Goal: Task Accomplishment & Management: Manage account settings

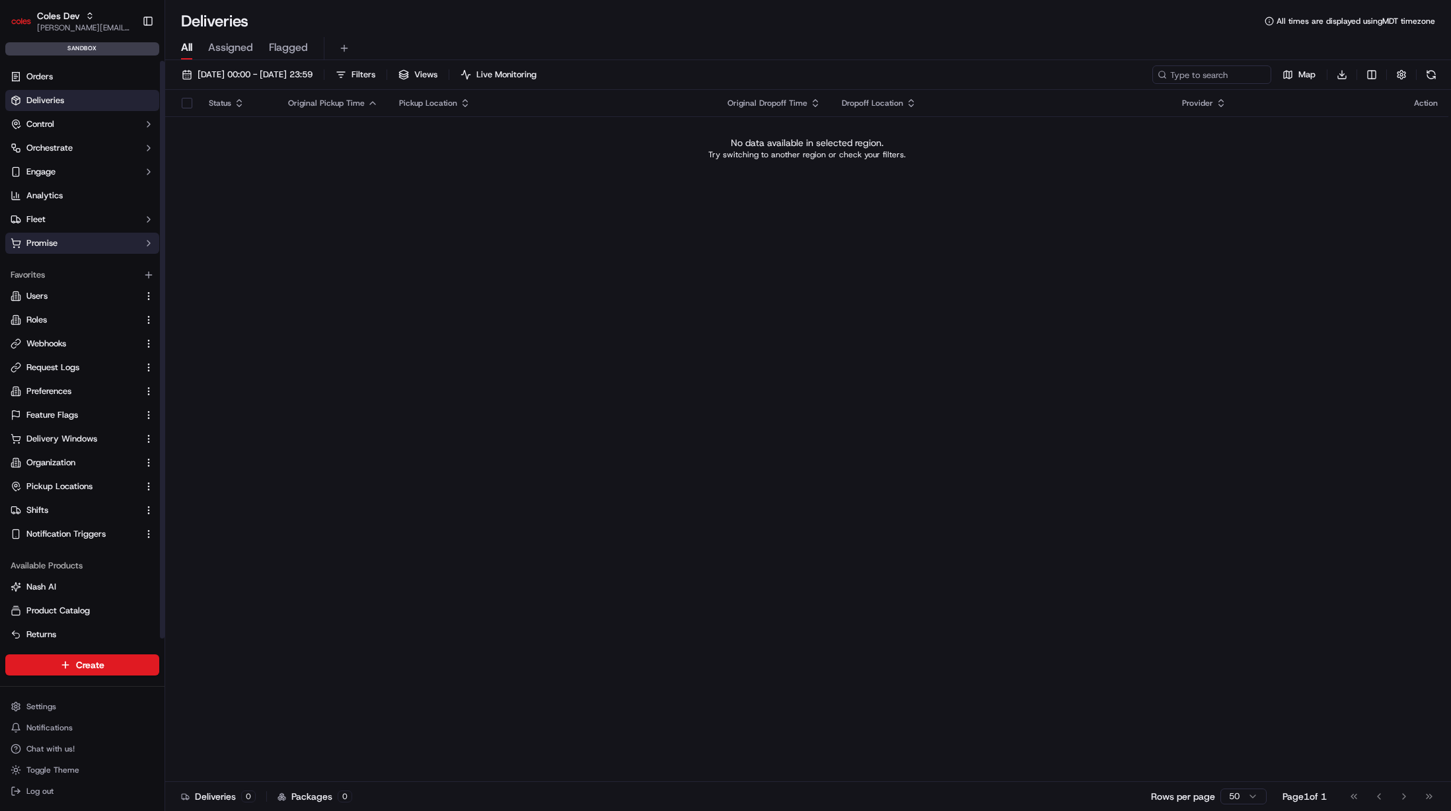
click at [100, 249] on button "Promise" at bounding box center [82, 243] width 154 height 21
click at [112, 268] on link "Delivery Windows" at bounding box center [82, 264] width 122 height 19
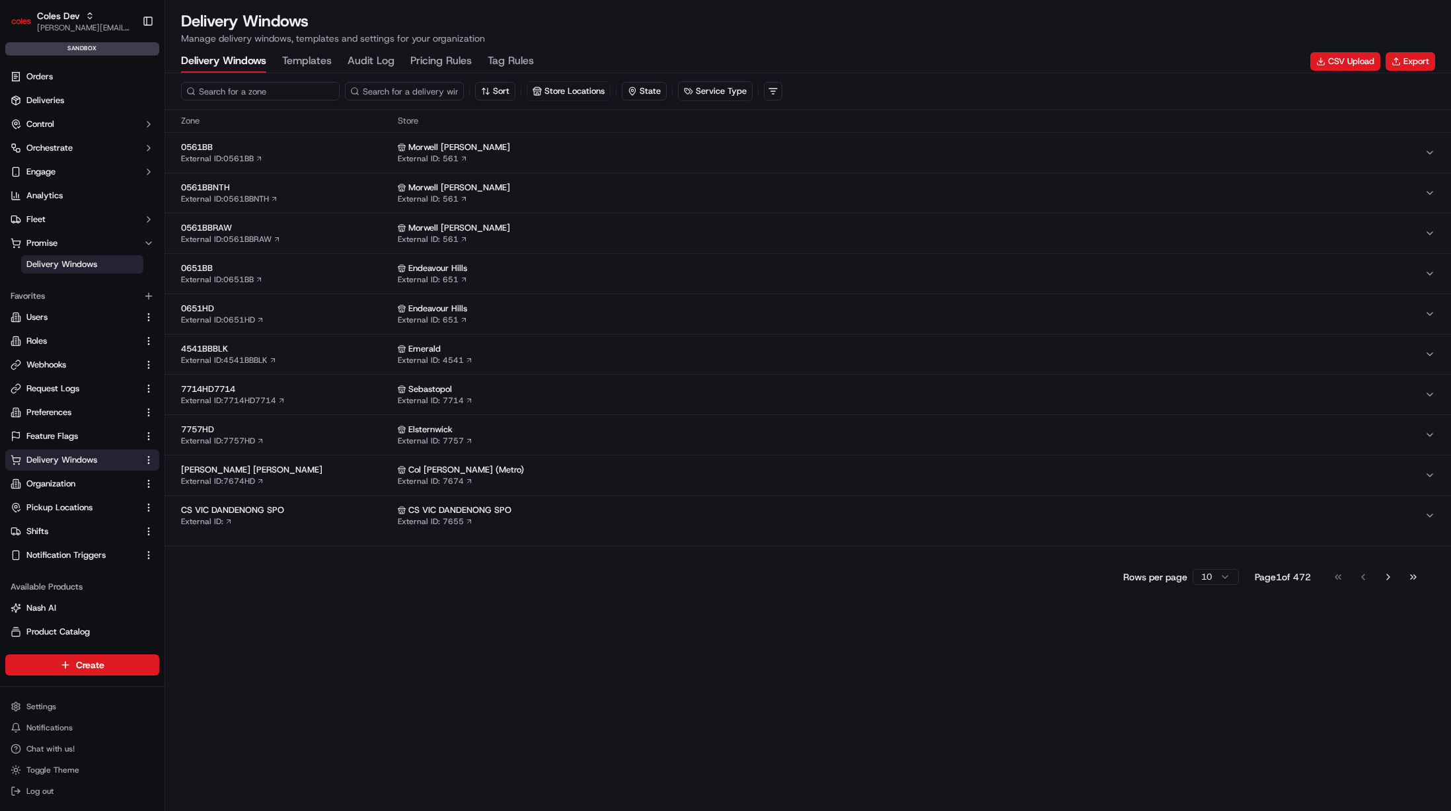
click at [264, 94] on input at bounding box center [260, 91] width 159 height 19
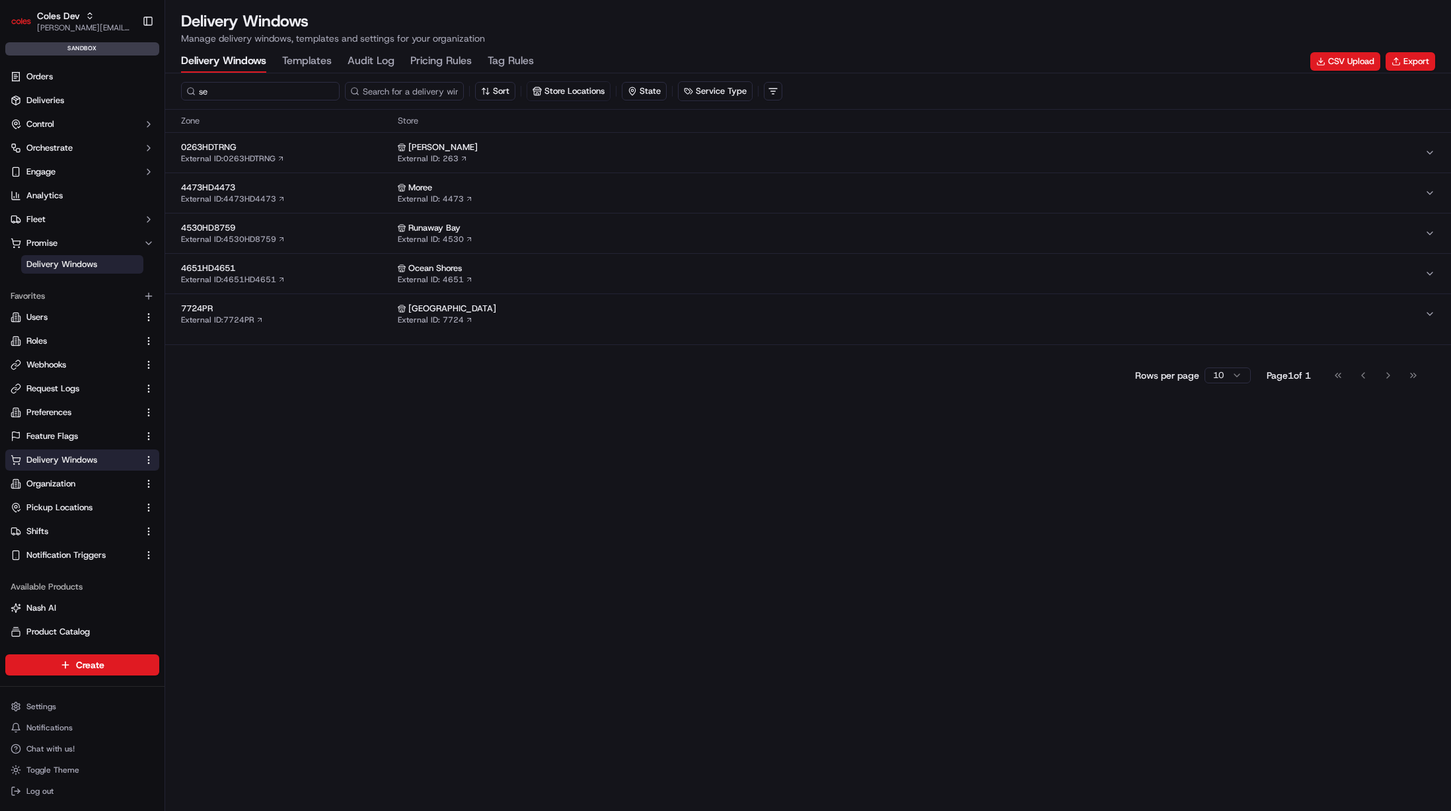
type input "s"
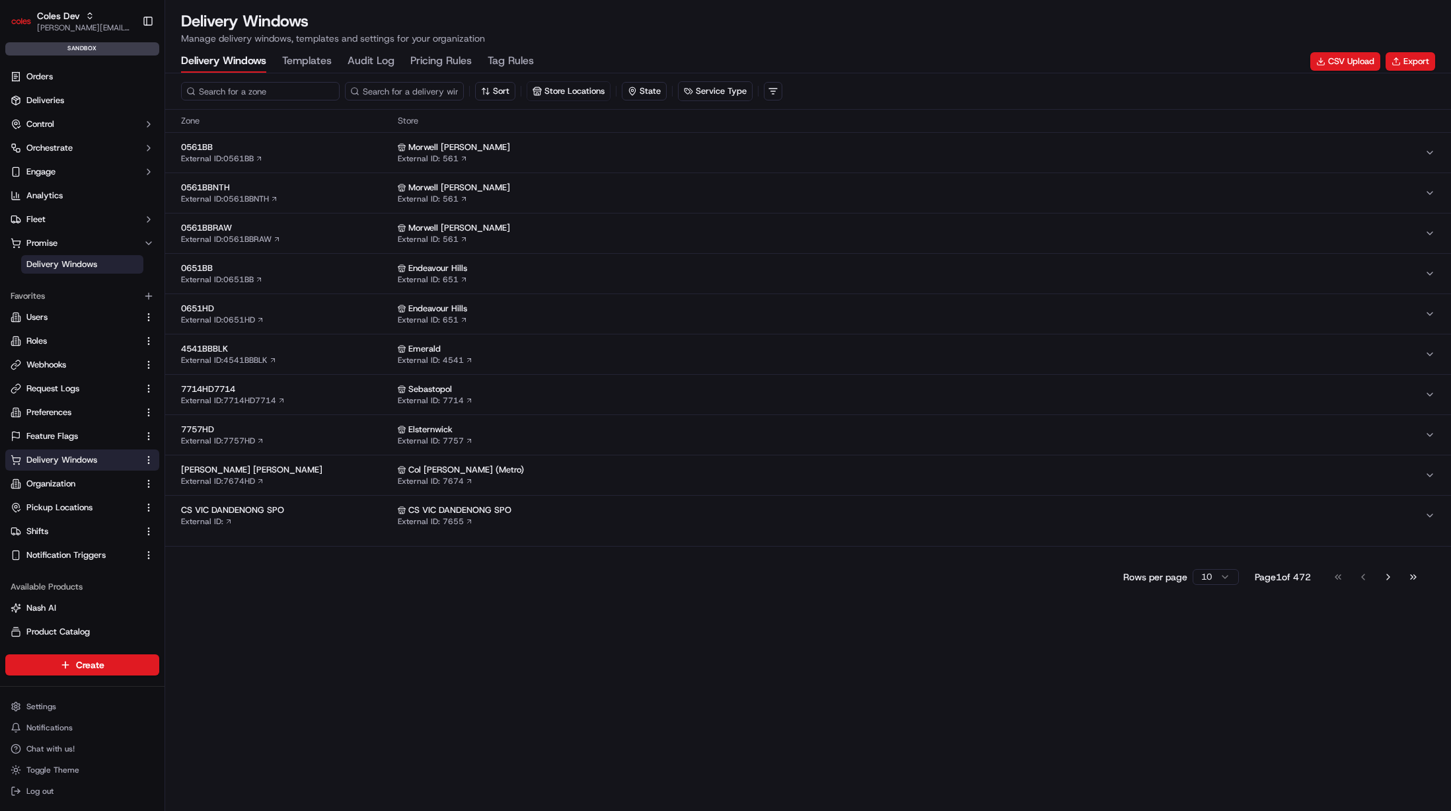
type input "s"
click at [352, 70] on Log "Audit Log" at bounding box center [371, 61] width 47 height 22
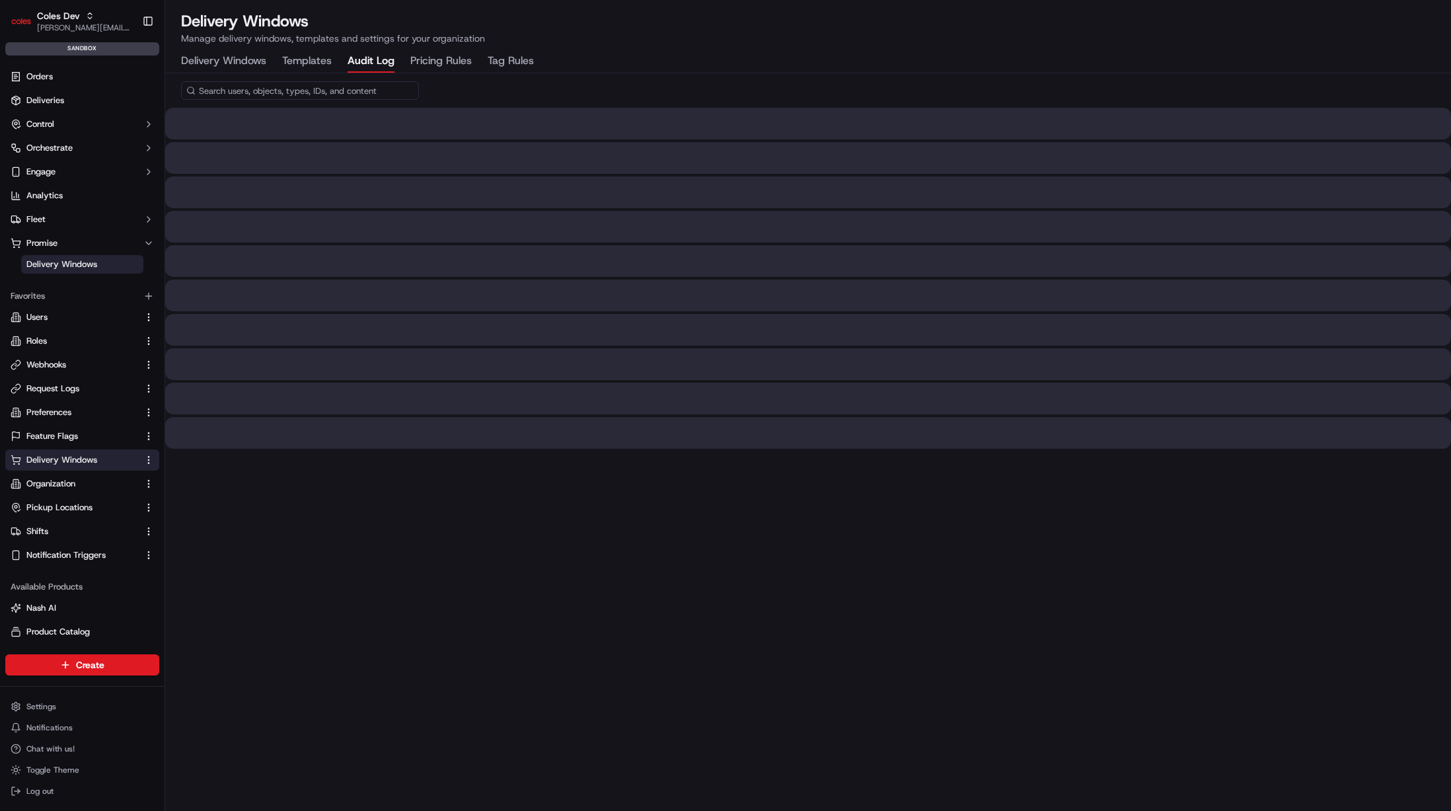
click at [278, 59] on div "Delivery Windows Templates Audit Log Pricing Rules Tag Rules" at bounding box center [357, 61] width 353 height 22
click at [202, 55] on Windows "Delivery Windows" at bounding box center [223, 61] width 85 height 22
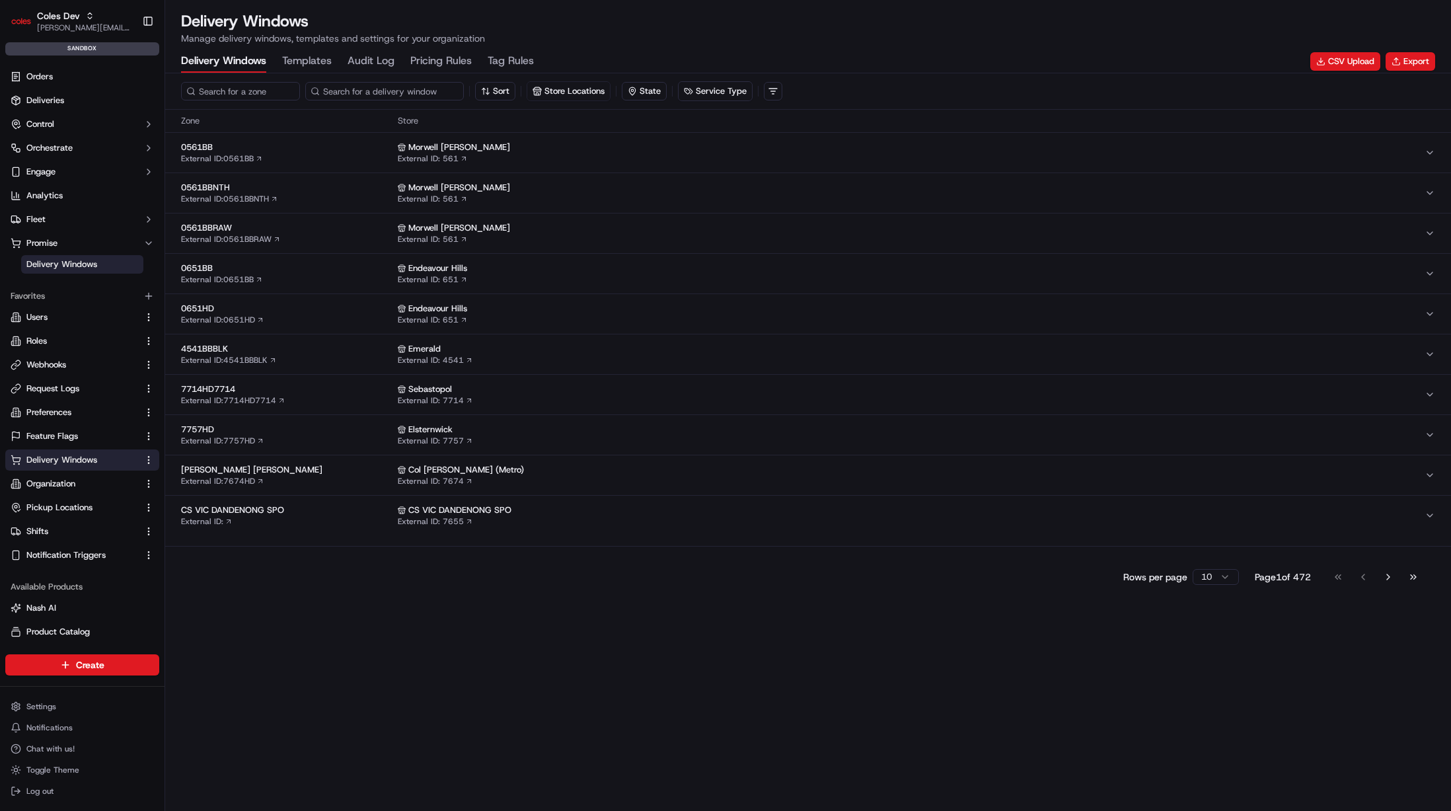
drag, startPoint x: 345, startPoint y: 96, endPoint x: 354, endPoint y: 93, distance: 9.2
click at [345, 96] on input at bounding box center [384, 91] width 159 height 19
click at [251, 87] on input at bounding box center [260, 91] width 159 height 19
click at [408, 90] on input at bounding box center [384, 91] width 159 height 19
click at [284, 95] on input at bounding box center [260, 91] width 159 height 19
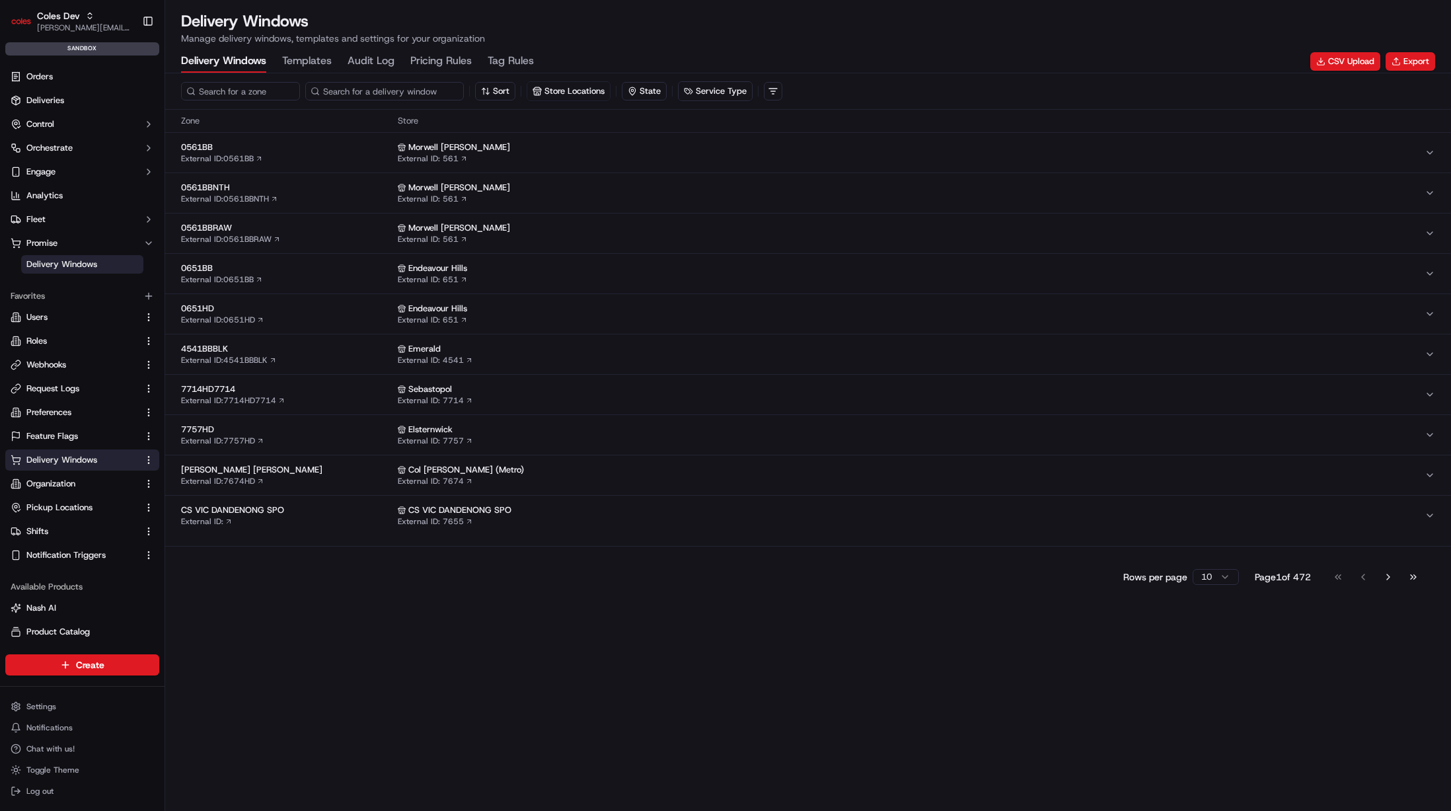
click at [414, 98] on input at bounding box center [384, 91] width 159 height 19
click at [268, 94] on input at bounding box center [260, 91] width 159 height 19
click at [426, 91] on input at bounding box center [384, 91] width 159 height 19
click at [270, 96] on input at bounding box center [260, 91] width 159 height 19
click at [375, 102] on div "Sort Store Locations State Service Type" at bounding box center [808, 91] width 1286 height 36
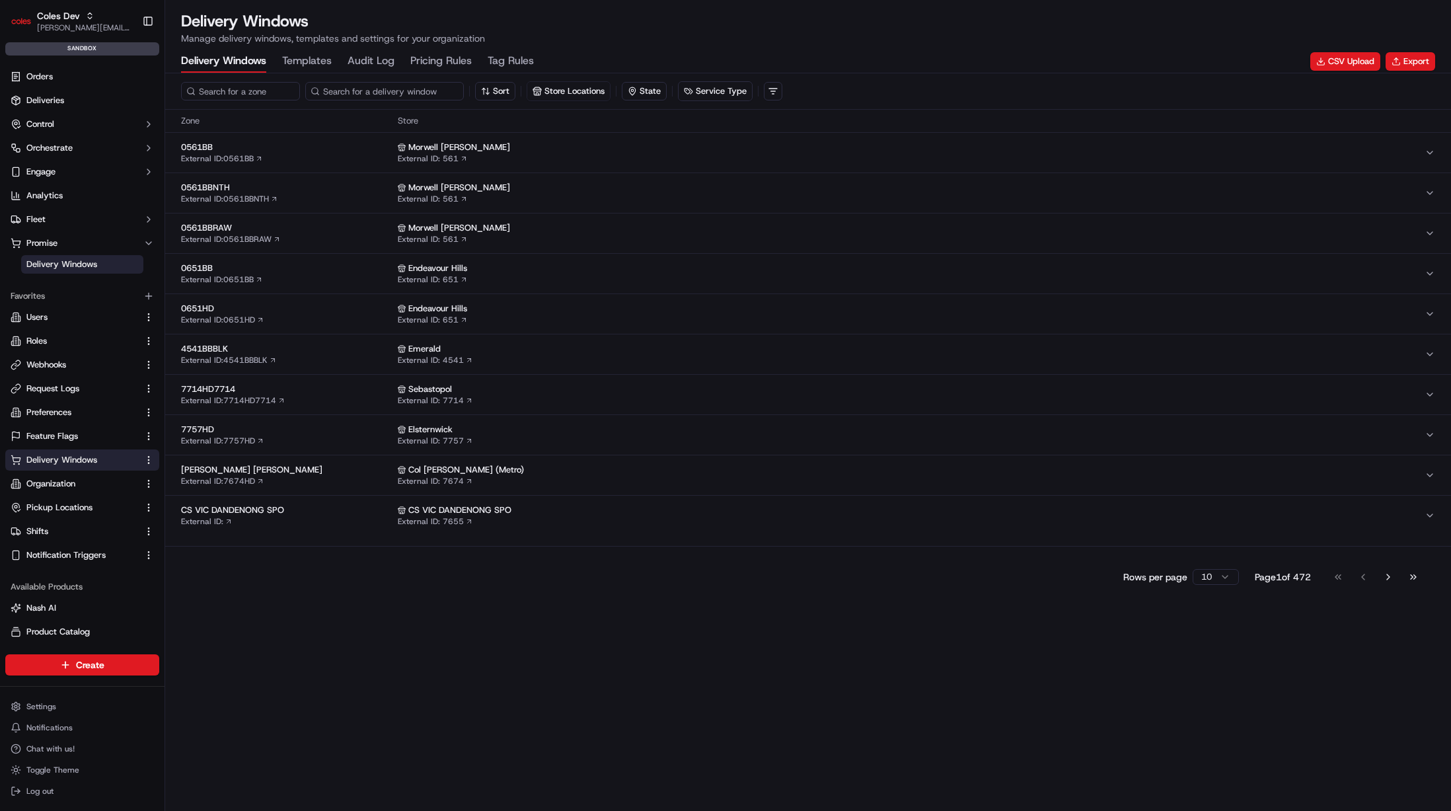
click at [373, 95] on input at bounding box center [384, 91] width 159 height 19
click at [263, 92] on input at bounding box center [260, 91] width 159 height 19
click at [386, 85] on input at bounding box center [384, 91] width 159 height 19
click at [260, 88] on input at bounding box center [260, 91] width 159 height 19
click at [376, 88] on input at bounding box center [384, 91] width 159 height 19
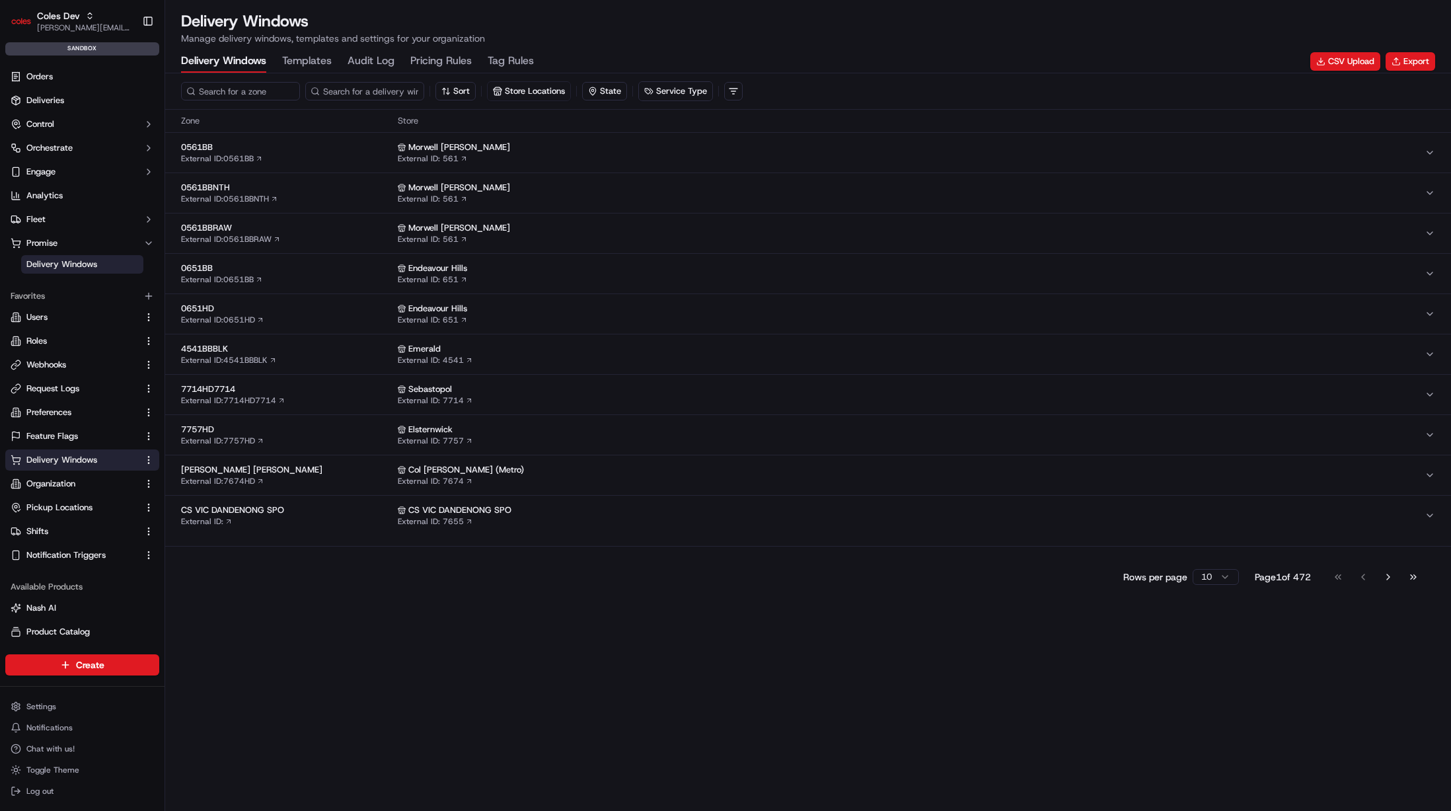
click at [294, 106] on div "Sort Store Locations State Service Type" at bounding box center [808, 91] width 1286 height 36
click at [338, 93] on input at bounding box center [384, 91] width 159 height 19
click at [282, 93] on input at bounding box center [260, 91] width 159 height 19
click at [378, 89] on input at bounding box center [384, 91] width 159 height 19
click at [245, 88] on input at bounding box center [260, 91] width 159 height 19
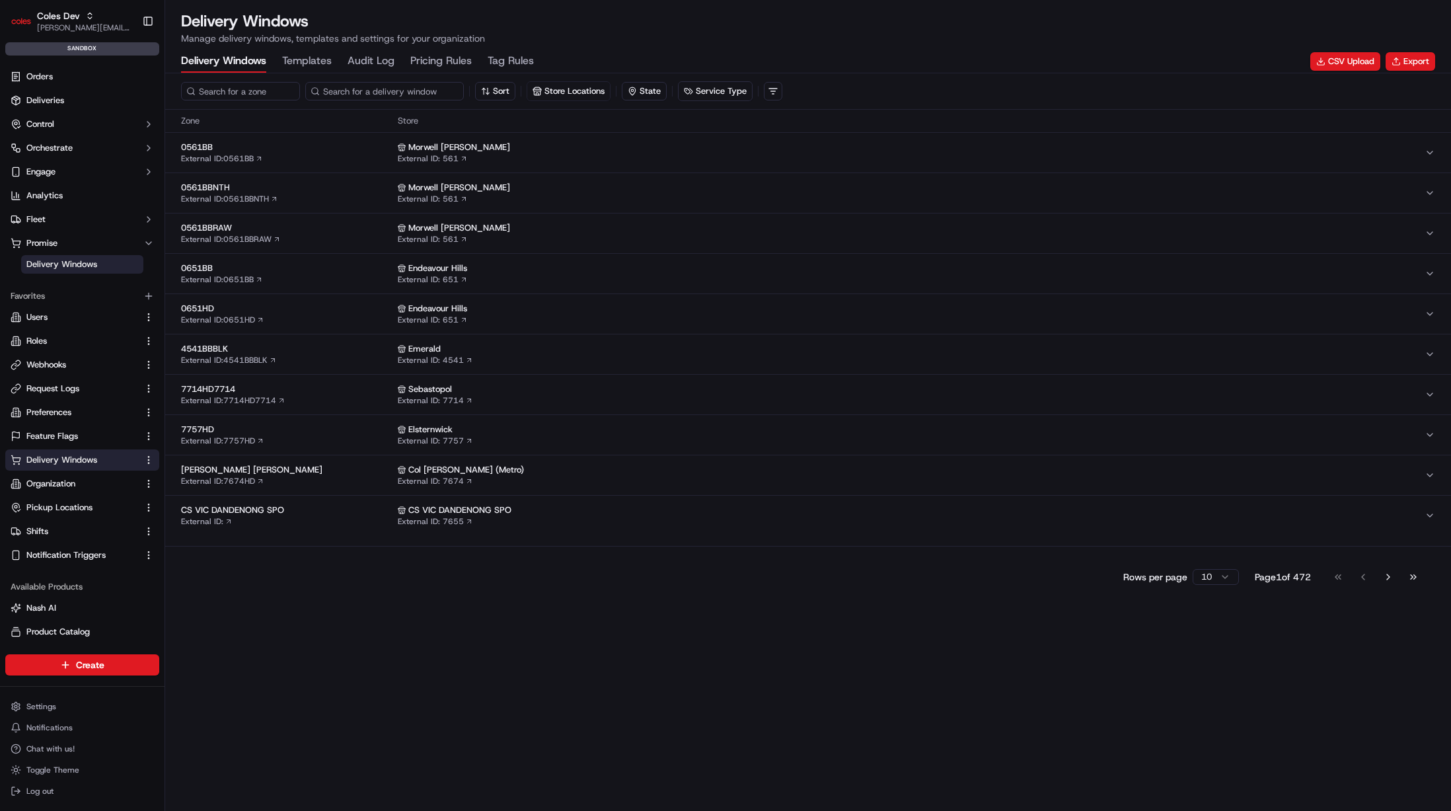
click at [421, 95] on input at bounding box center [384, 91] width 159 height 19
click at [272, 98] on input at bounding box center [260, 91] width 159 height 19
click at [379, 94] on input at bounding box center [384, 91] width 159 height 19
click at [288, 93] on input at bounding box center [260, 91] width 159 height 19
click at [355, 150] on span "0561BB" at bounding box center [286, 147] width 211 height 12
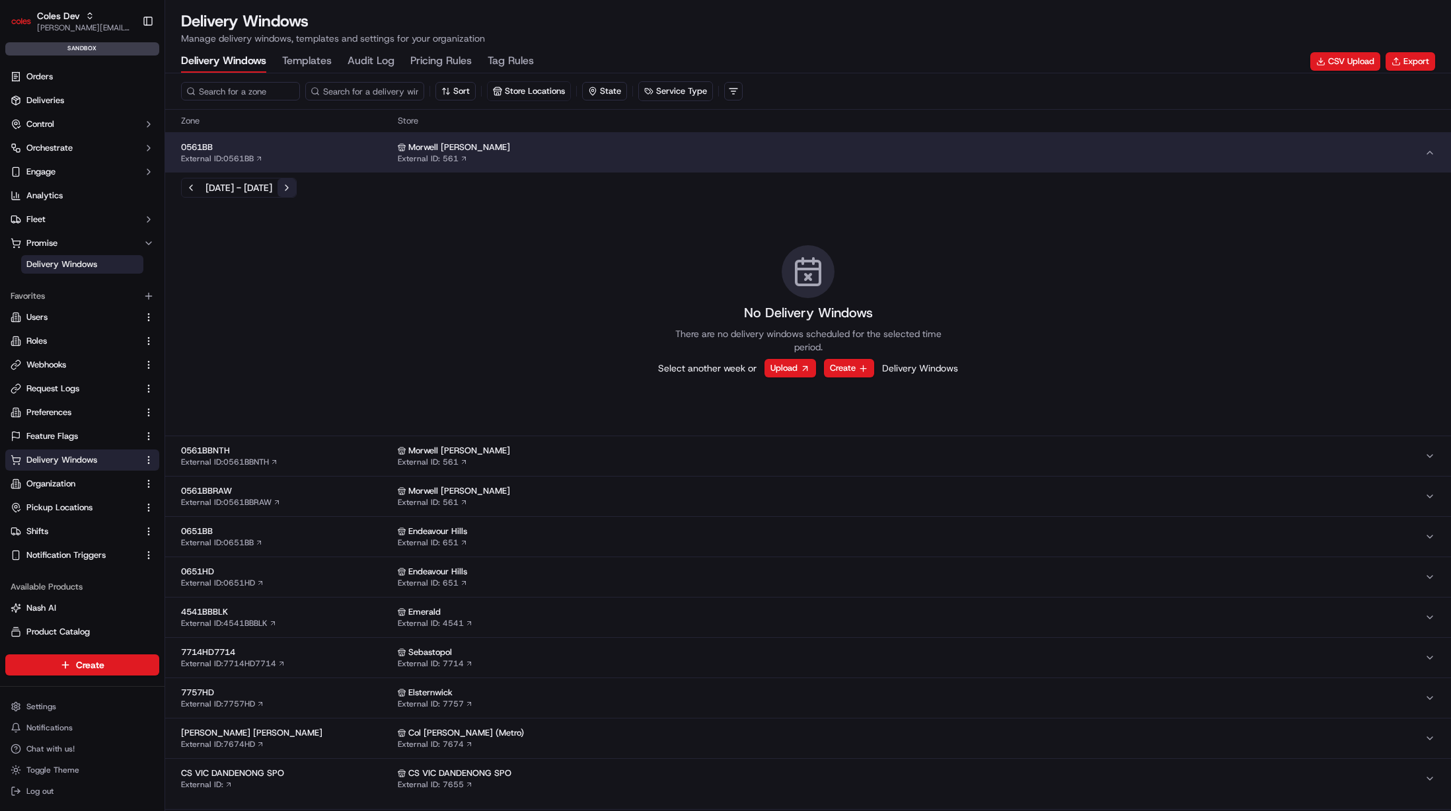
click at [296, 190] on button "Next week" at bounding box center [287, 187] width 19 height 19
click at [253, 95] on input at bounding box center [260, 91] width 159 height 19
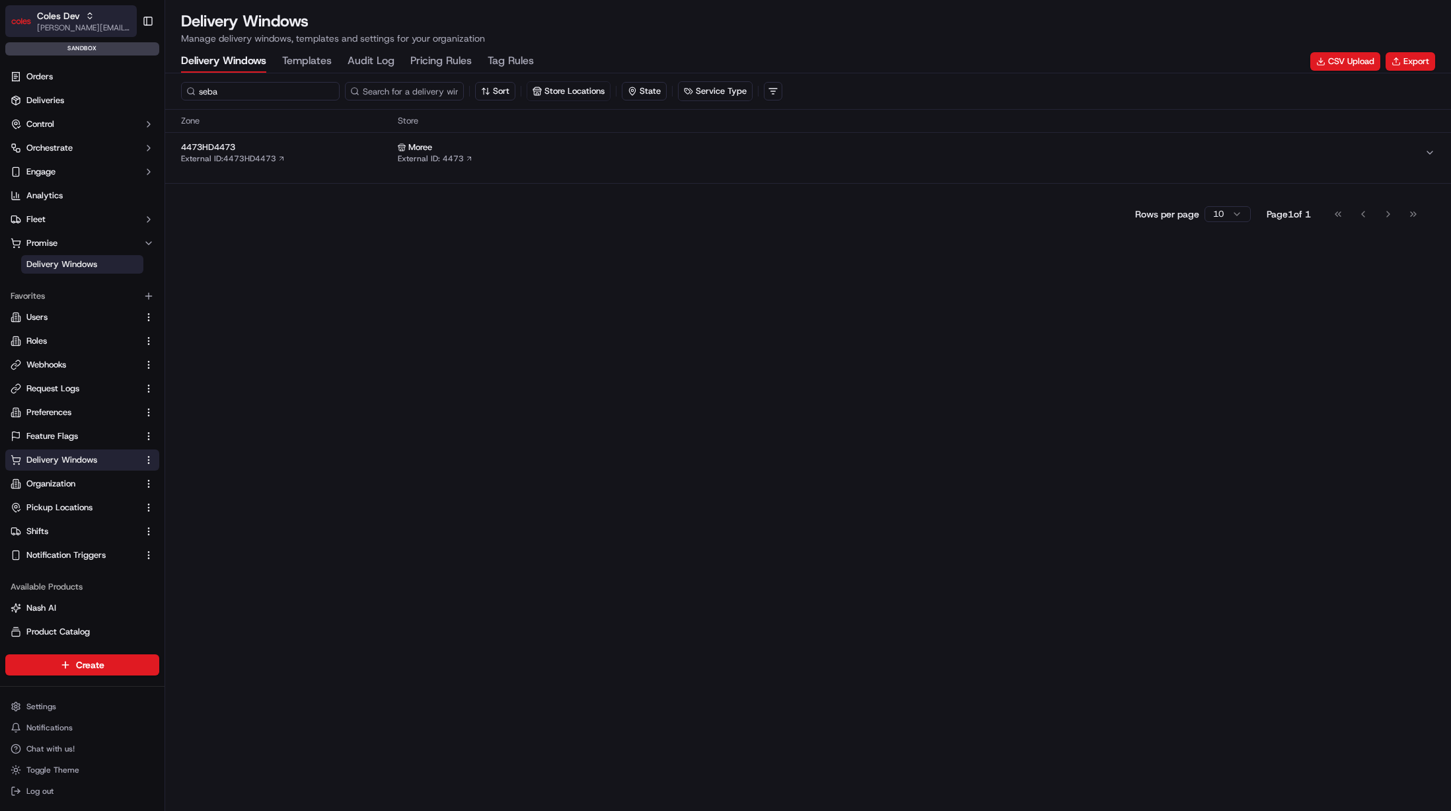
type input "seba"
drag, startPoint x: 82, startPoint y: 23, endPoint x: 349, endPoint y: 174, distance: 306.9
click at [400, 232] on div "Coles [PERSON_NAME] [PERSON_NAME][EMAIL_ADDRESS][DOMAIN_NAME] Toggle Sidebar sa…" at bounding box center [725, 405] width 1451 height 811
click at [206, 159] on link "External ID: 4473HD4473" at bounding box center [233, 158] width 104 height 11
click at [536, 152] on div "Moree" at bounding box center [911, 147] width 1027 height 12
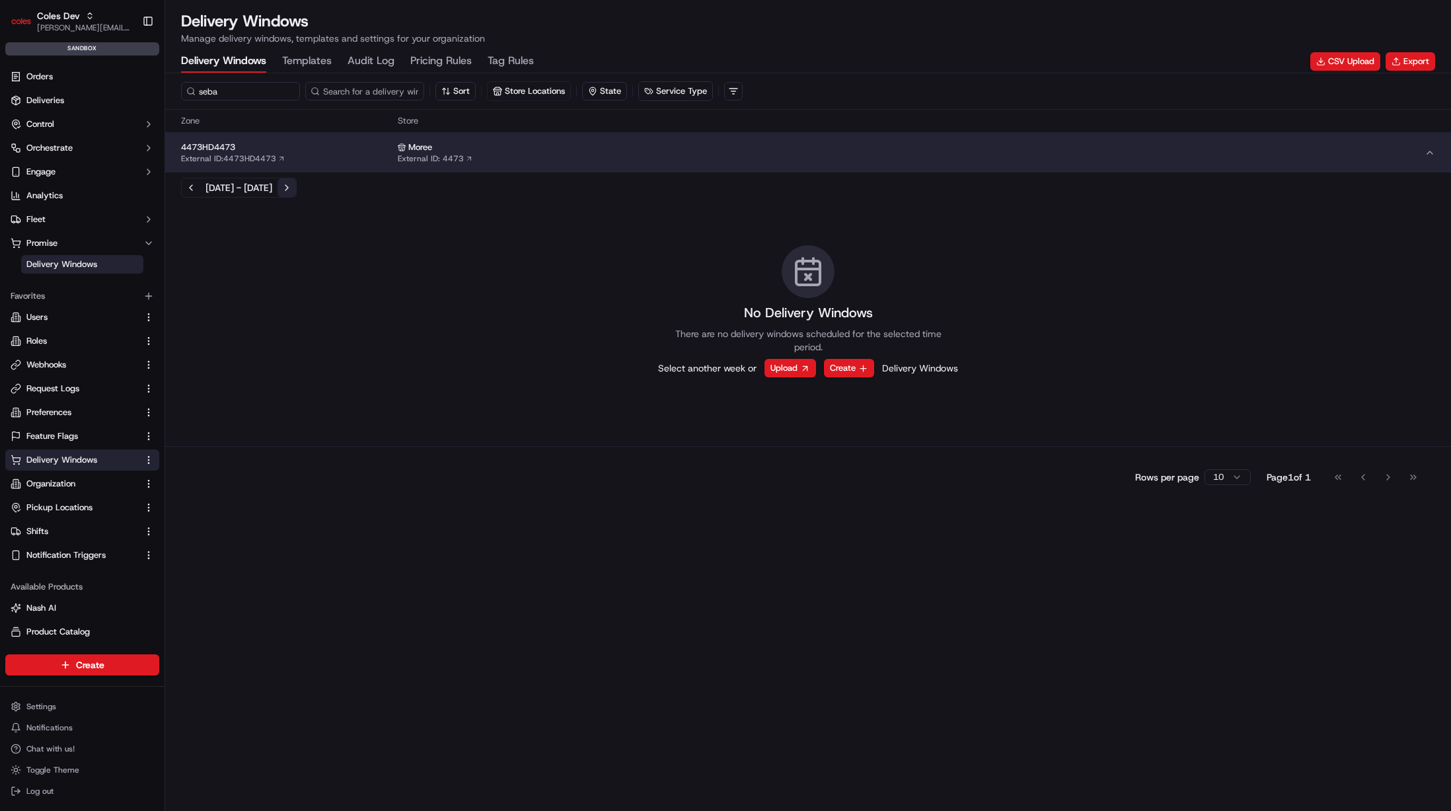
click at [296, 186] on button "Next week" at bounding box center [287, 187] width 19 height 19
click at [189, 190] on button "Previous week" at bounding box center [191, 187] width 19 height 19
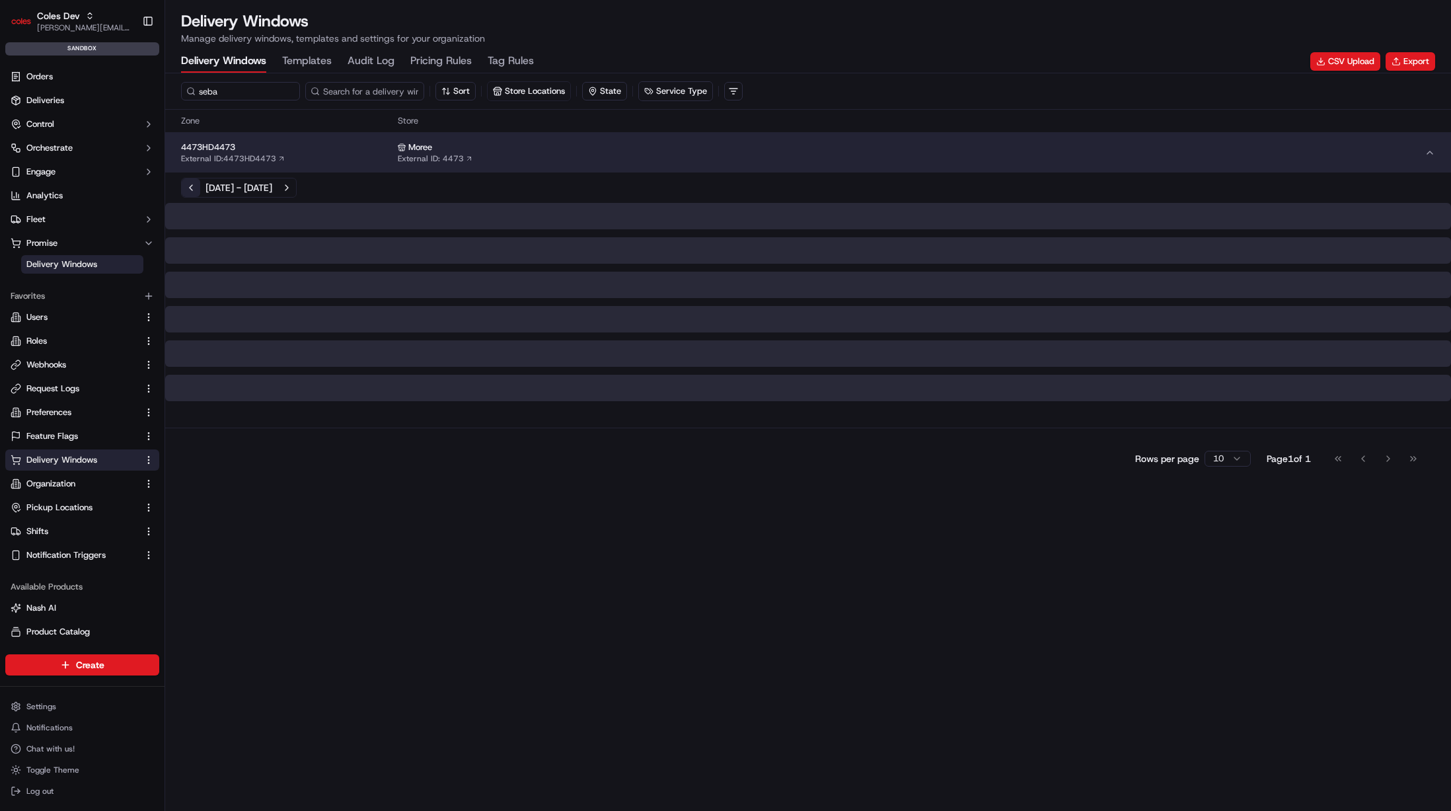
click at [189, 190] on button "Previous week" at bounding box center [191, 187] width 19 height 19
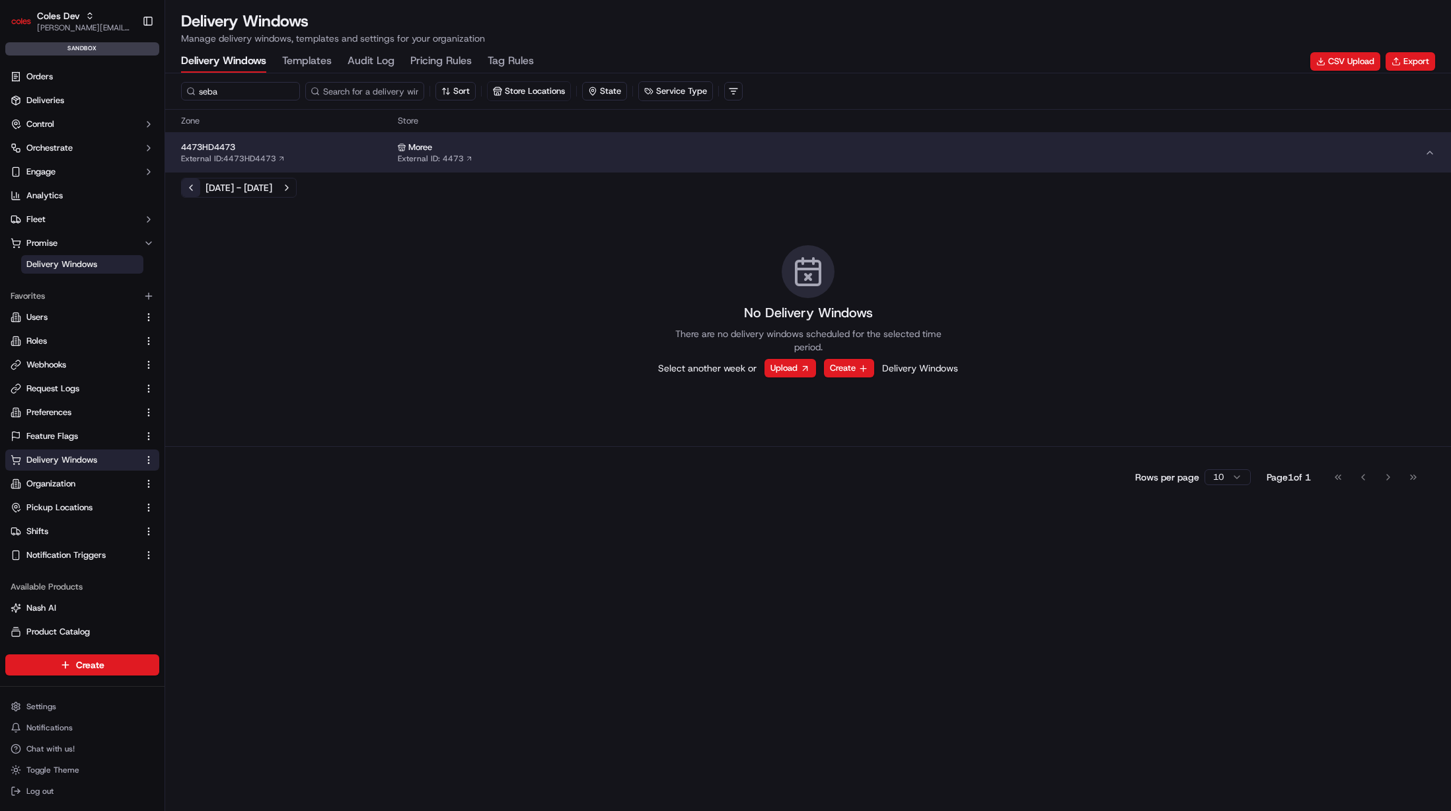
click at [189, 190] on button "Previous week" at bounding box center [191, 187] width 19 height 19
click at [92, 23] on span "[PERSON_NAME][EMAIL_ADDRESS][DOMAIN_NAME]" at bounding box center [84, 27] width 95 height 11
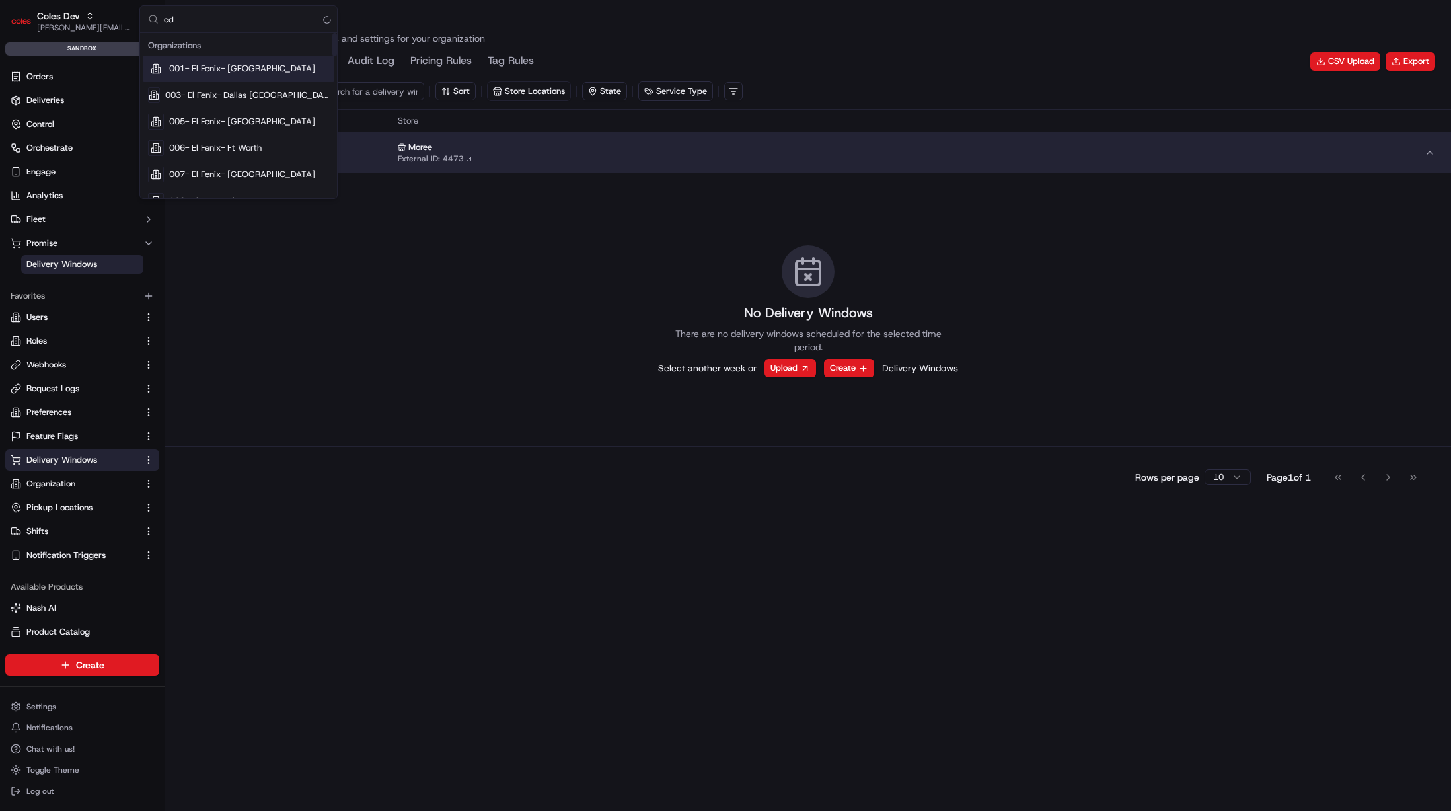
type input "cdt"
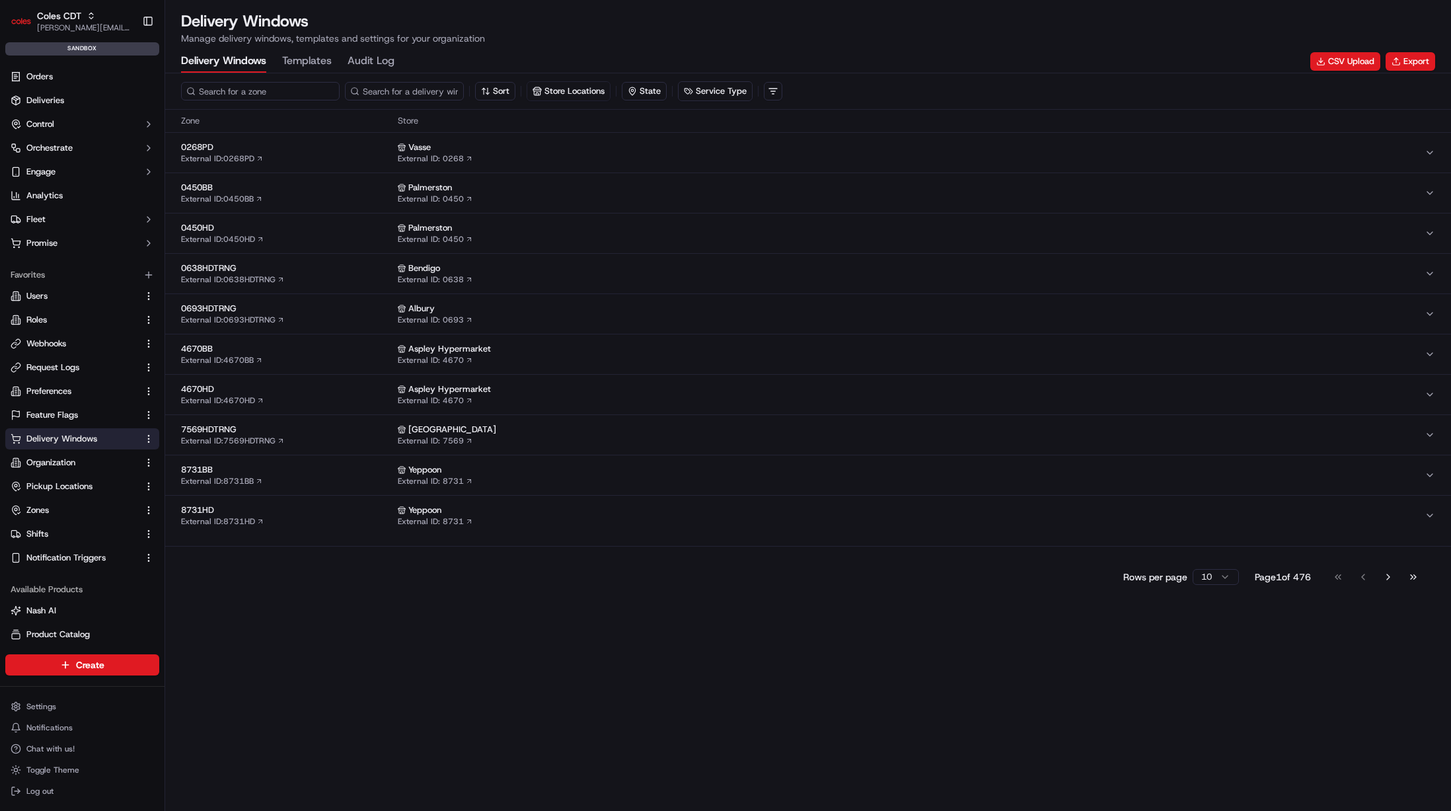
click at [258, 96] on input at bounding box center [260, 91] width 159 height 19
type input "seb"
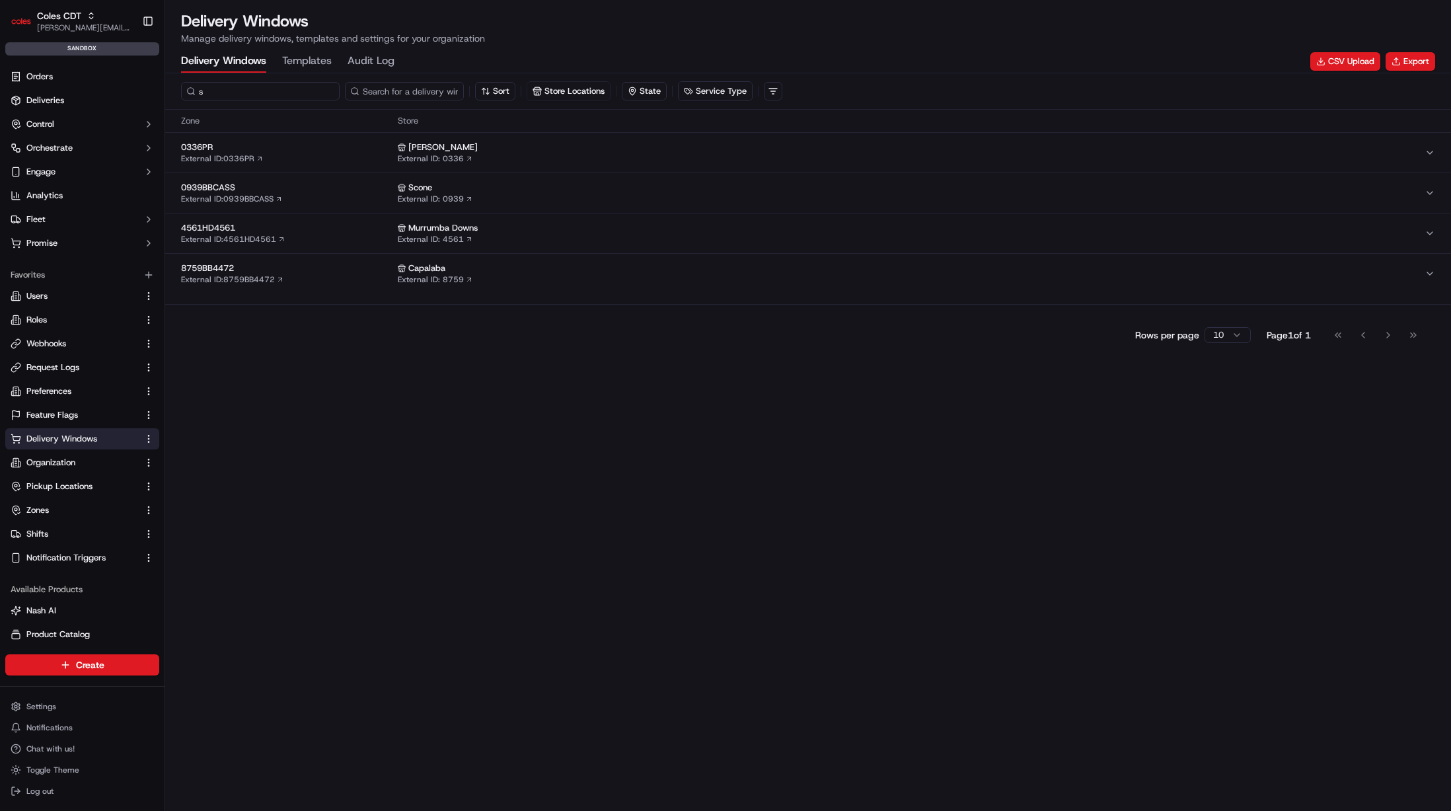
type input "se"
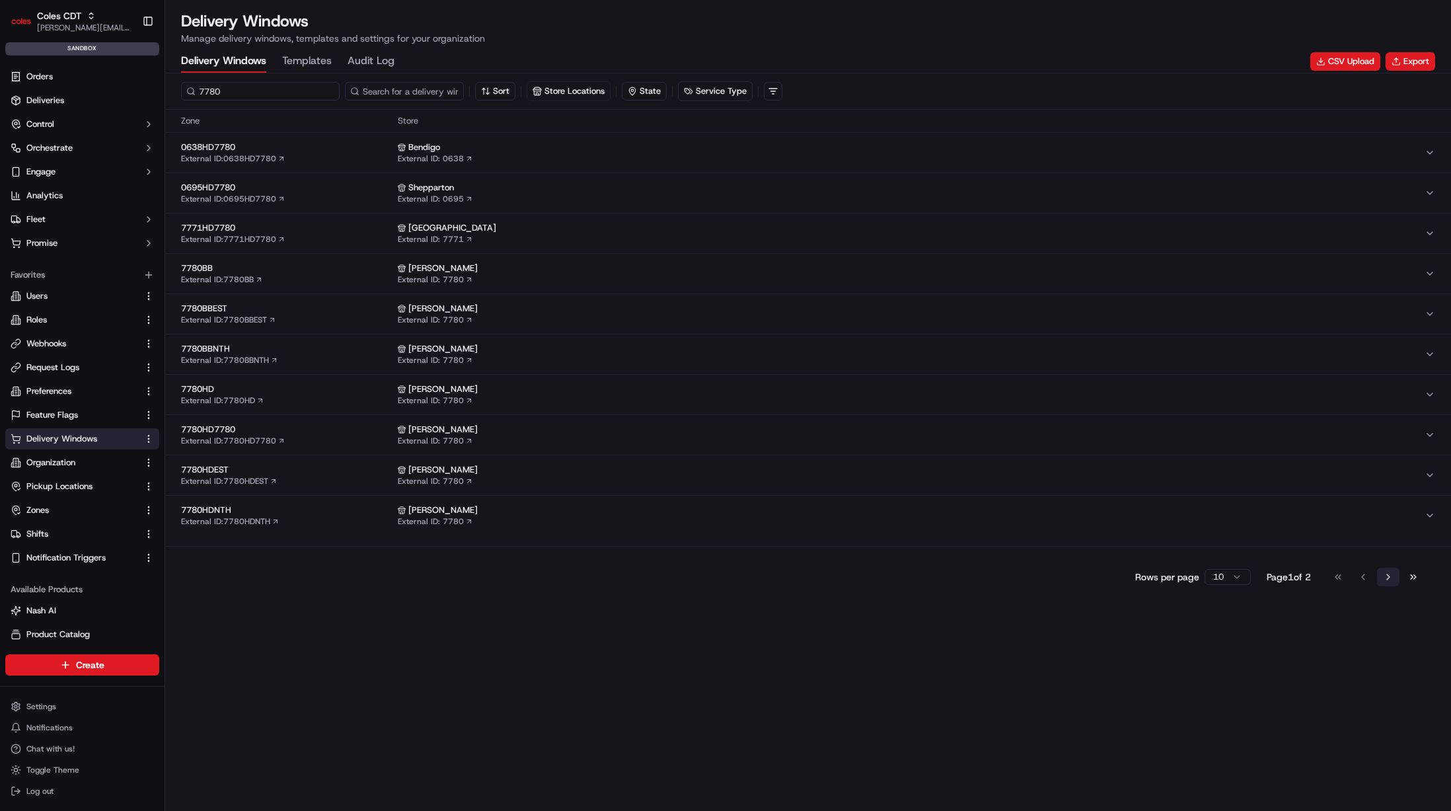
type input "7780"
click at [1392, 576] on button "Go to next page" at bounding box center [1388, 577] width 22 height 19
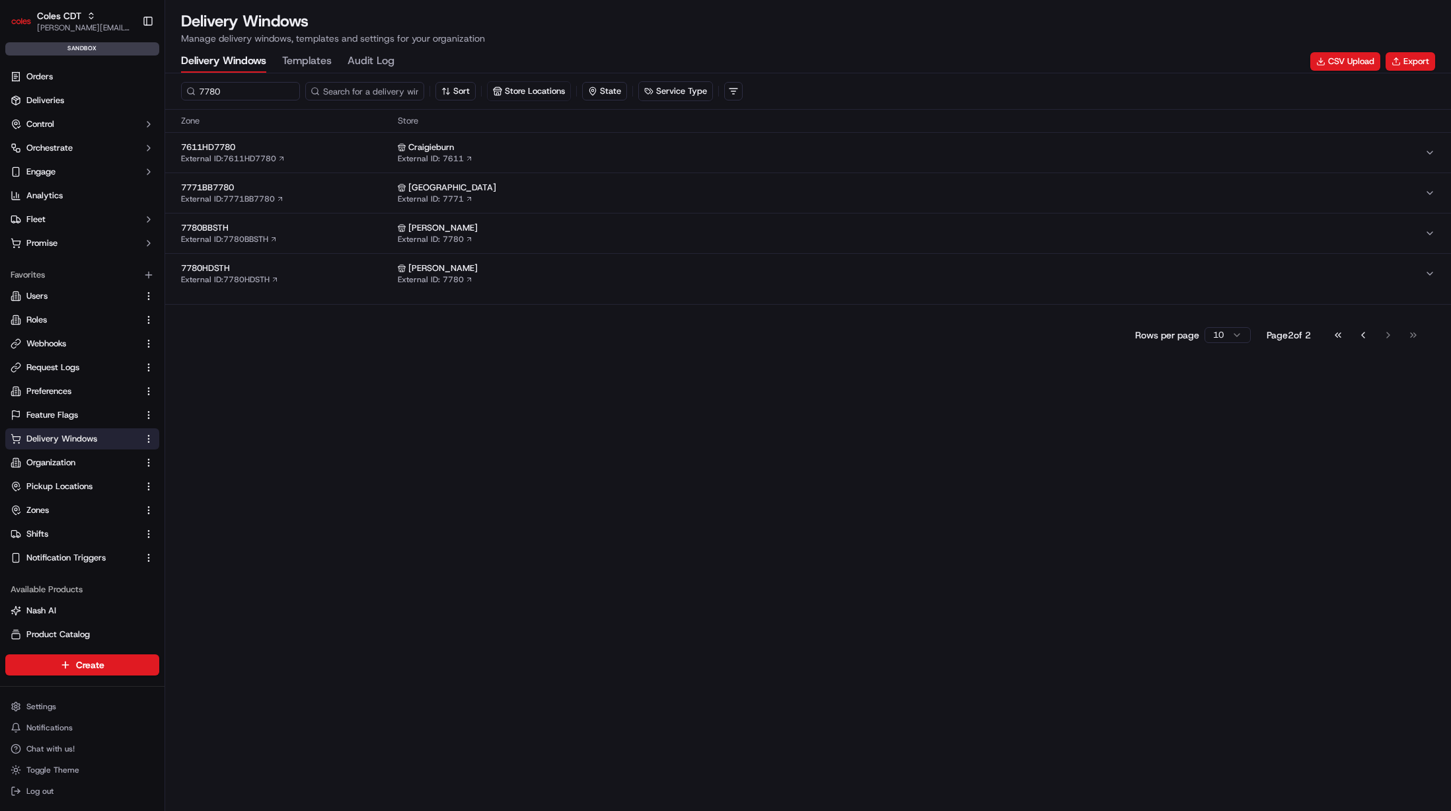
click at [495, 237] on div "Seymour External ID: 7780" at bounding box center [911, 233] width 1027 height 22
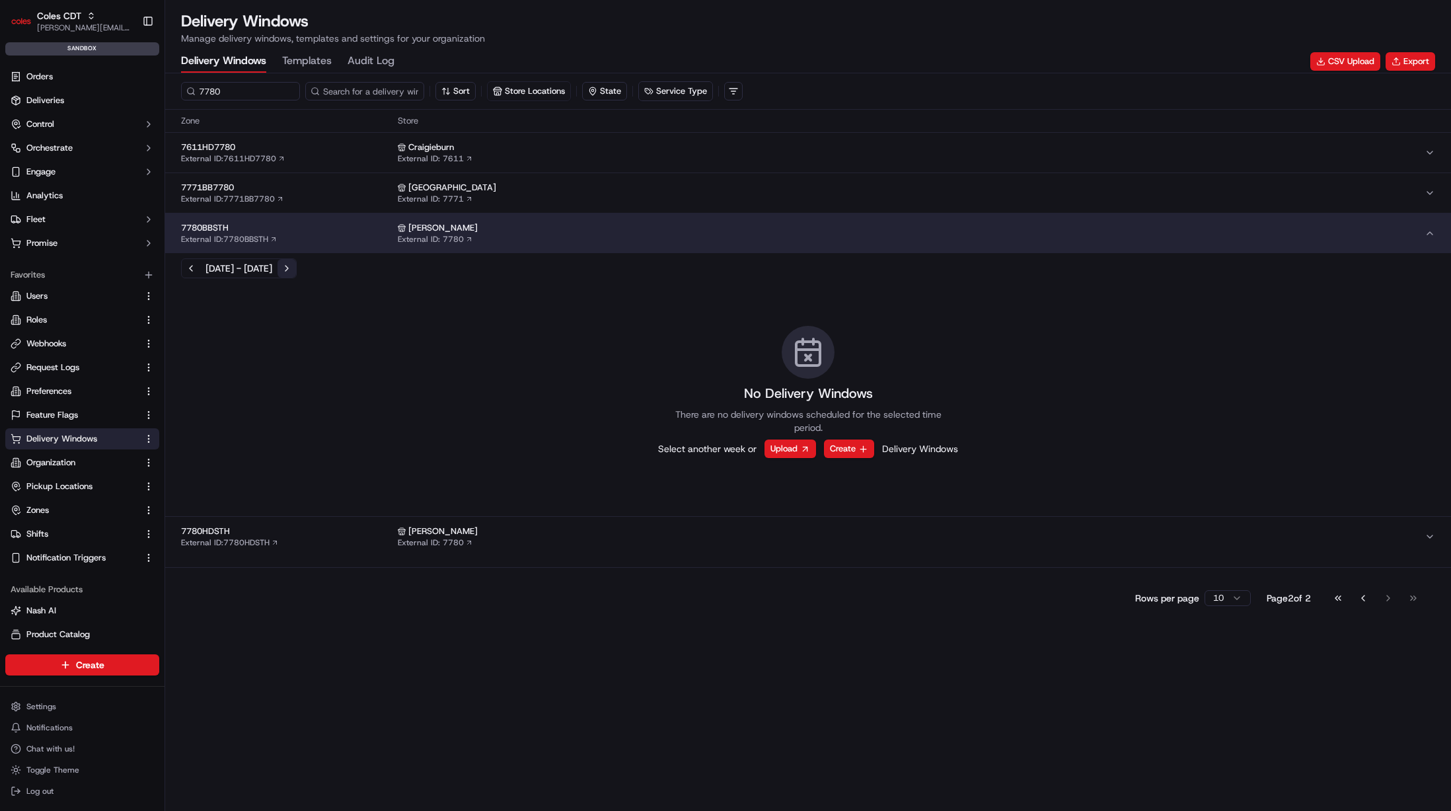
click at [296, 264] on button "Next week" at bounding box center [287, 268] width 19 height 19
click at [296, 265] on button "Next week" at bounding box center [287, 268] width 19 height 19
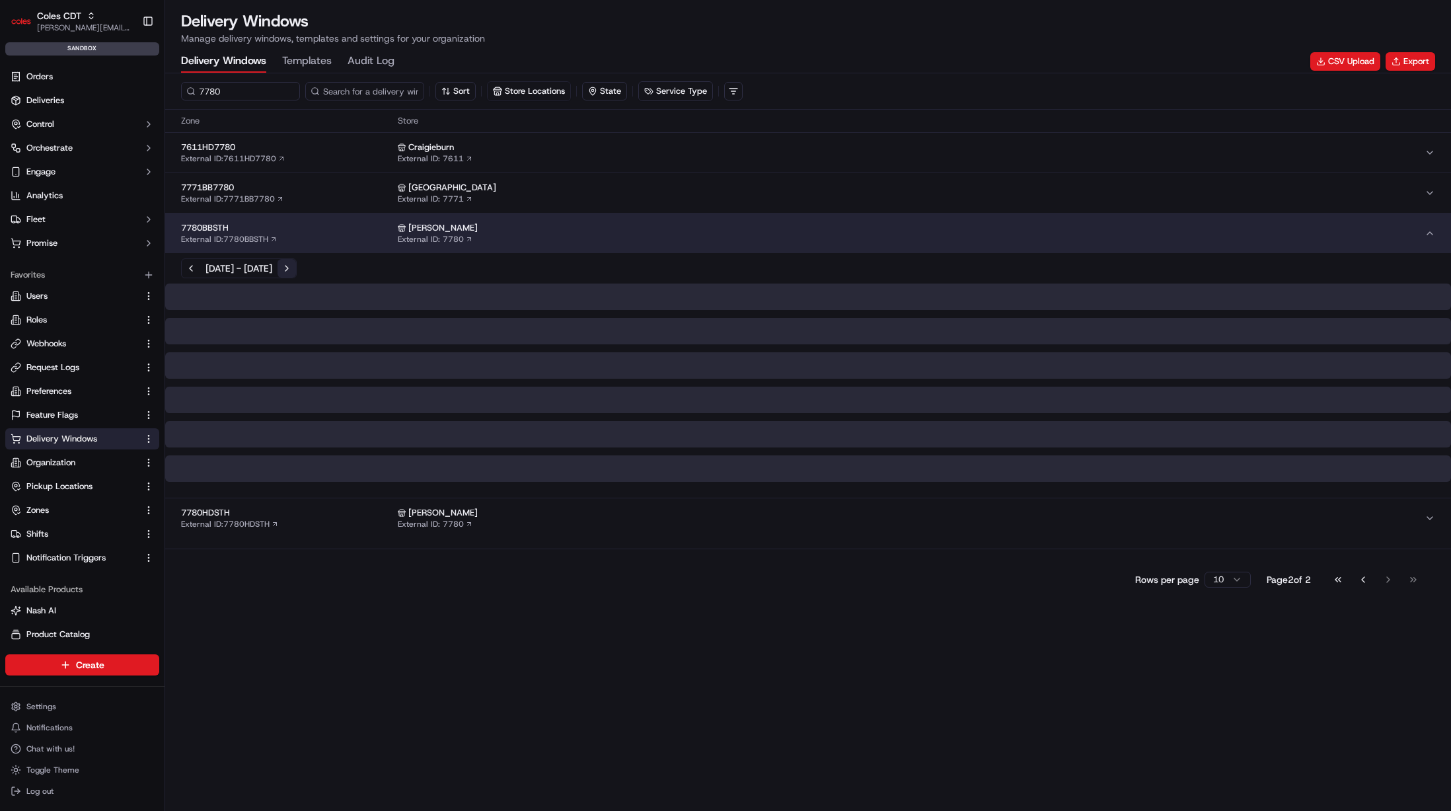
click at [296, 265] on button "Next week" at bounding box center [287, 268] width 19 height 19
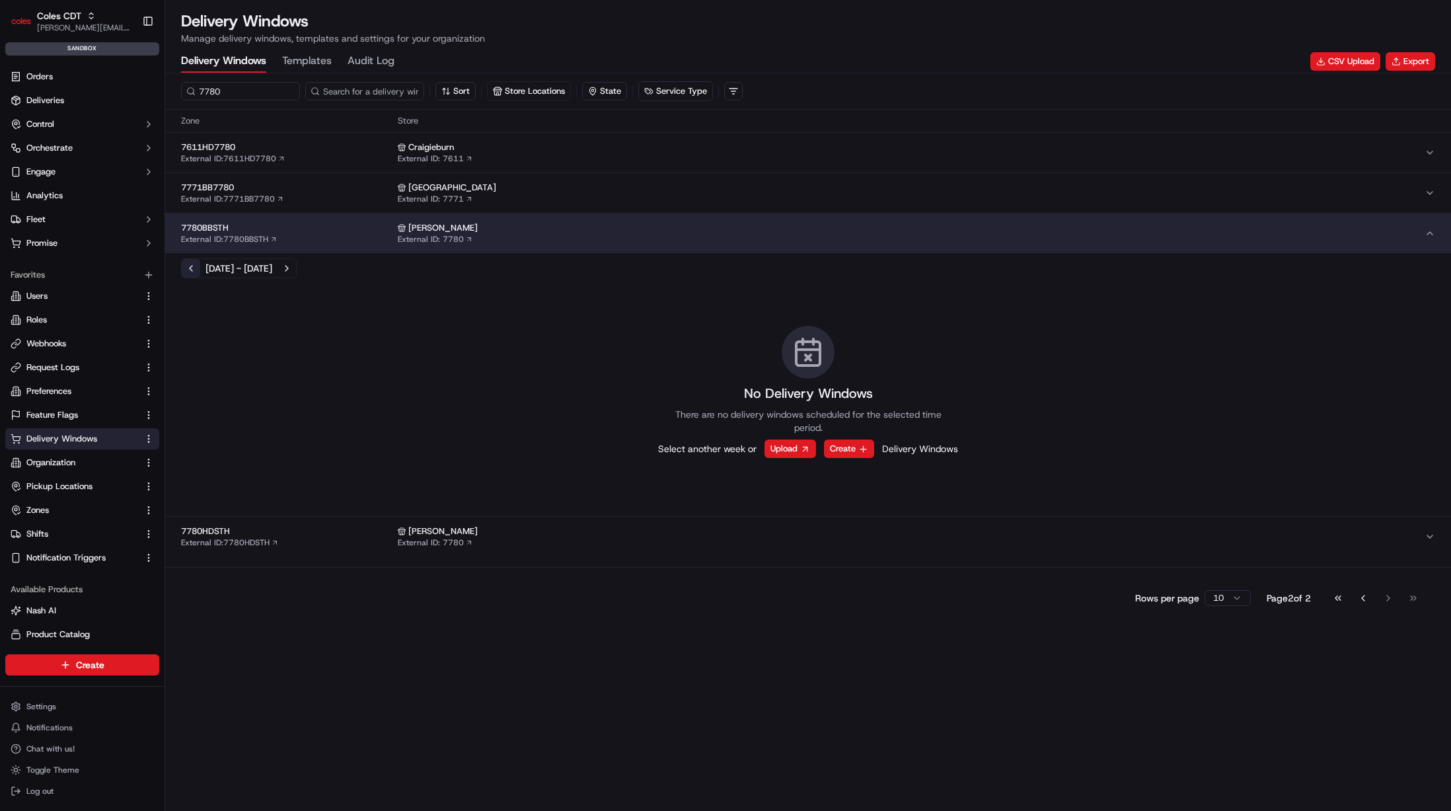
click at [196, 270] on button "Previous week" at bounding box center [191, 268] width 19 height 19
click at [540, 537] on div "Seymour External ID: 7780" at bounding box center [911, 536] width 1027 height 22
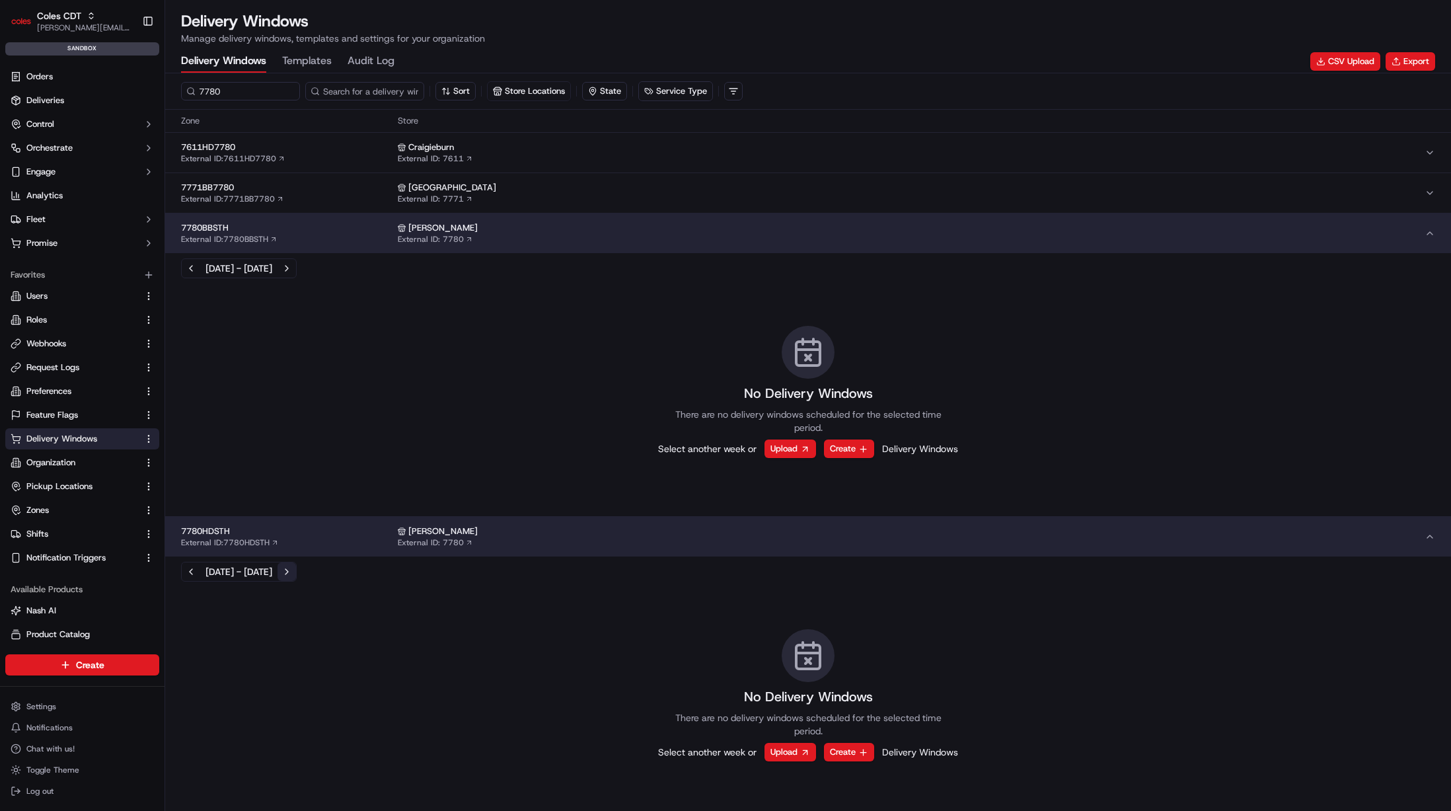
click at [296, 573] on button "Next week" at bounding box center [287, 571] width 19 height 19
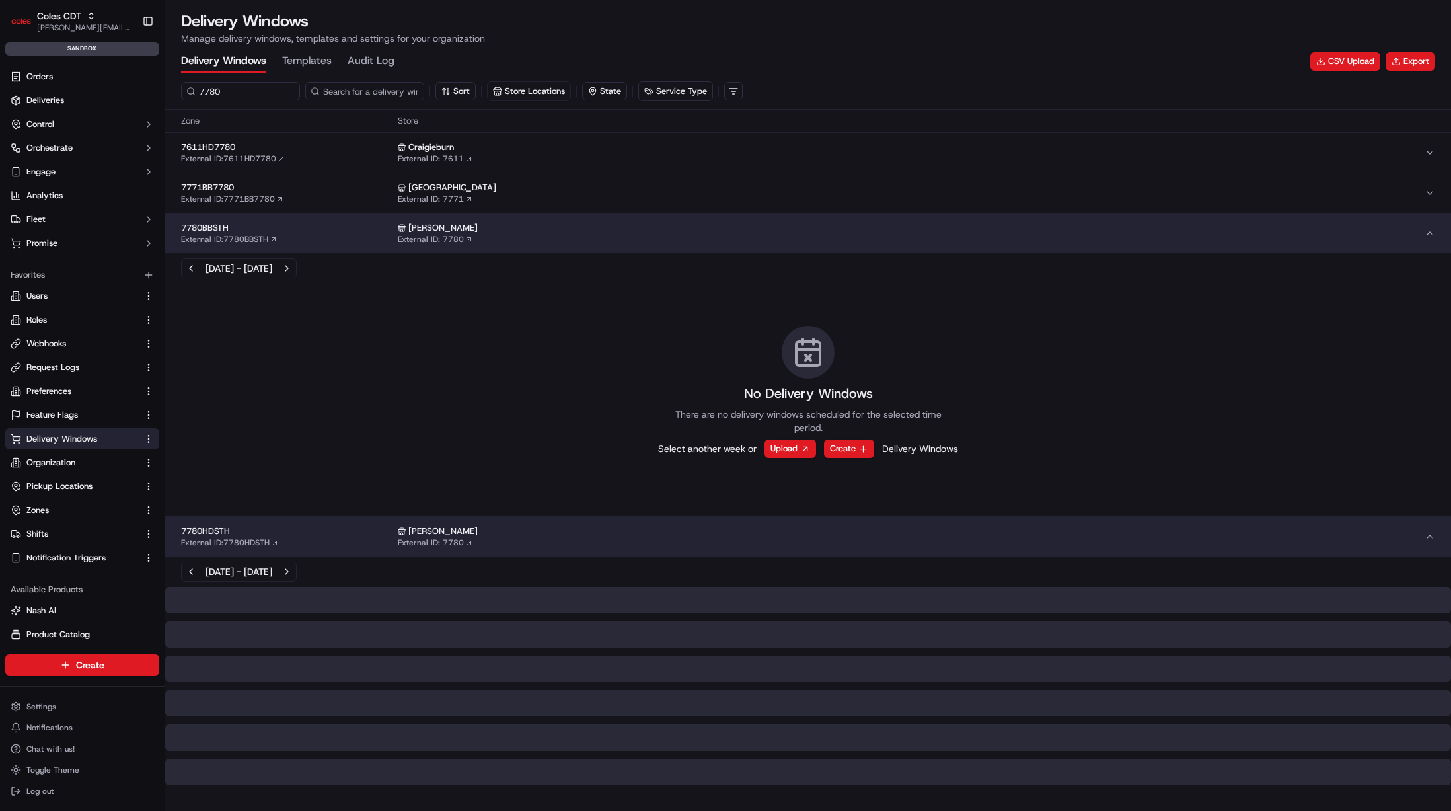
click at [296, 573] on button "Next week" at bounding box center [287, 571] width 19 height 19
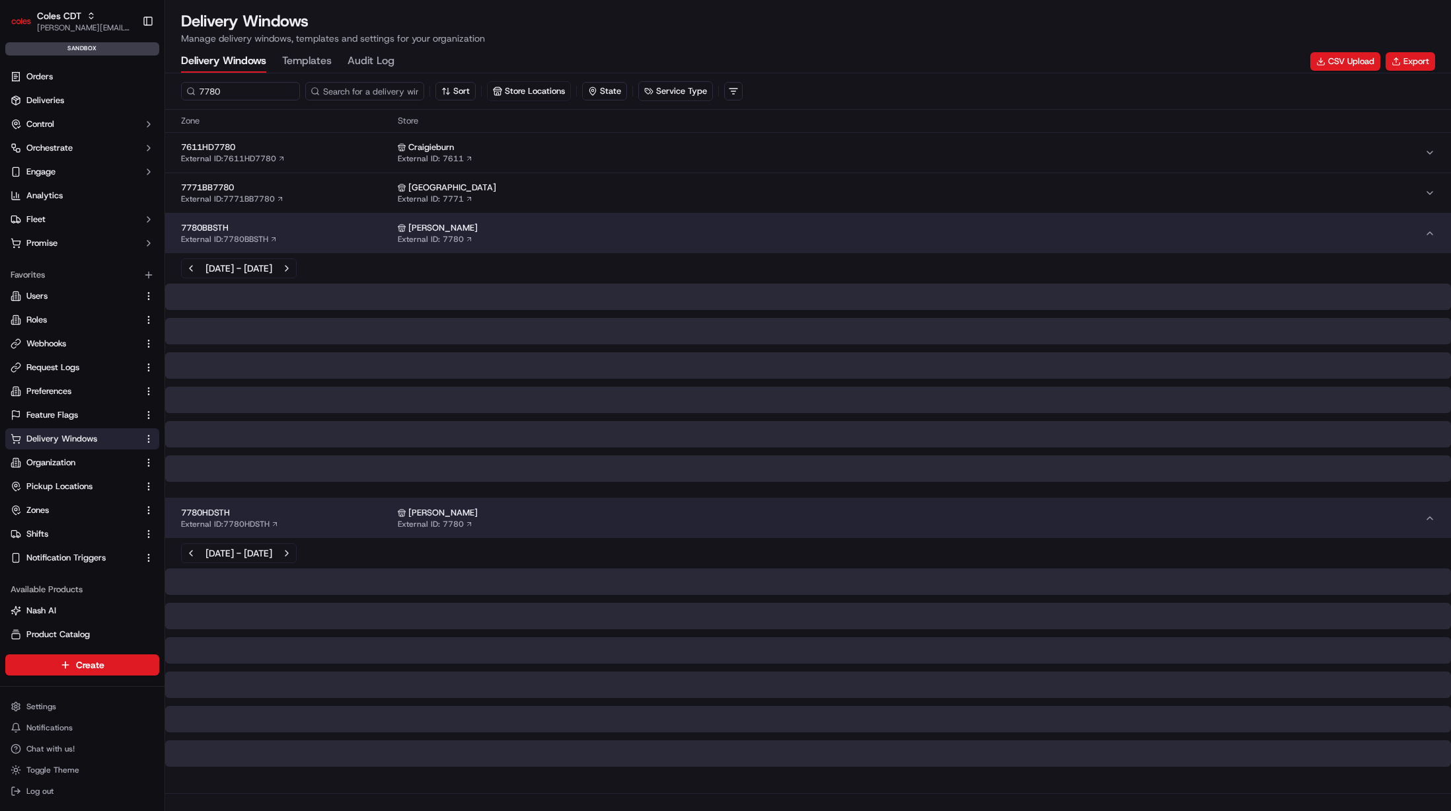
click at [352, 574] on div at bounding box center [808, 581] width 1286 height 26
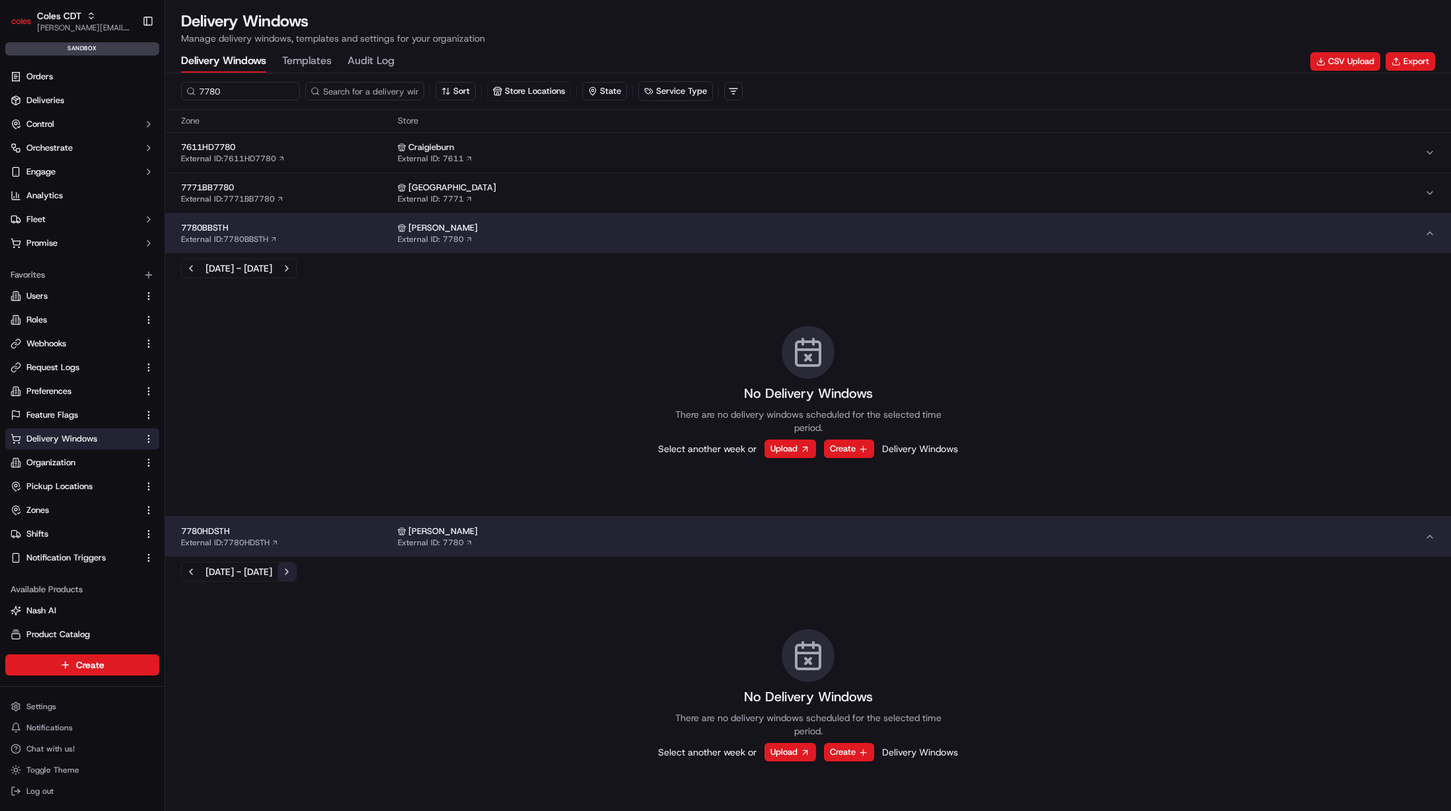
click at [296, 562] on button "Next week" at bounding box center [287, 571] width 19 height 19
click at [296, 566] on button "Next week" at bounding box center [287, 571] width 19 height 19
click at [320, 167] on button "7611HD7780 External ID: 7611HD7780 Craigieburn External ID: 7611" at bounding box center [808, 153] width 1286 height 40
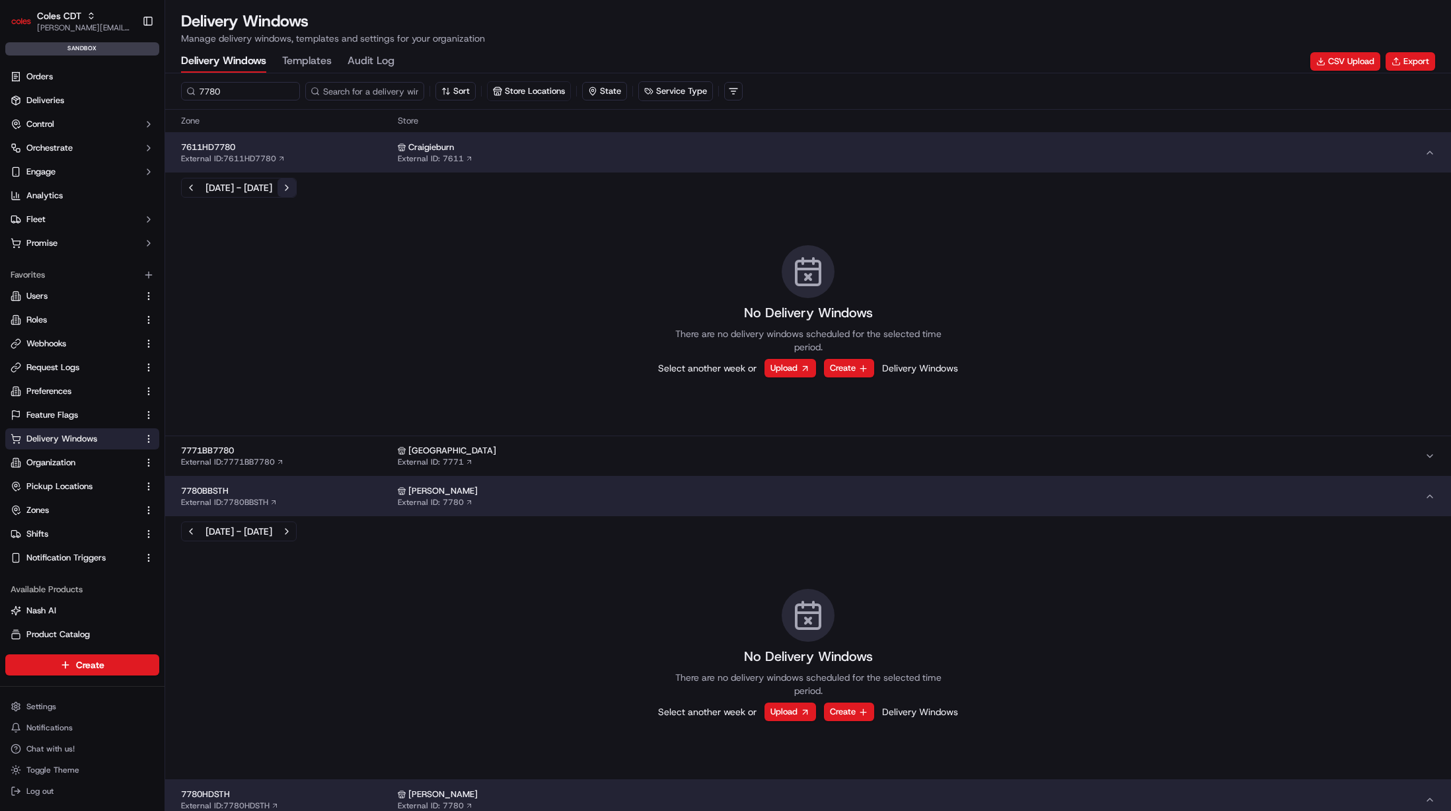
click at [296, 182] on button "Next week" at bounding box center [287, 187] width 19 height 19
click at [296, 186] on button "Next week" at bounding box center [287, 187] width 19 height 19
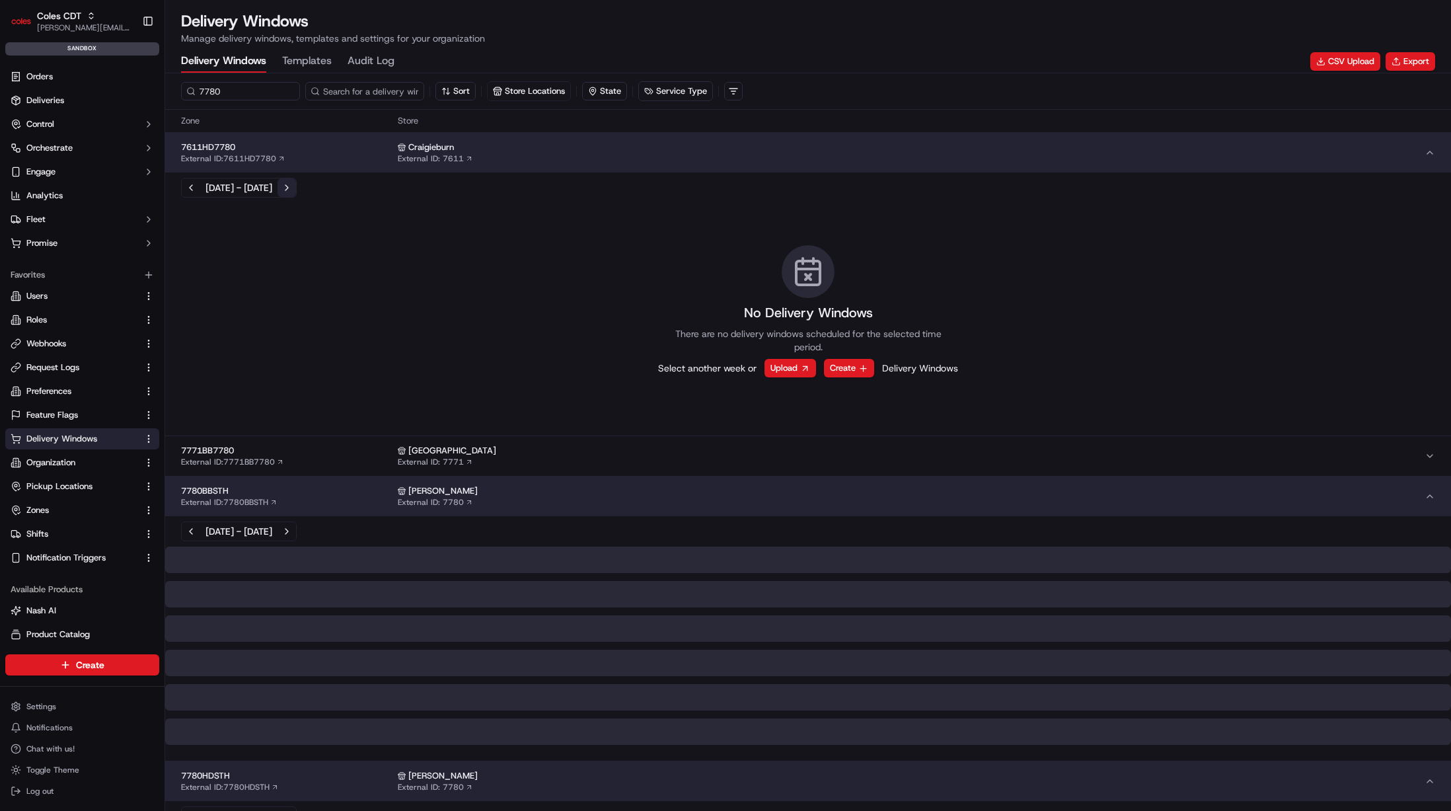
click at [296, 186] on button "Next week" at bounding box center [287, 187] width 19 height 19
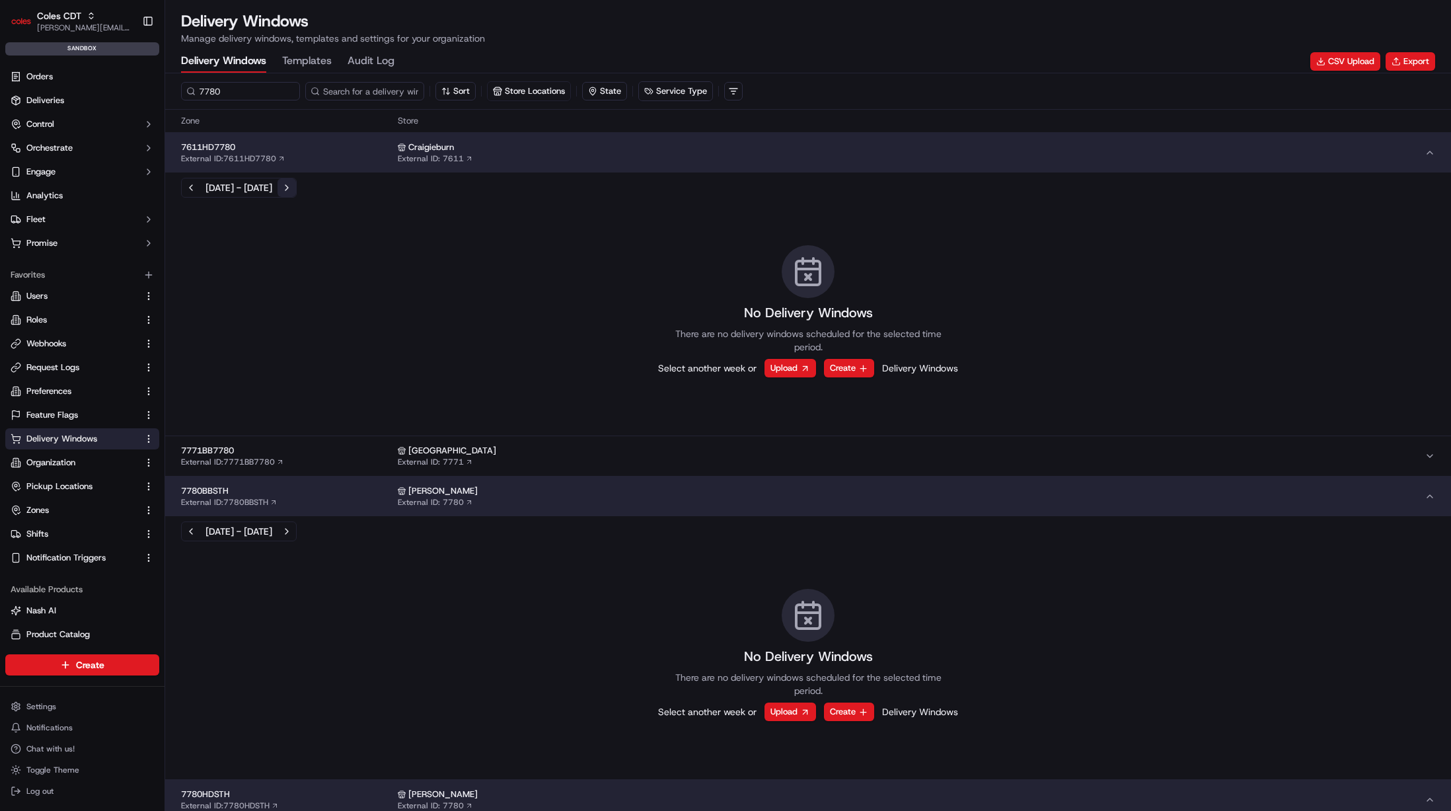
click at [296, 186] on button "Next week" at bounding box center [287, 187] width 19 height 19
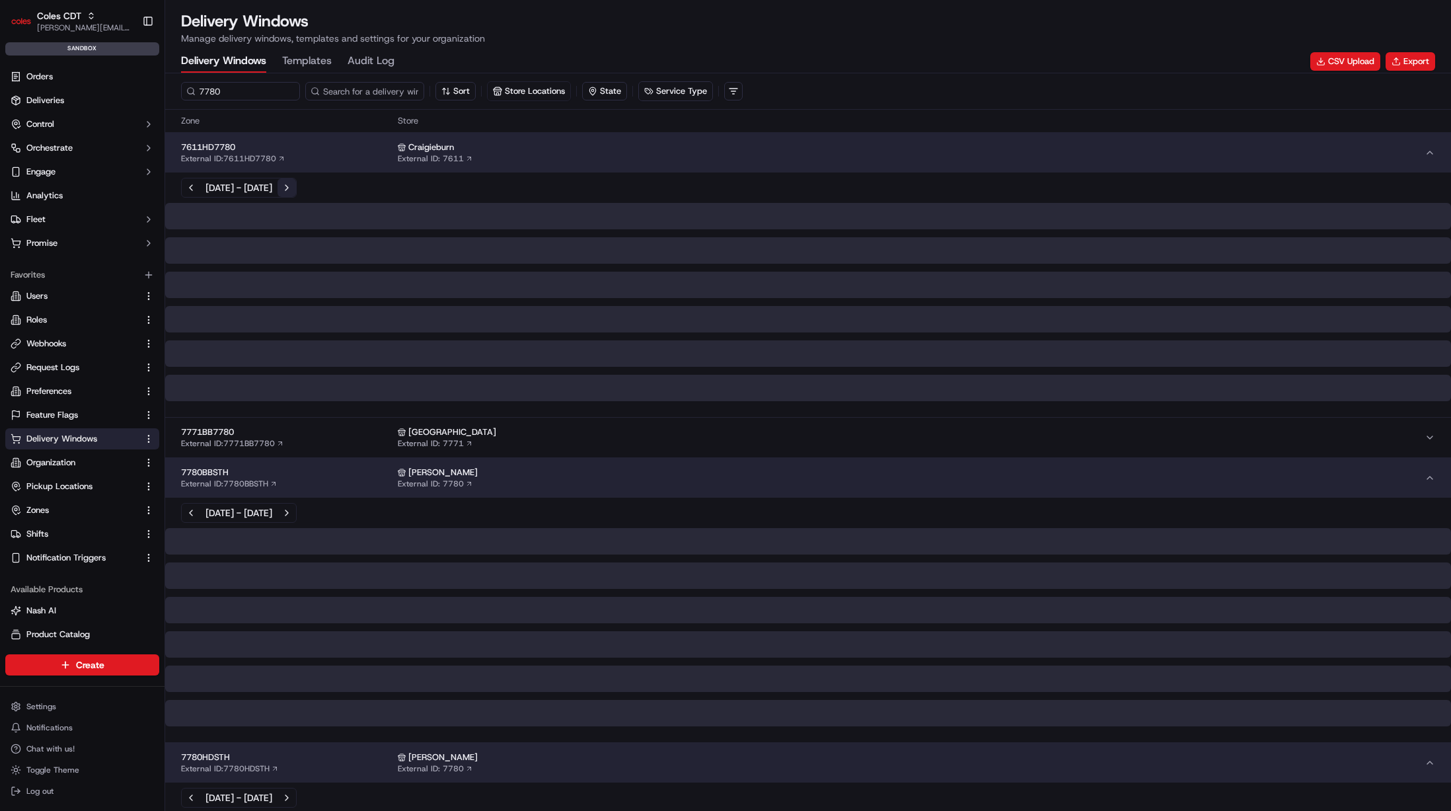
click at [296, 186] on button "Next week" at bounding box center [287, 187] width 19 height 19
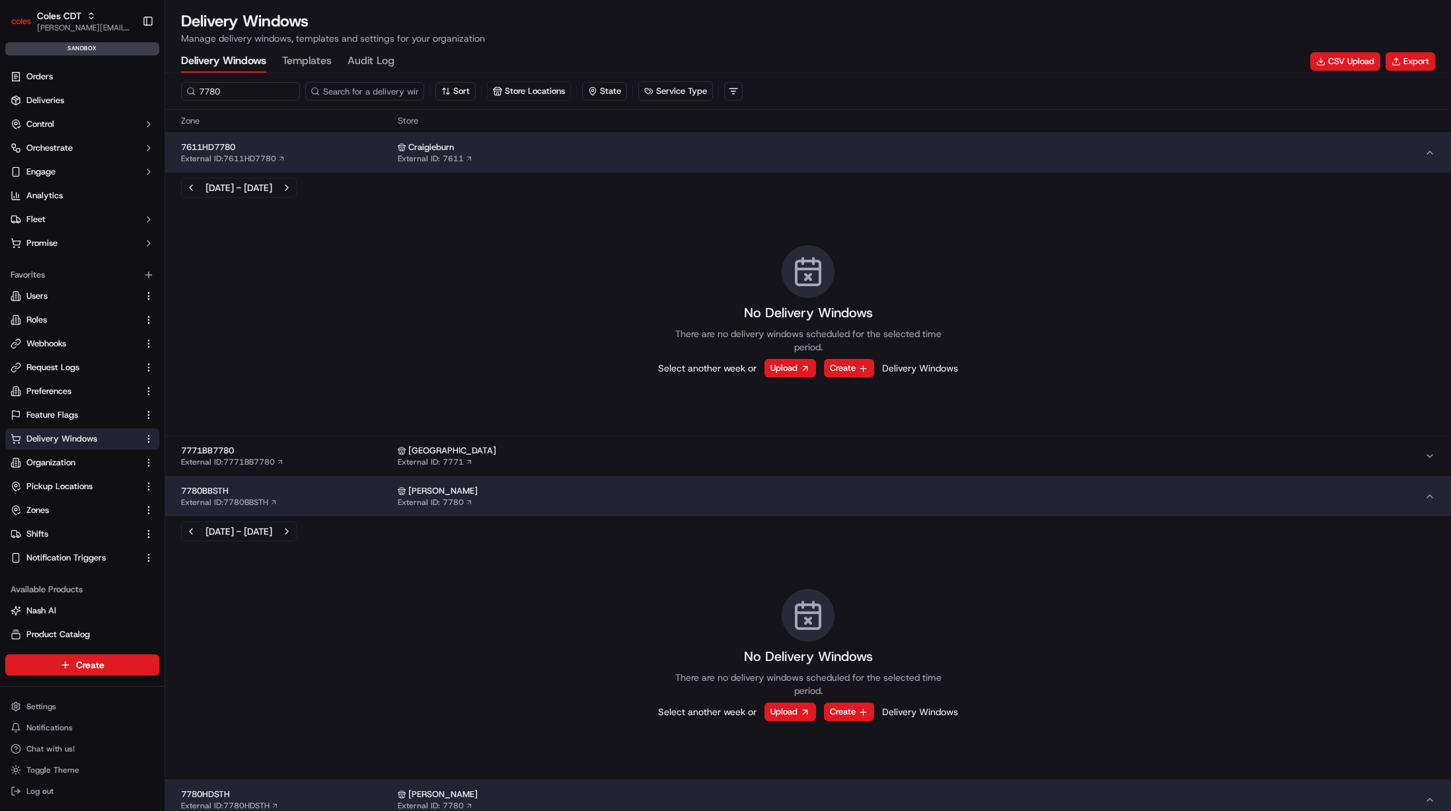
click at [307, 61] on button "Templates" at bounding box center [307, 61] width 50 height 22
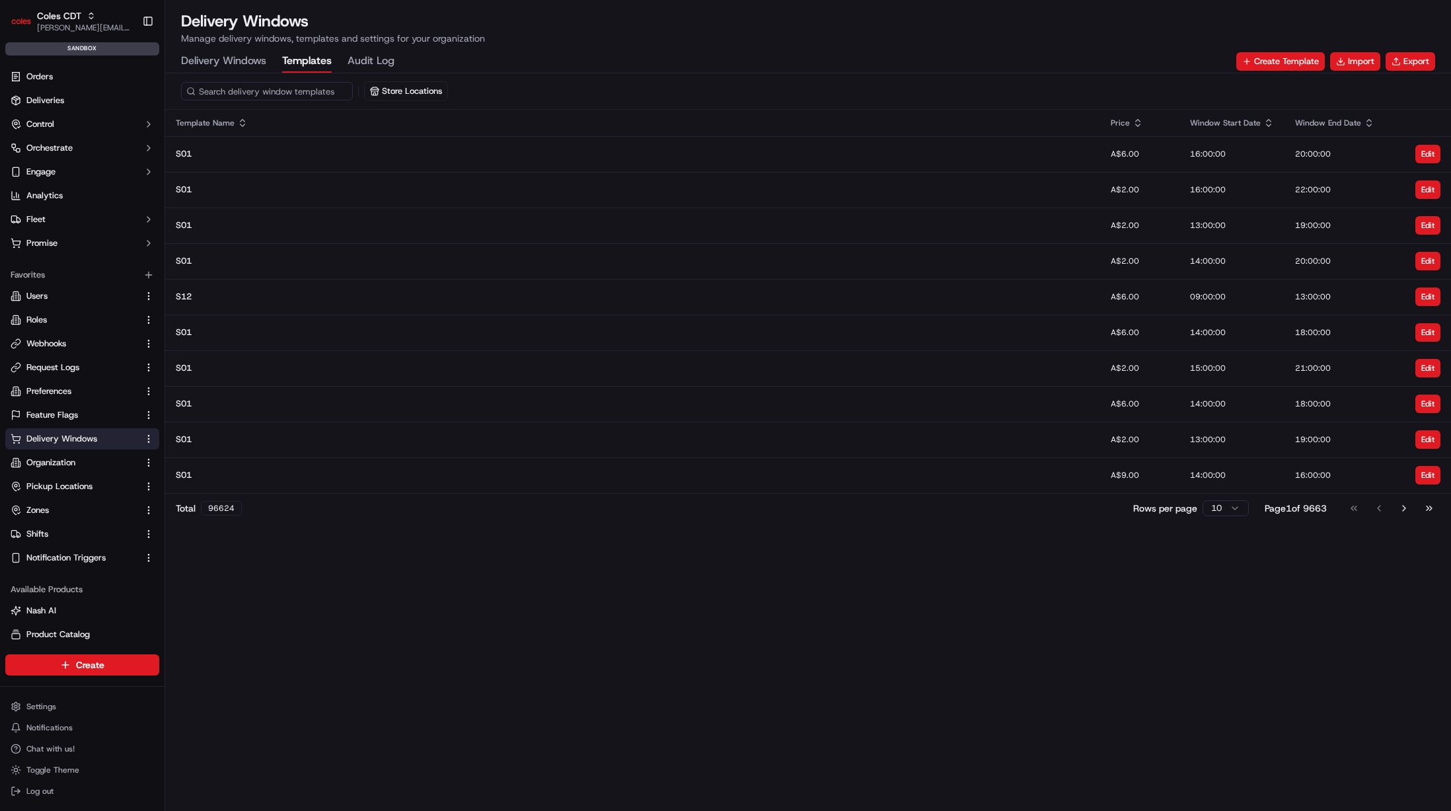
click at [384, 57] on Log "Audit Log" at bounding box center [371, 61] width 47 height 22
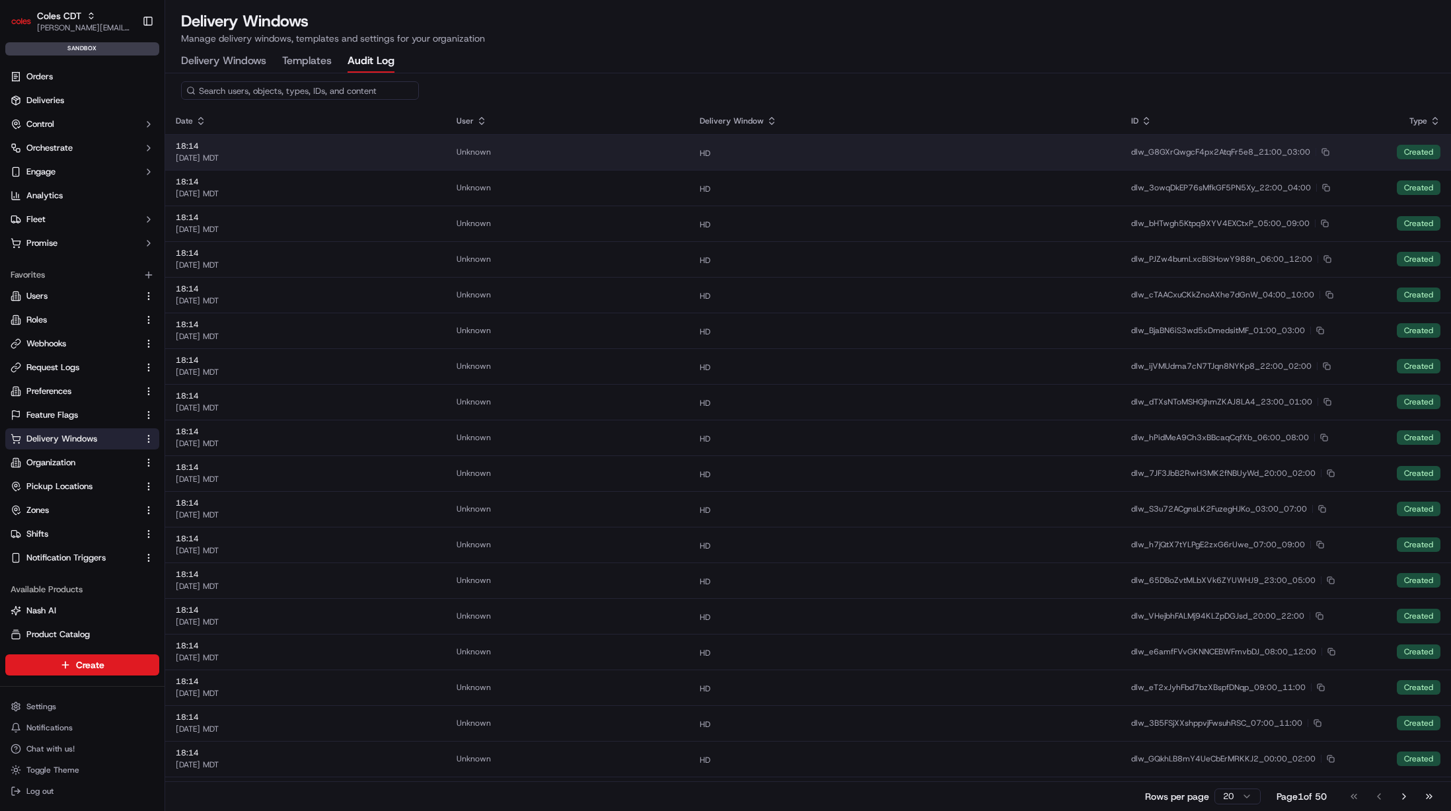
click at [227, 147] on div "18:14" at bounding box center [306, 146] width 260 height 11
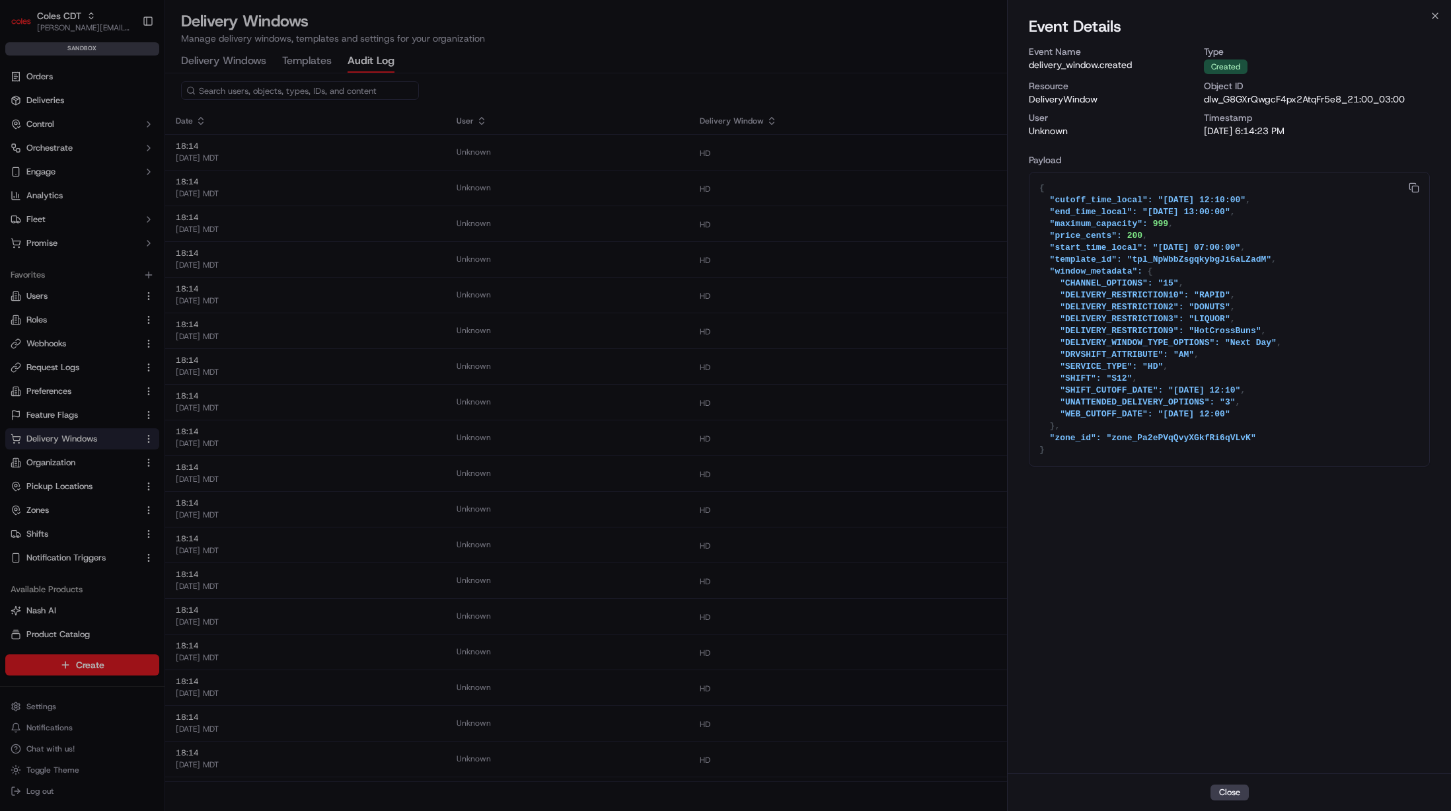
drag, startPoint x: 1118, startPoint y: 290, endPoint x: 1137, endPoint y: 360, distance: 71.8
click at [1137, 360] on textarea "{ "cutoff_time_local": "[DATE] 12:10:00", "end_time_local": "[DATE] 13:00:00", …" at bounding box center [1230, 319] width 400 height 293
click at [1206, 442] on textarea "{ "cutoff_time_local": "[DATE] 12:10:00", "end_time_local": "[DATE] 13:00:00", …" at bounding box center [1230, 319] width 400 height 293
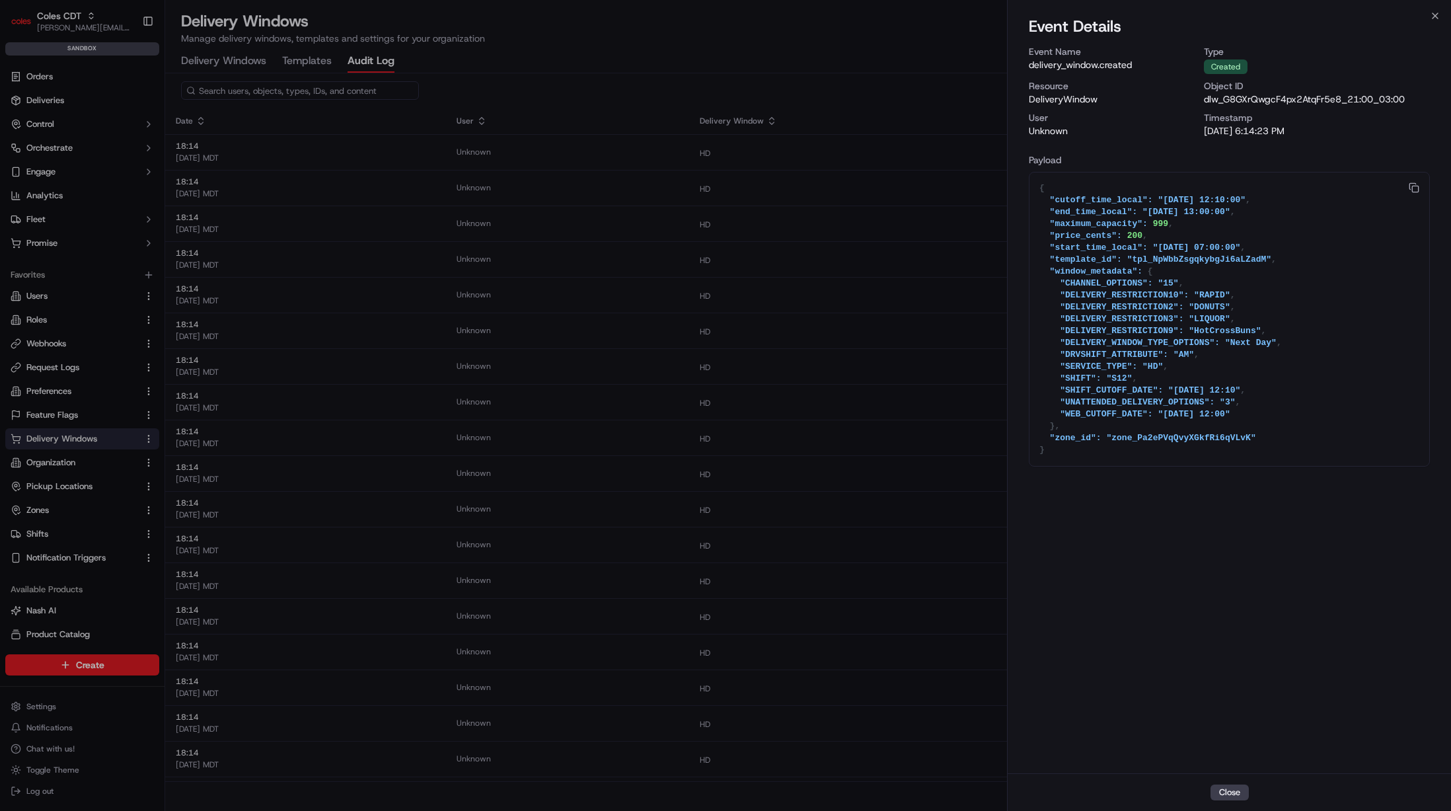
click at [221, 48] on div at bounding box center [725, 405] width 1451 height 811
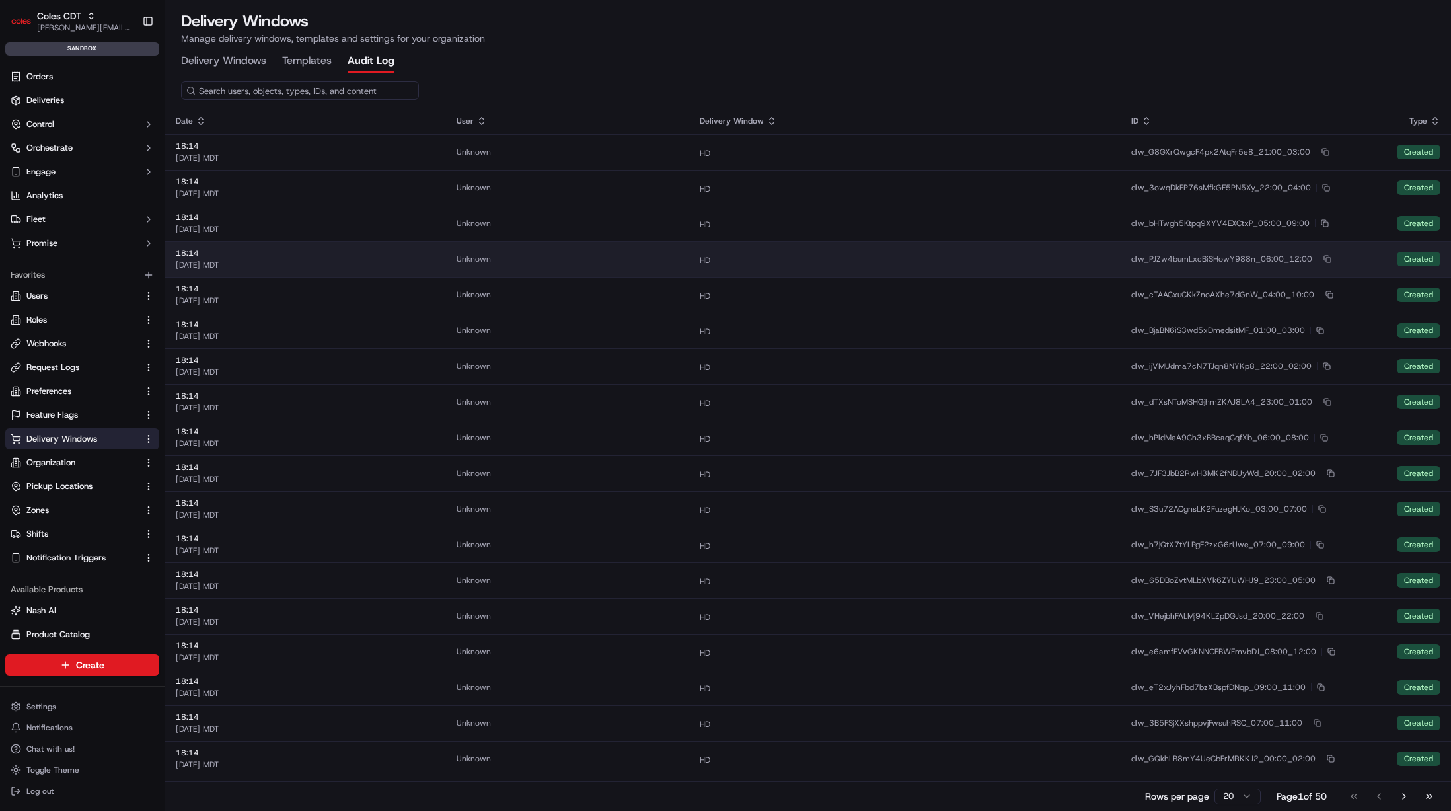
click at [831, 242] on td "HD" at bounding box center [905, 259] width 432 height 36
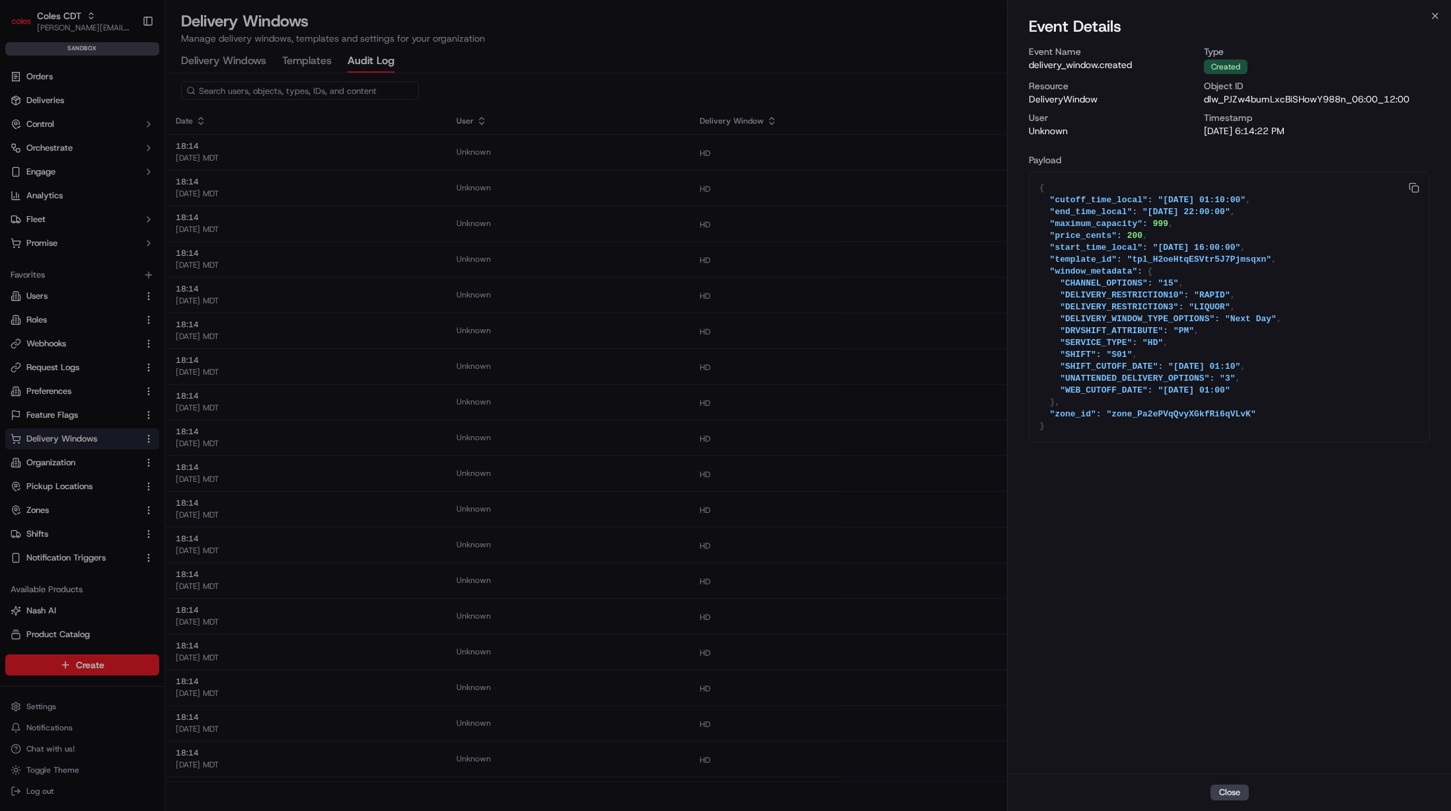
click at [1197, 202] on textarea "{ "cutoff_time_local": "[DATE] 01:10:00", "end_time_local": "[DATE] 22:00:00", …" at bounding box center [1230, 308] width 400 height 270
click at [1168, 413] on textarea "{ "cutoff_time_local": "[DATE] 01:10:00", "end_time_local": "[DATE] 22:00:00", …" at bounding box center [1230, 308] width 400 height 270
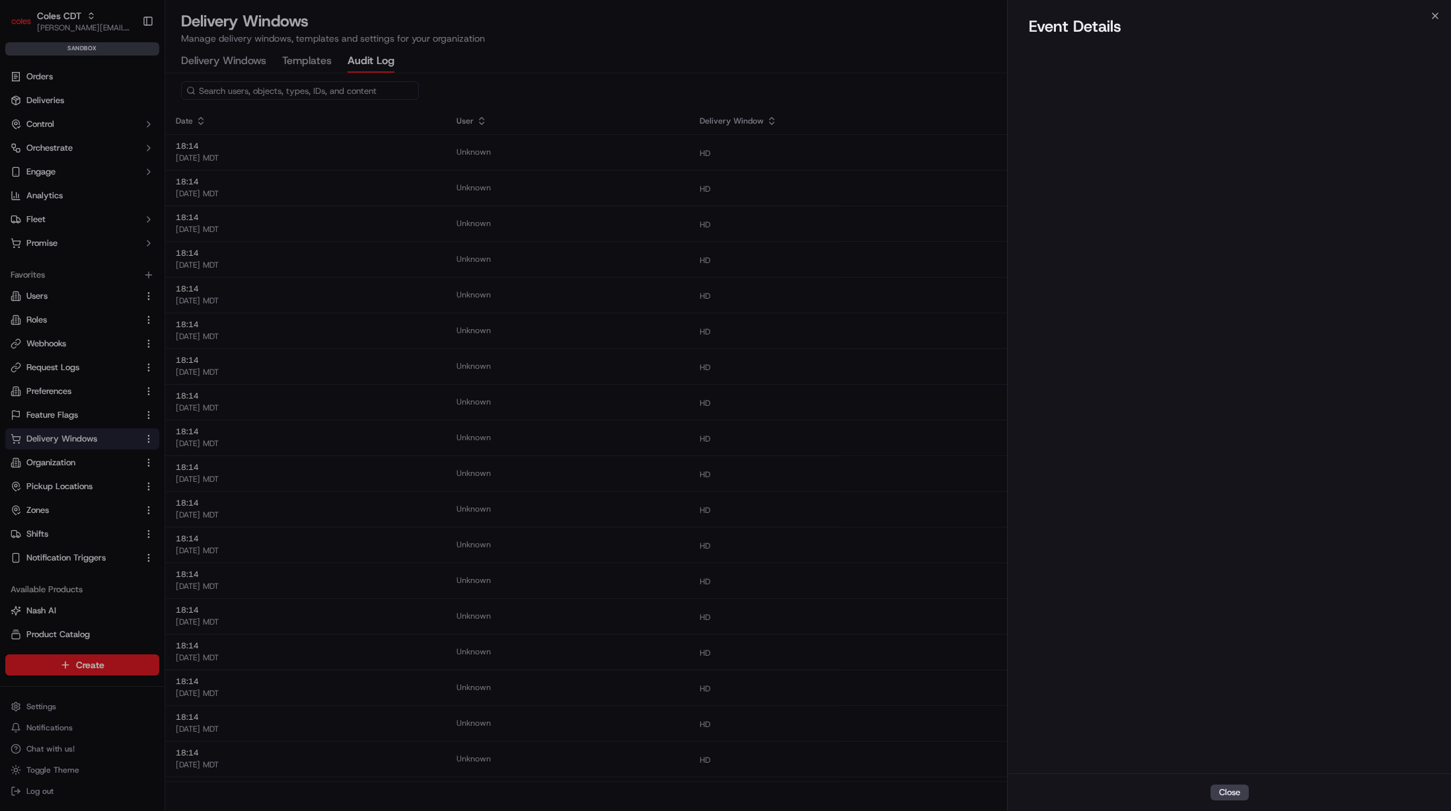
click at [164, 486] on div at bounding box center [725, 405] width 1451 height 811
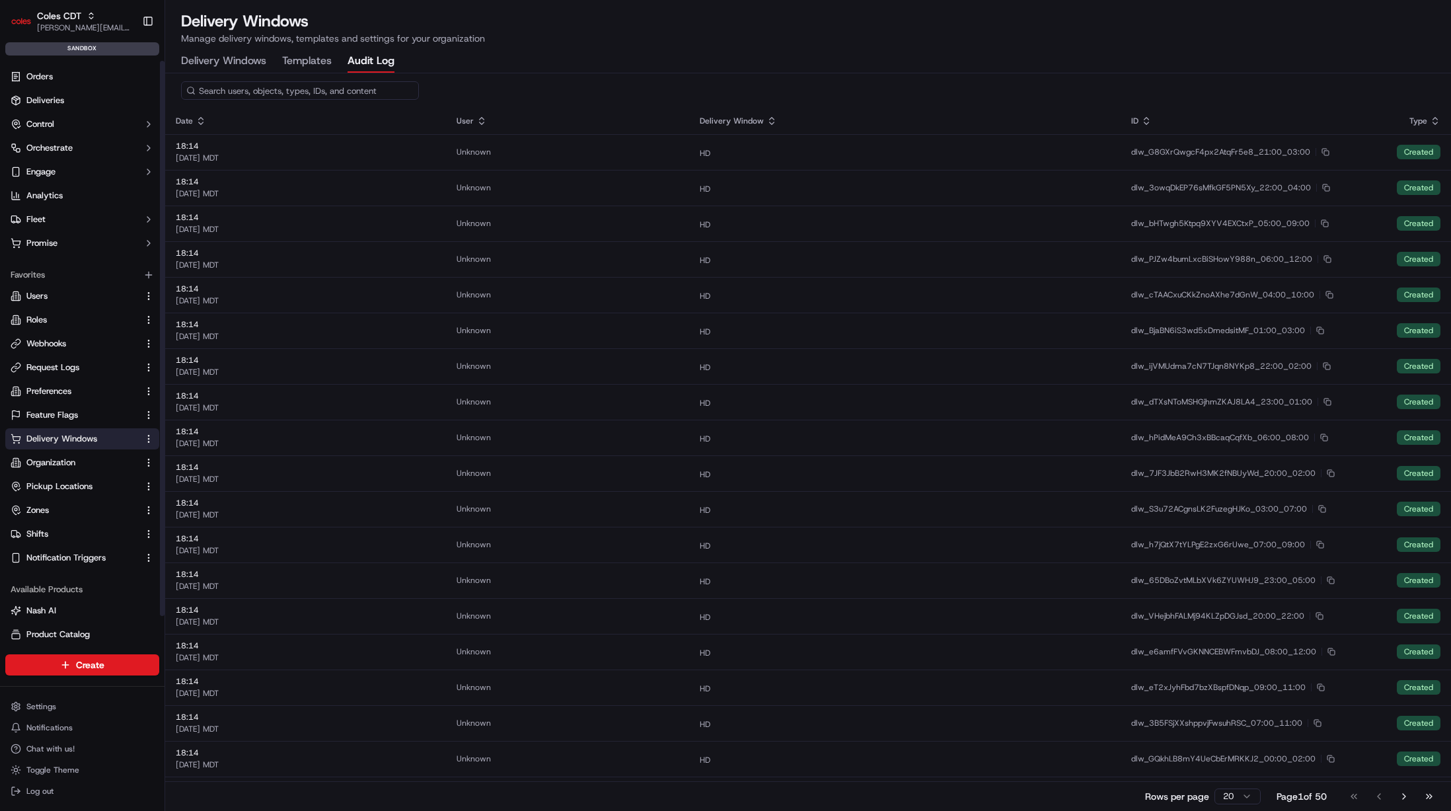
click at [69, 230] on ul "Orders Deliveries Control Orchestrate Engage Analytics Fleet Promise" at bounding box center [82, 160] width 154 height 188
click at [66, 236] on button "Promise" at bounding box center [82, 243] width 154 height 21
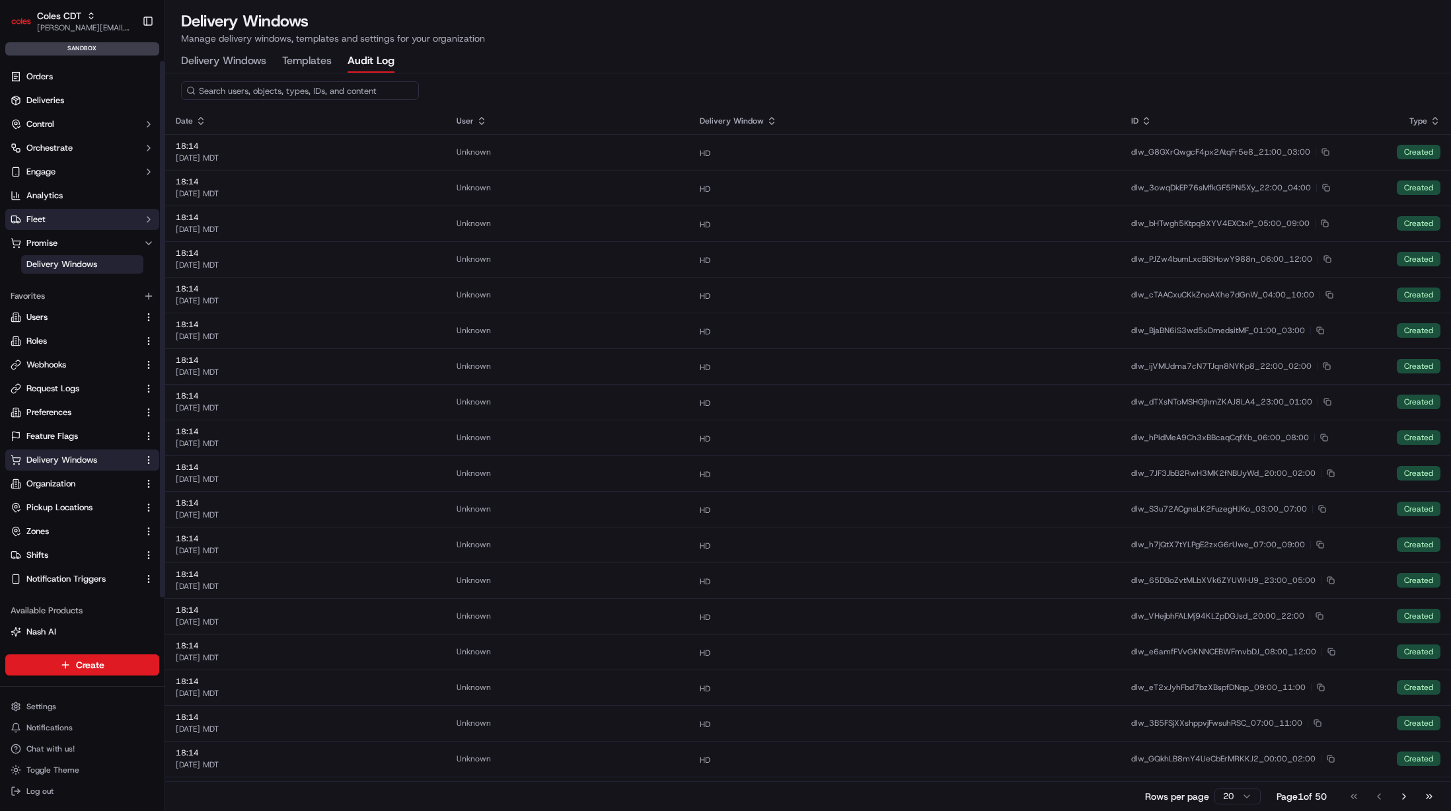
click at [67, 229] on button "Fleet" at bounding box center [82, 219] width 154 height 21
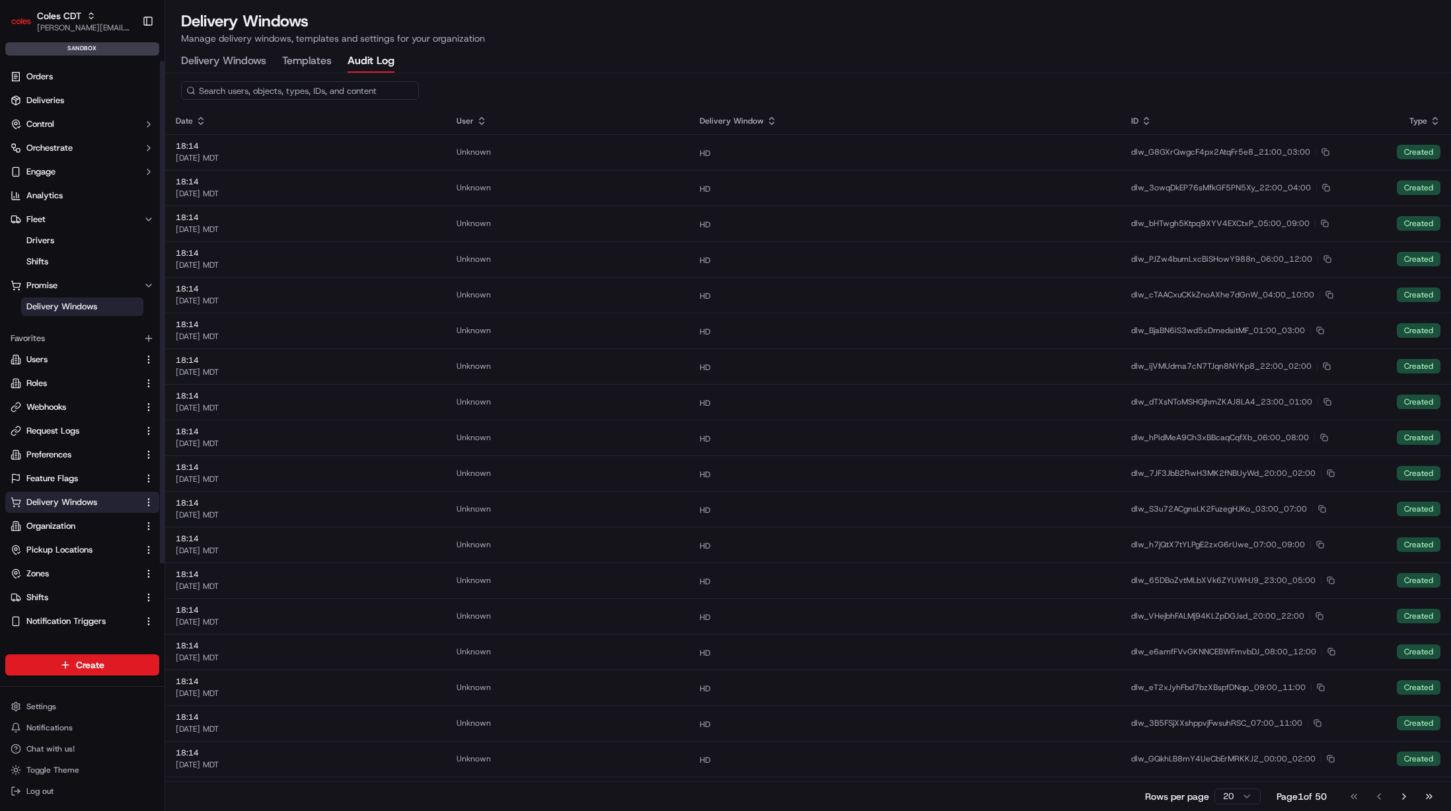
click at [255, 95] on input at bounding box center [300, 90] width 238 height 19
type input "zone"
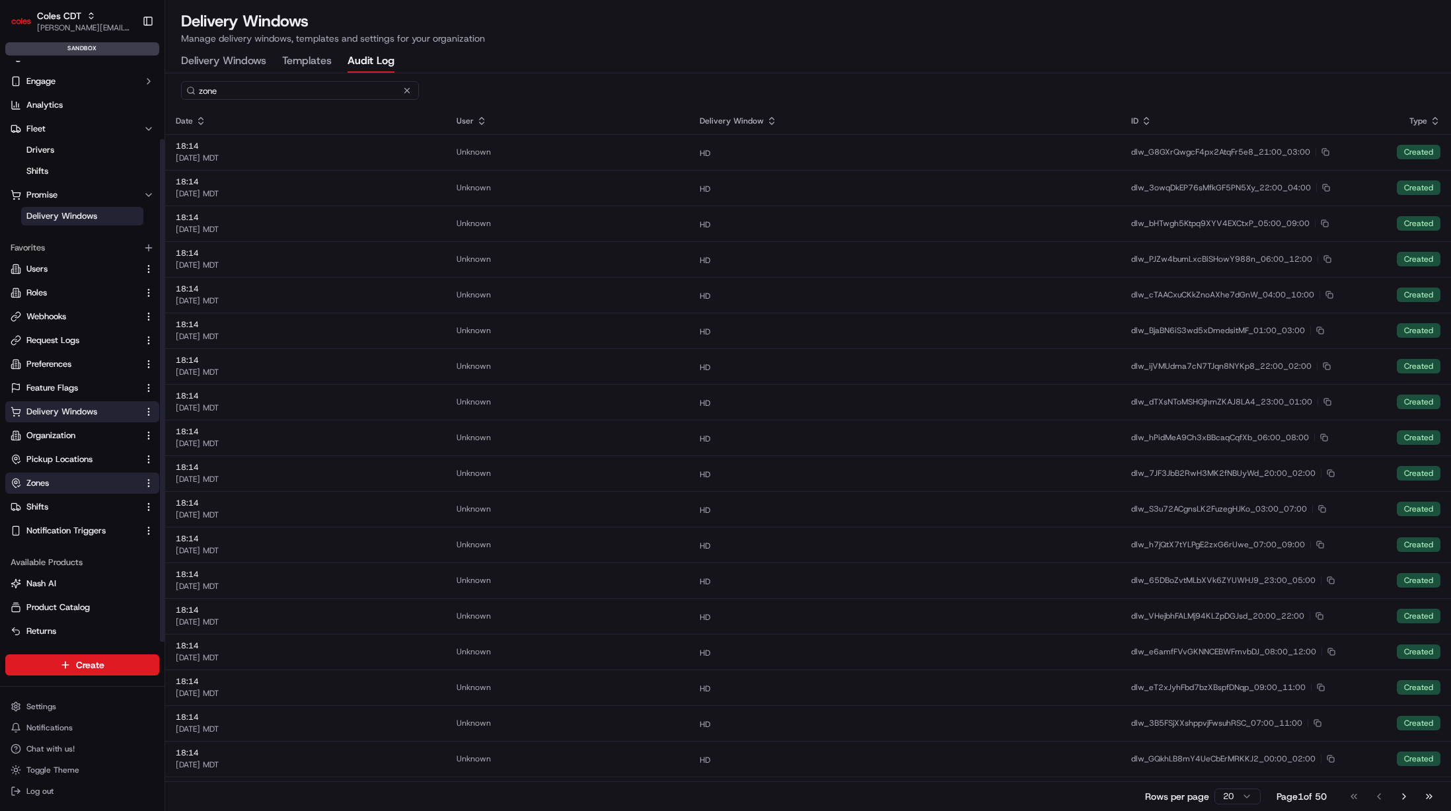
click at [63, 478] on link "Zones" at bounding box center [75, 483] width 128 height 12
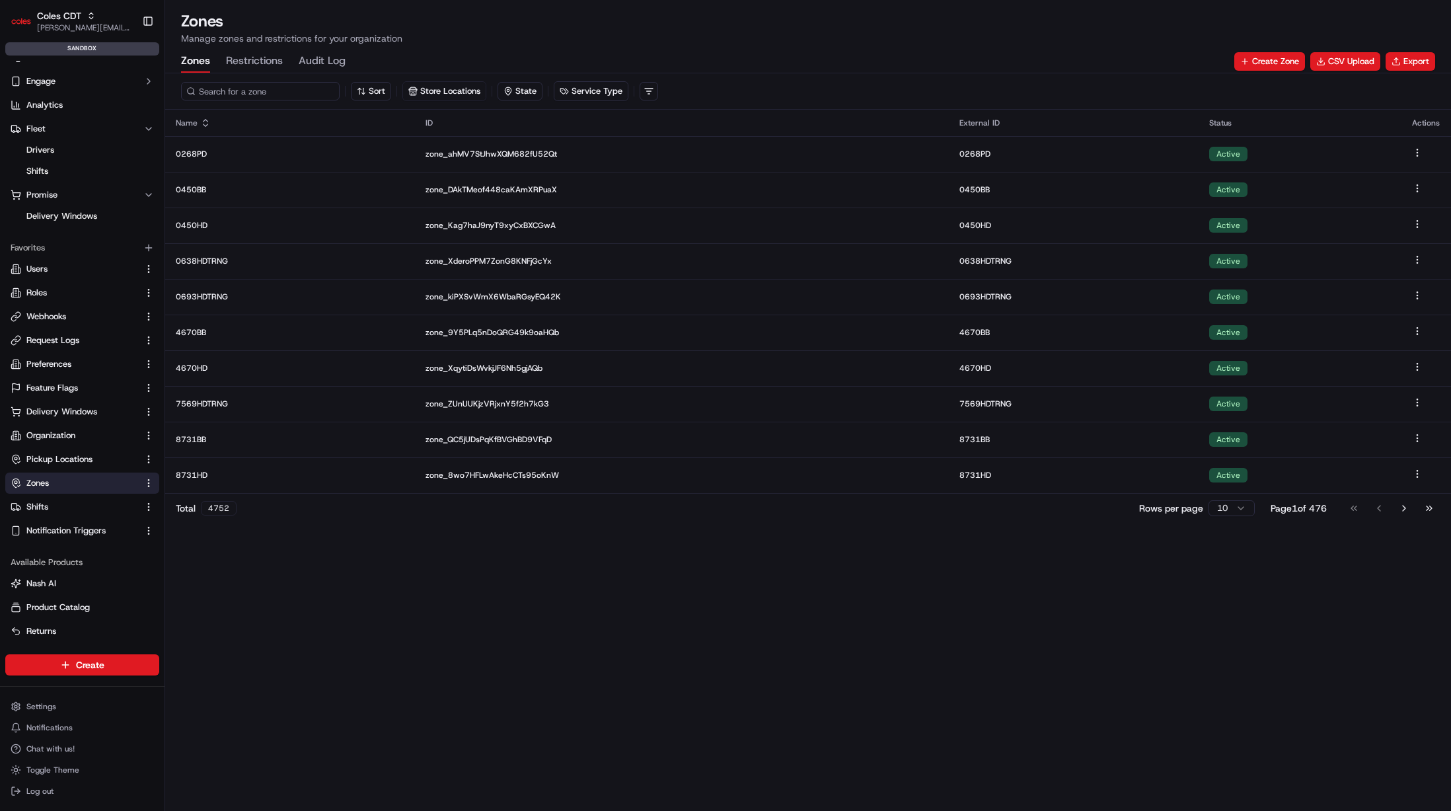
click at [239, 89] on input at bounding box center [260, 91] width 159 height 19
paste input "zone_Pa2ePVqQvyXGkfRi6qVLvK"
type input "zone_Pa2ePVqQvyXGkfRi6qVLvK"
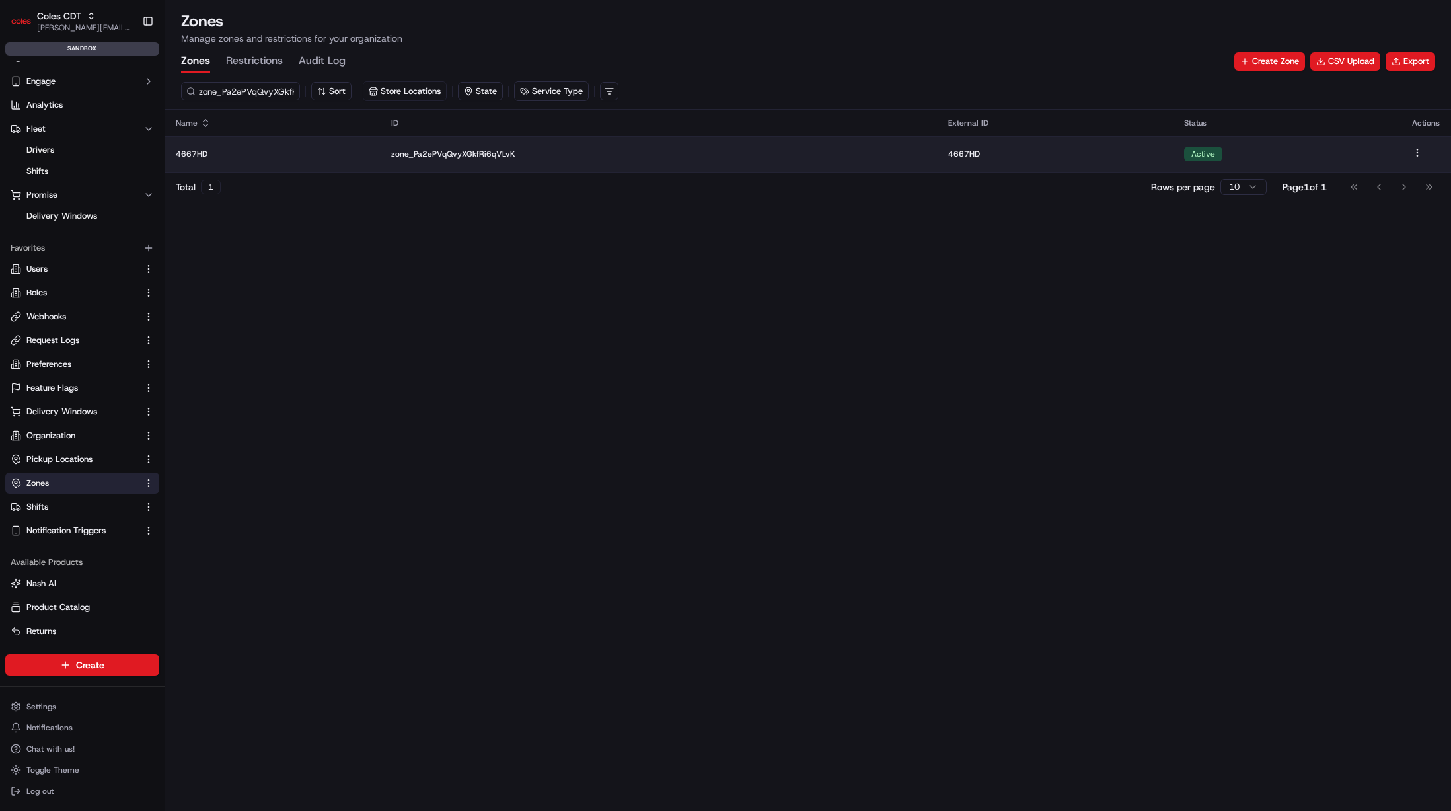
click at [370, 152] on p "4667HD" at bounding box center [273, 154] width 194 height 11
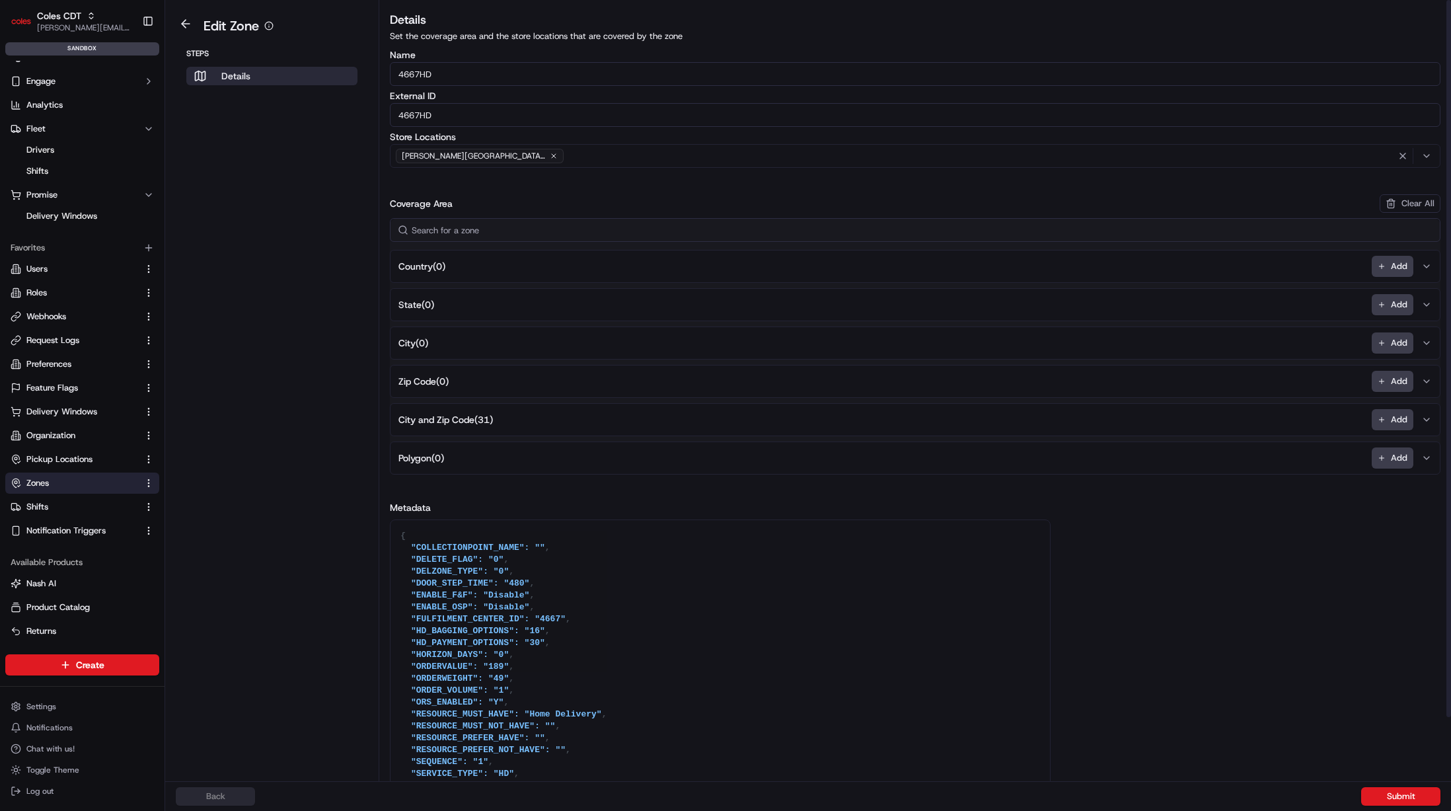
click at [549, 202] on div "Coverage Area Clear All" at bounding box center [915, 203] width 1051 height 19
click at [452, 153] on span "[PERSON_NAME][GEOGRAPHIC_DATA] (4667)" at bounding box center [474, 156] width 145 height 11
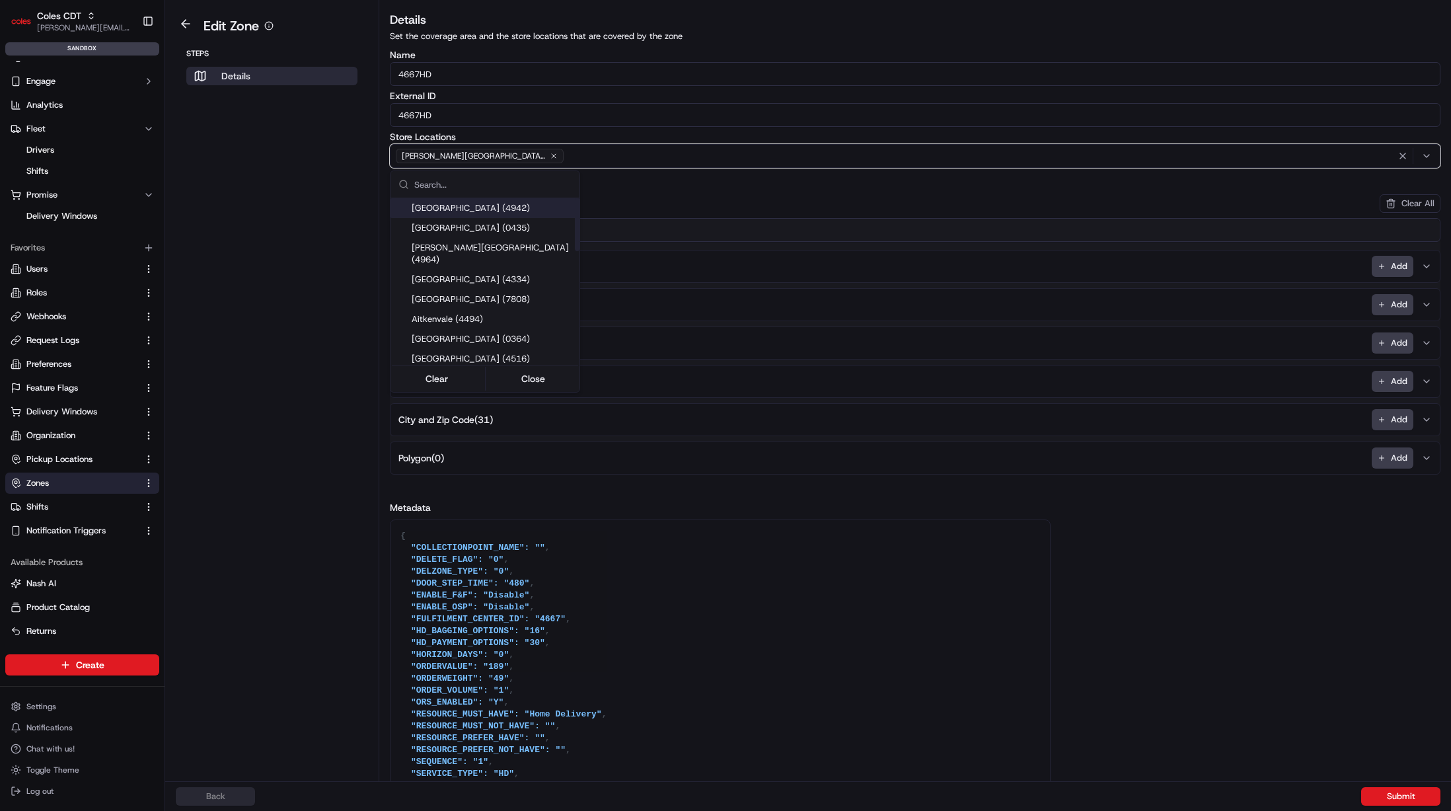
click at [532, 124] on html "Coles CDT [PERSON_NAME][EMAIL_ADDRESS][DOMAIN_NAME] Toggle Sidebar sandbox Orde…" at bounding box center [725, 405] width 1451 height 811
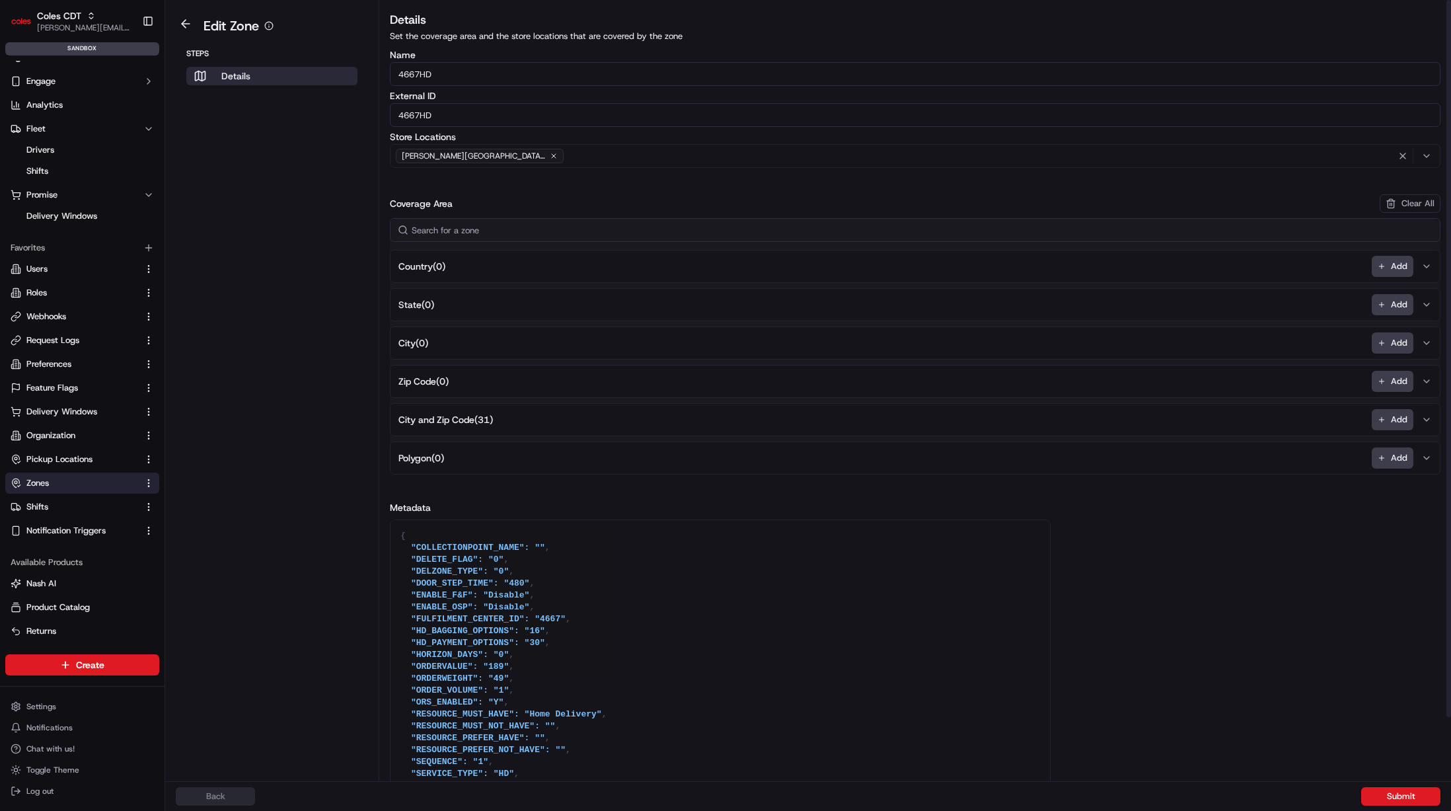
click at [258, 99] on aside "Edit Zone Steps Details" at bounding box center [272, 390] width 214 height 781
click at [450, 145] on button "[PERSON_NAME][GEOGRAPHIC_DATA] (4667)" at bounding box center [915, 156] width 1051 height 24
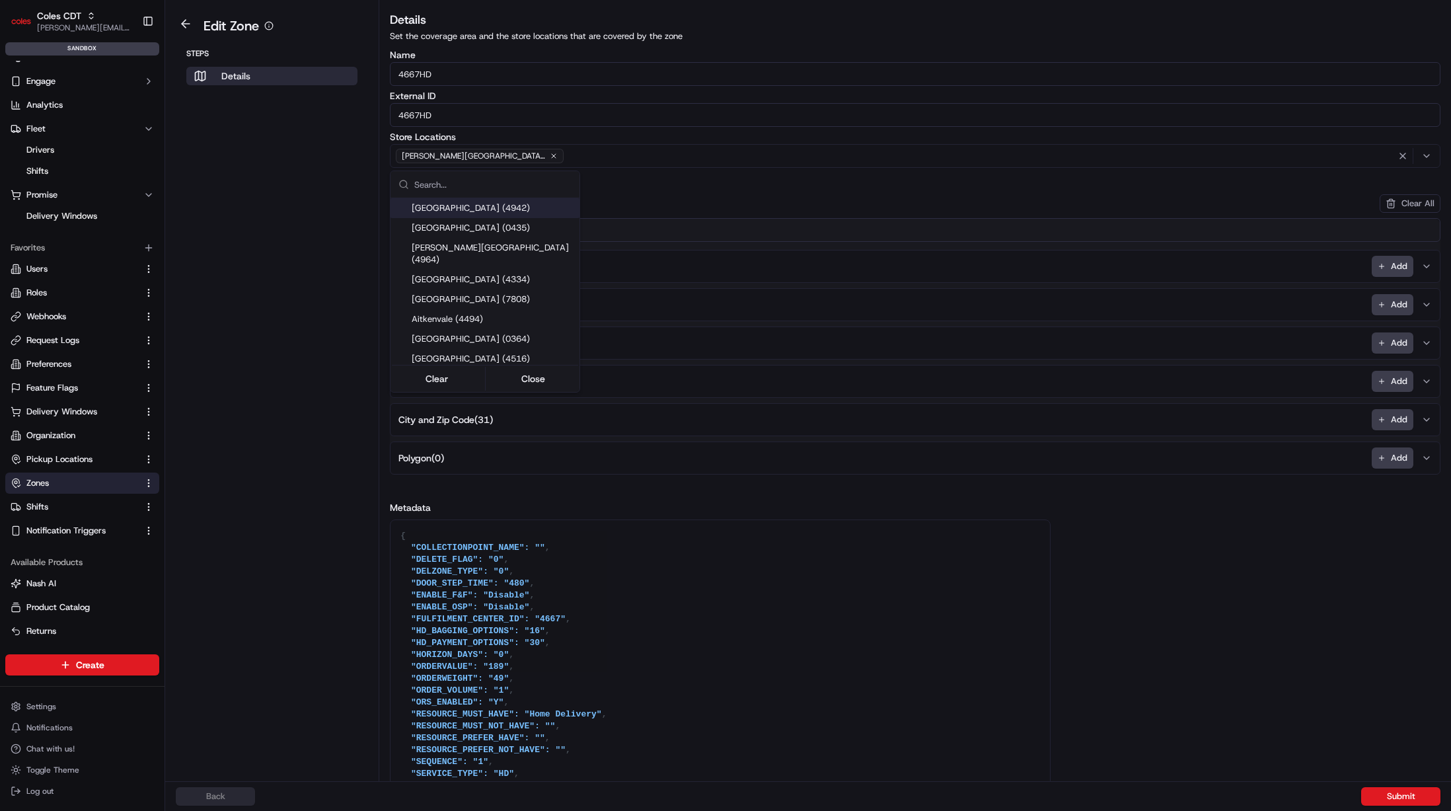
click at [467, 159] on html "Coles CDT [PERSON_NAME][EMAIL_ADDRESS][DOMAIN_NAME] Toggle Sidebar sandbox Orde…" at bounding box center [725, 405] width 1451 height 811
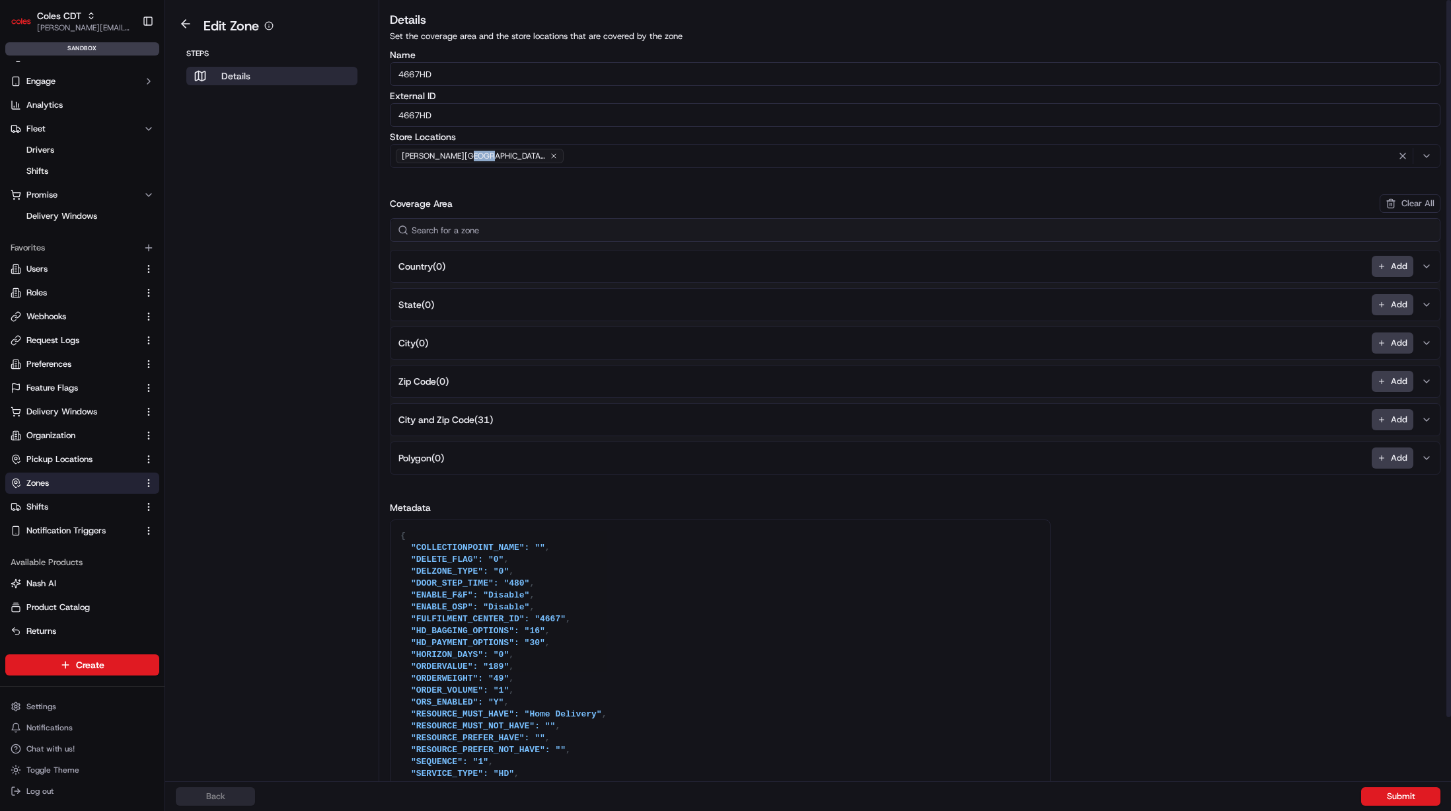
copy span "4667"
click at [146, 248] on icon "button" at bounding box center [148, 248] width 6 height 0
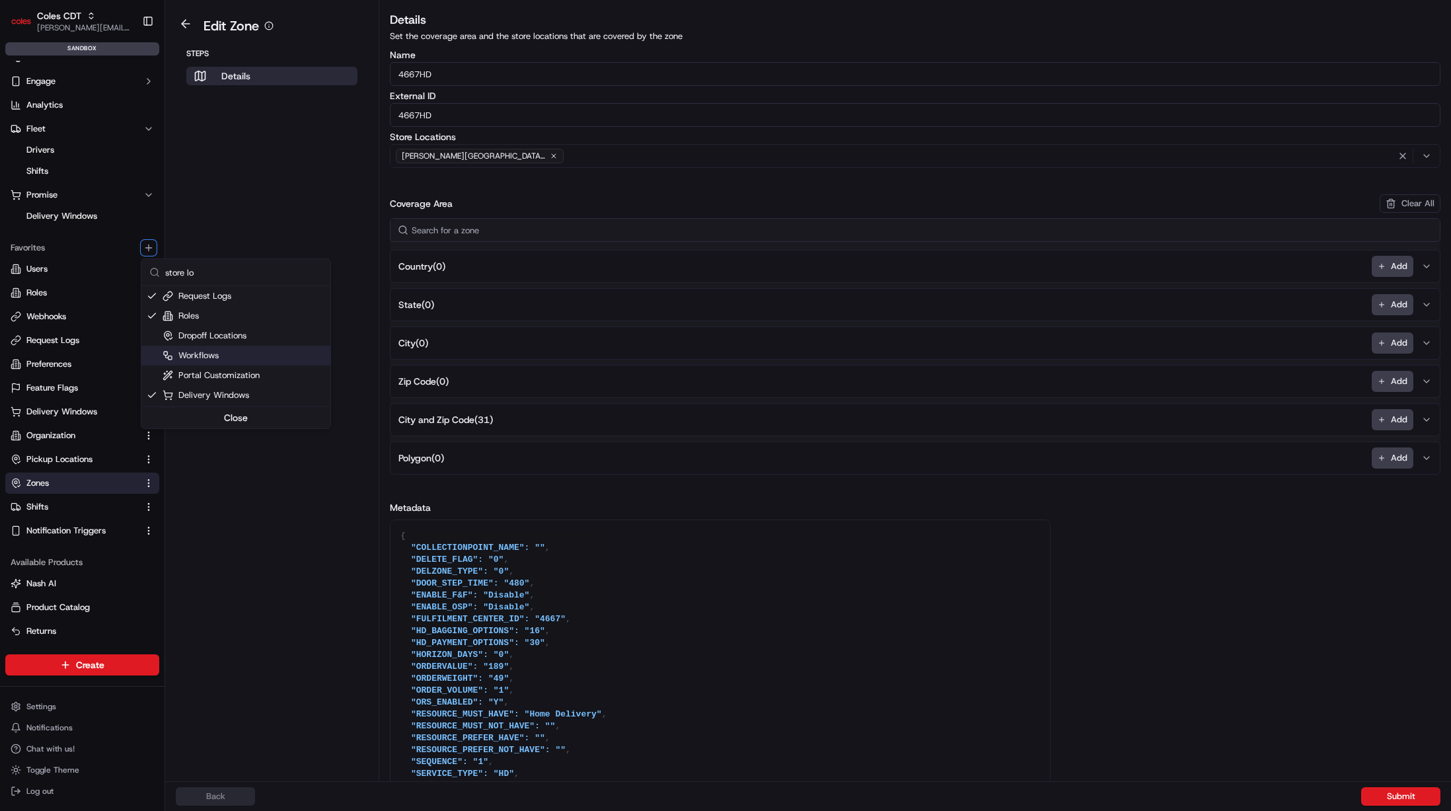
type input "store lo"
click at [215, 344] on div "Dropoff Locations" at bounding box center [235, 336] width 189 height 20
click at [223, 334] on div "Dropoff Locations" at bounding box center [205, 336] width 84 height 12
click at [80, 459] on html "Coles CDT [PERSON_NAME][EMAIL_ADDRESS][DOMAIN_NAME] Toggle Sidebar sandbox Orde…" at bounding box center [725, 405] width 1451 height 811
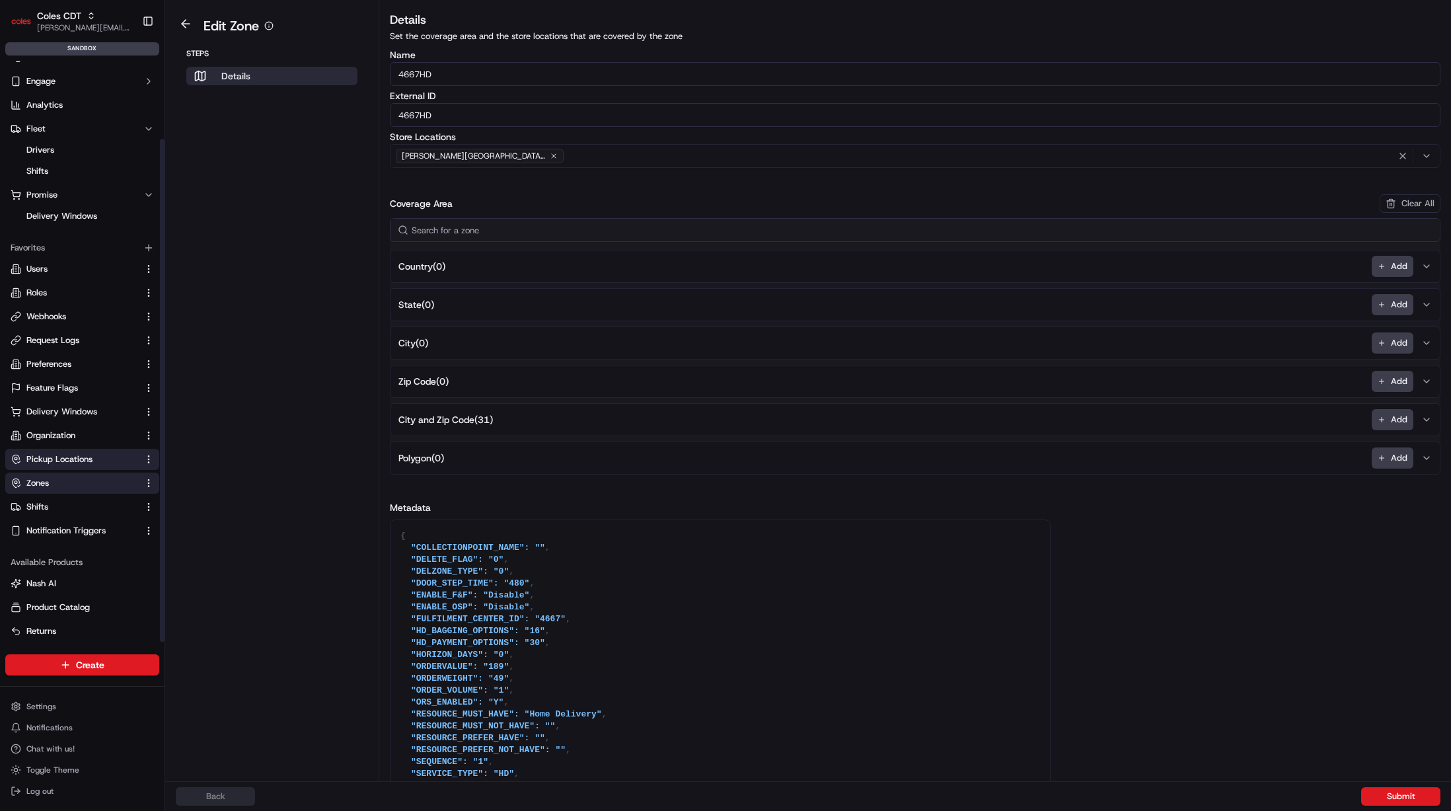
click at [81, 458] on span "Pickup Locations" at bounding box center [59, 459] width 66 height 12
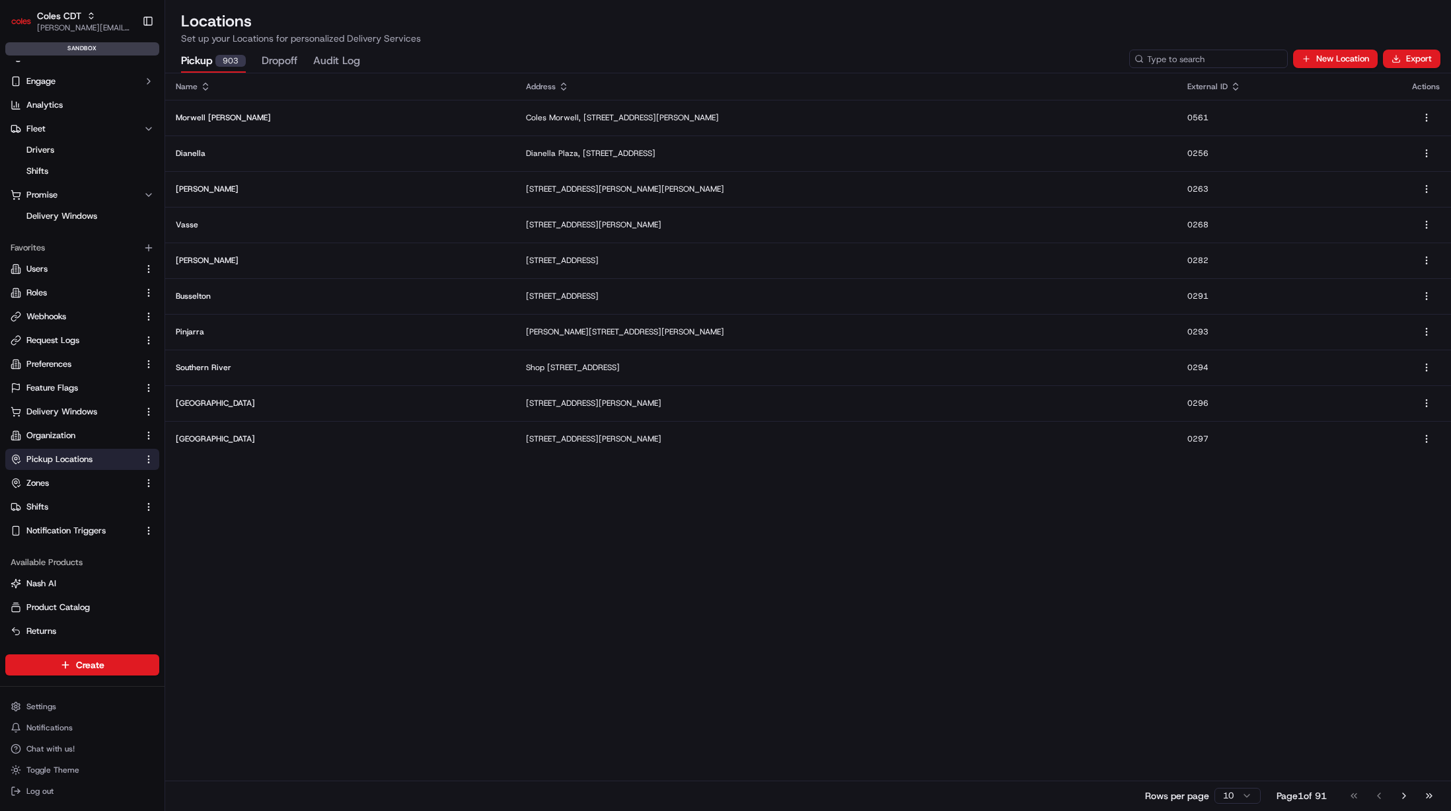
click at [1207, 54] on input at bounding box center [1209, 59] width 159 height 19
paste input "4667"
type input "4667"
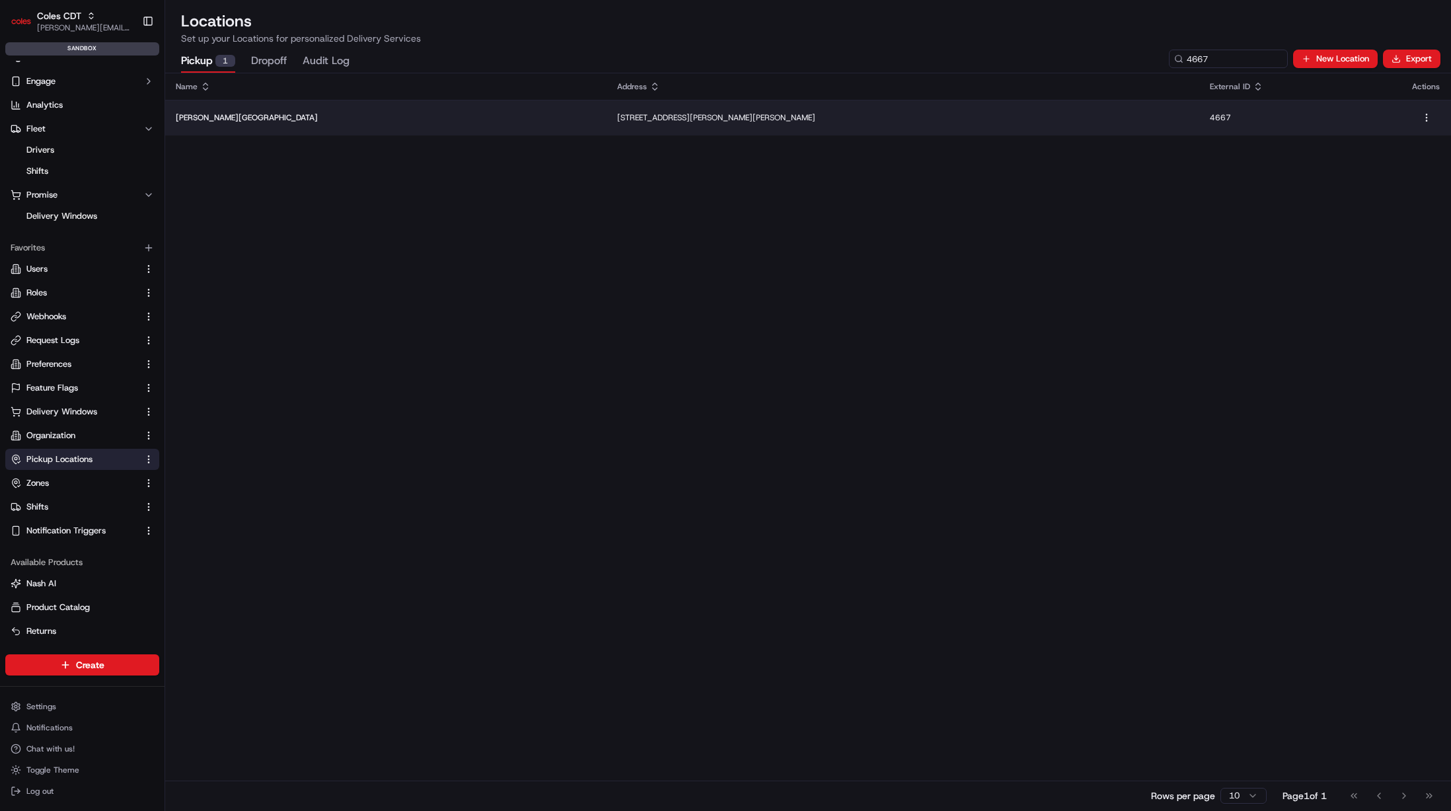
click at [660, 109] on td "[STREET_ADDRESS][PERSON_NAME][PERSON_NAME]" at bounding box center [904, 118] width 594 height 36
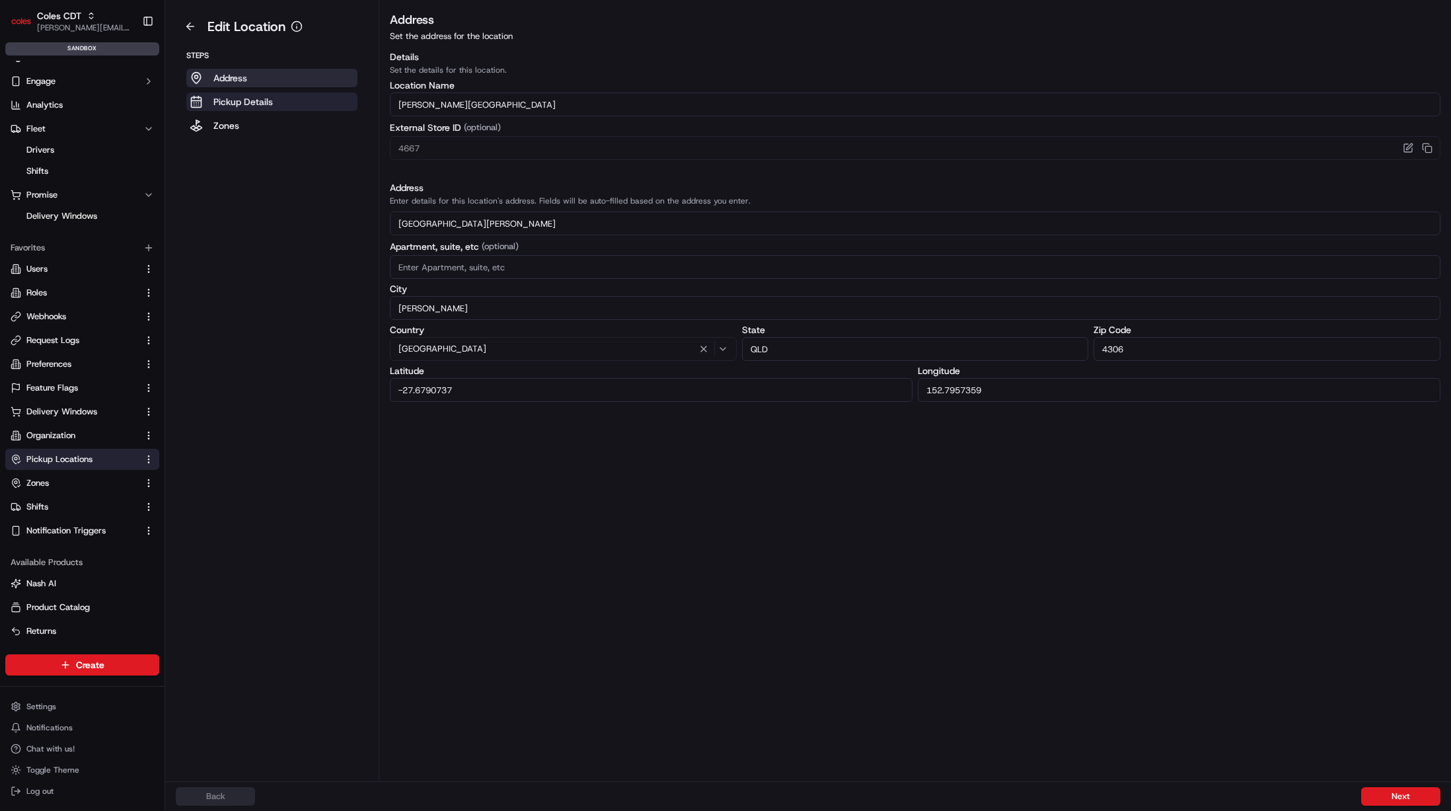
click at [256, 101] on p "Pickup Details" at bounding box center [242, 101] width 59 height 13
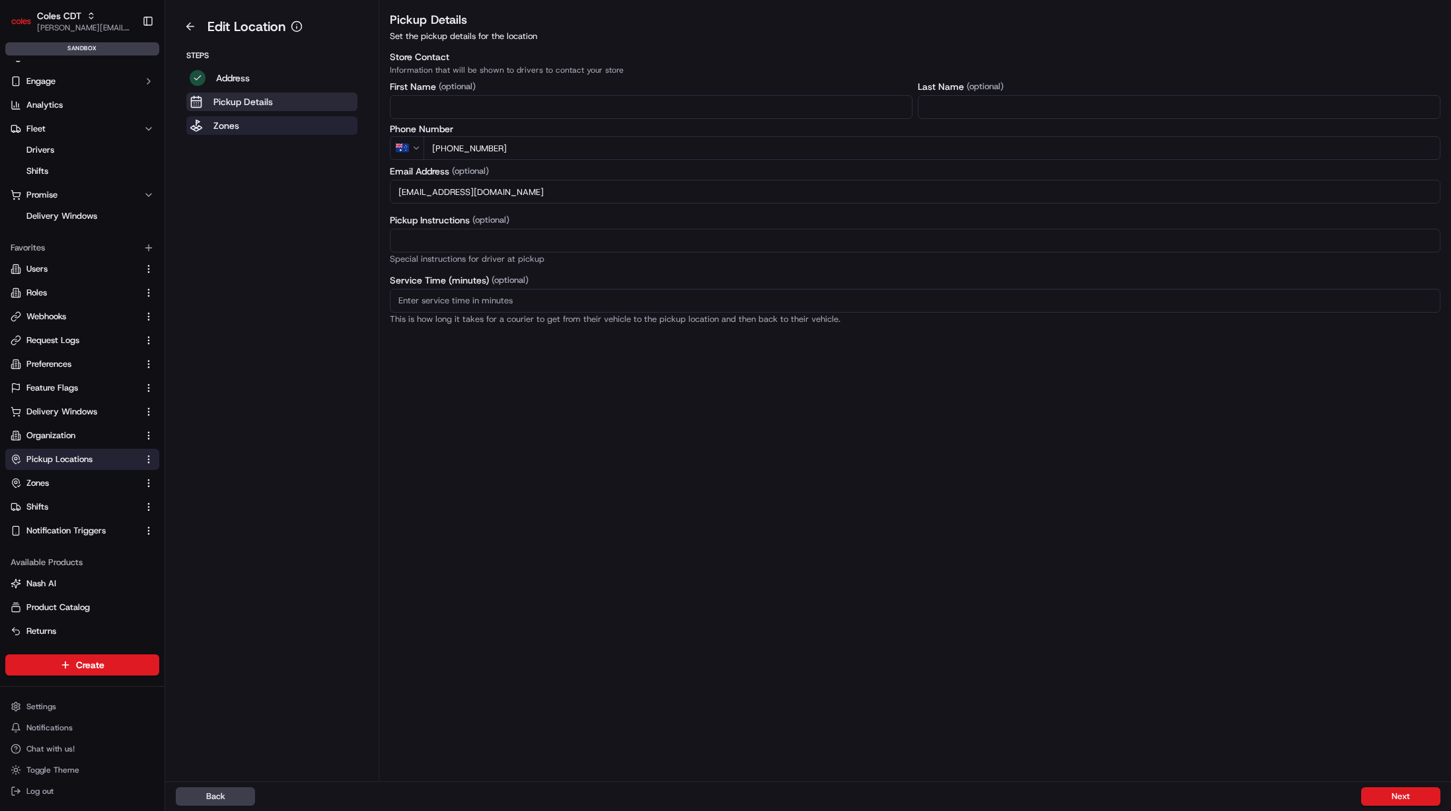
click at [272, 126] on button "Zones" at bounding box center [271, 125] width 171 height 19
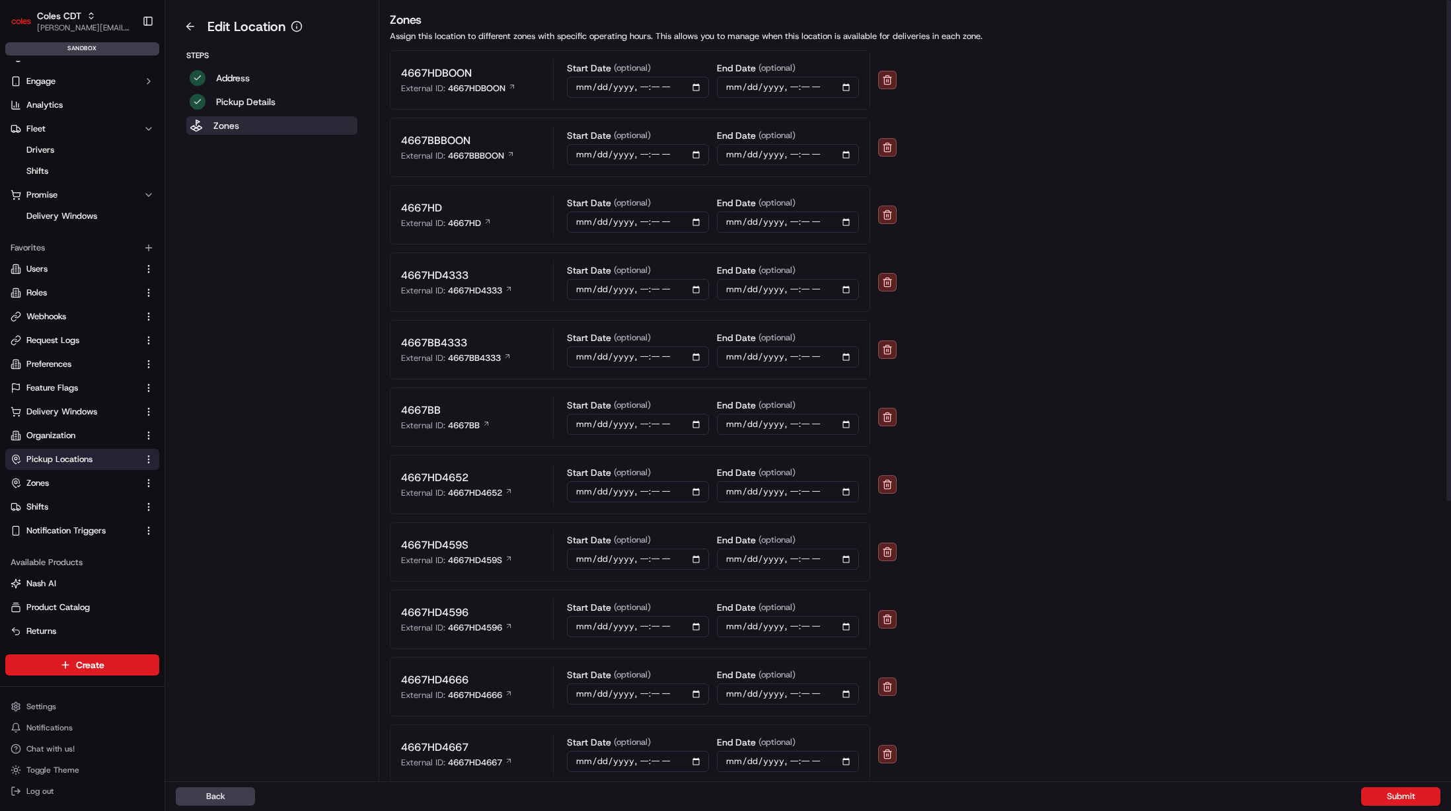
click at [658, 87] on input "datetime-local" at bounding box center [638, 87] width 142 height 21
click at [633, 86] on input "datetime-local" at bounding box center [638, 87] width 142 height 21
click at [616, 92] on input "datetime-local" at bounding box center [638, 87] width 142 height 21
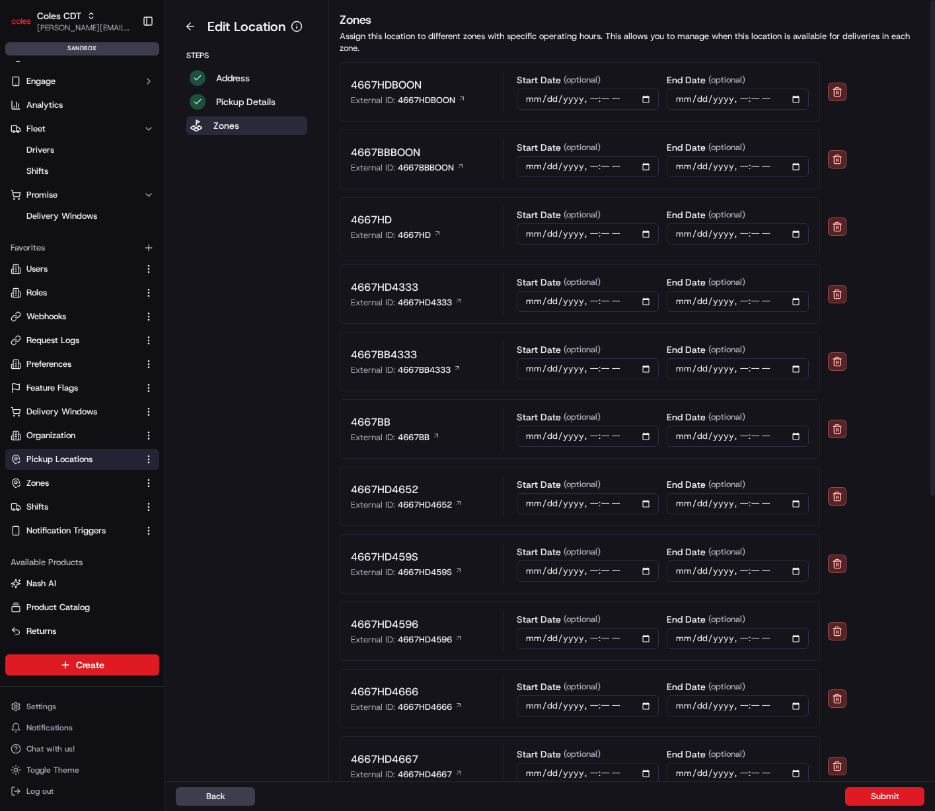
click at [554, 100] on input "datetime-local" at bounding box center [588, 99] width 142 height 21
click at [652, 98] on input "datetime-local" at bounding box center [588, 99] width 142 height 21
type input "[DATE]T16:00"
click at [764, 58] on div "Zones Assign this location to different zones with specific operating hours. Th…" at bounding box center [632, 617] width 606 height 1213
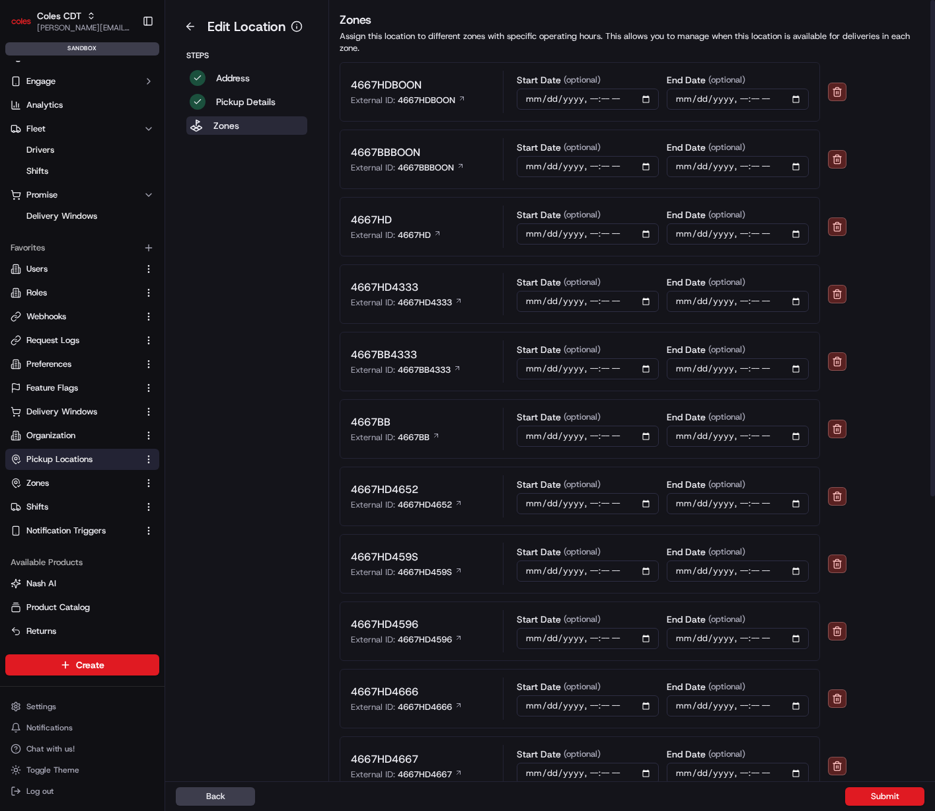
click at [761, 102] on input "datetime-local" at bounding box center [738, 99] width 142 height 21
click at [809, 99] on input "datetime-local" at bounding box center [738, 99] width 142 height 21
type input "[DATE]T17:00"
click at [888, 65] on div "4667HDBOON External ID: 4667HDBOON Start Date (optional) End Date (optional)" at bounding box center [632, 91] width 585 height 59
click at [884, 796] on button "Submit" at bounding box center [884, 796] width 79 height 19
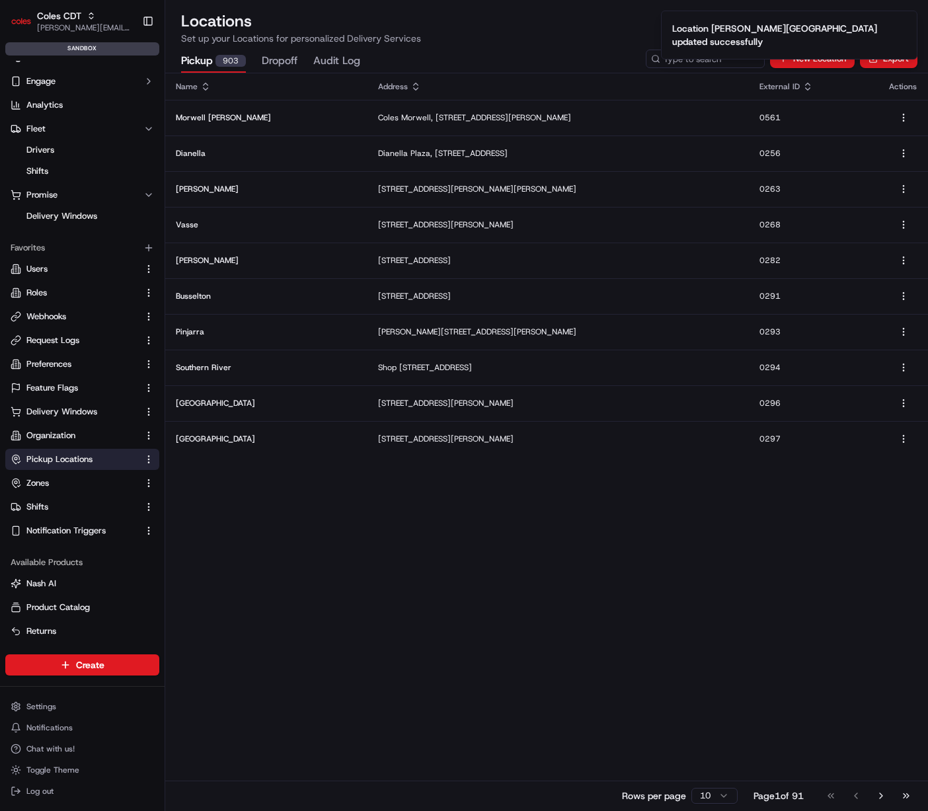
click at [254, 83] on div "Name" at bounding box center [266, 86] width 181 height 11
click at [676, 73] on th "Address" at bounding box center [557, 86] width 381 height 26
click at [714, 56] on div "Coles CDT [PERSON_NAME][EMAIL_ADDRESS][DOMAIN_NAME] Toggle Sidebar sandbox Orde…" at bounding box center [464, 405] width 928 height 811
click at [712, 69] on div "Pickup 903 Dropoff Audit Log New Location Export" at bounding box center [546, 59] width 763 height 28
click at [714, 63] on input at bounding box center [685, 59] width 159 height 19
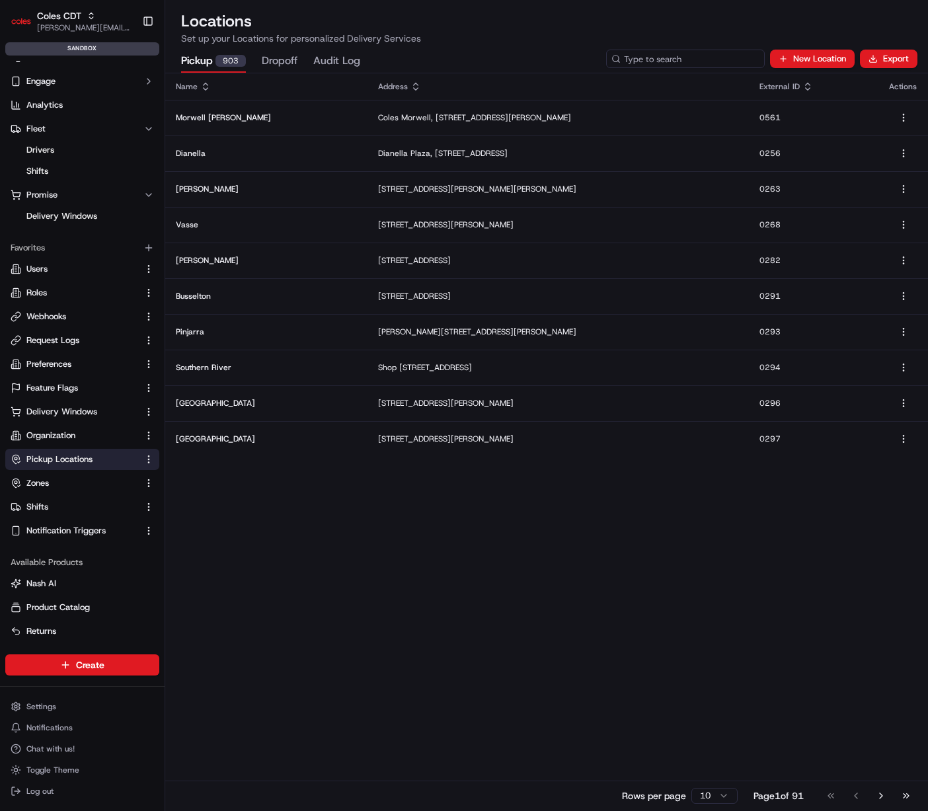
paste input "4667"
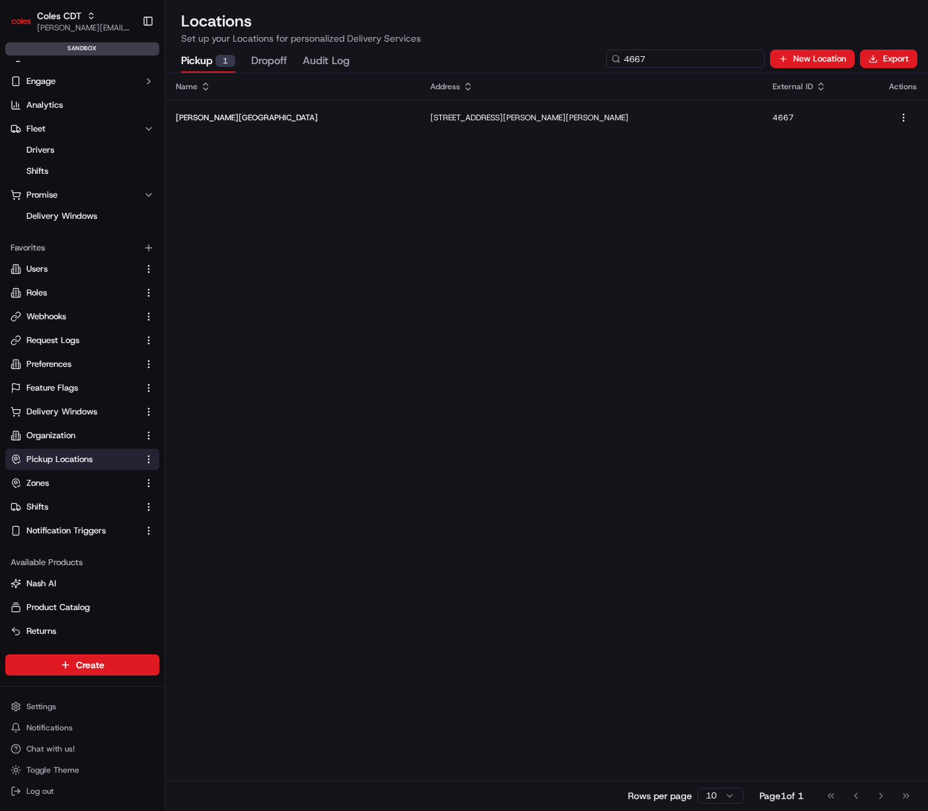
type input "4667"
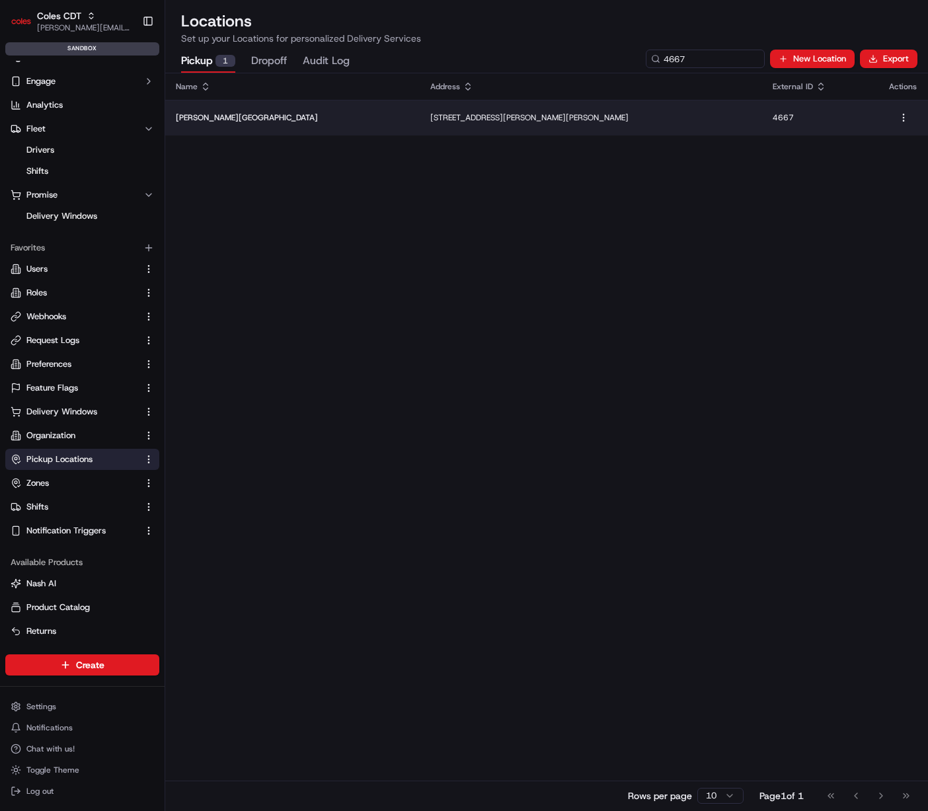
click at [595, 104] on td "[STREET_ADDRESS][PERSON_NAME][PERSON_NAME]" at bounding box center [591, 118] width 342 height 36
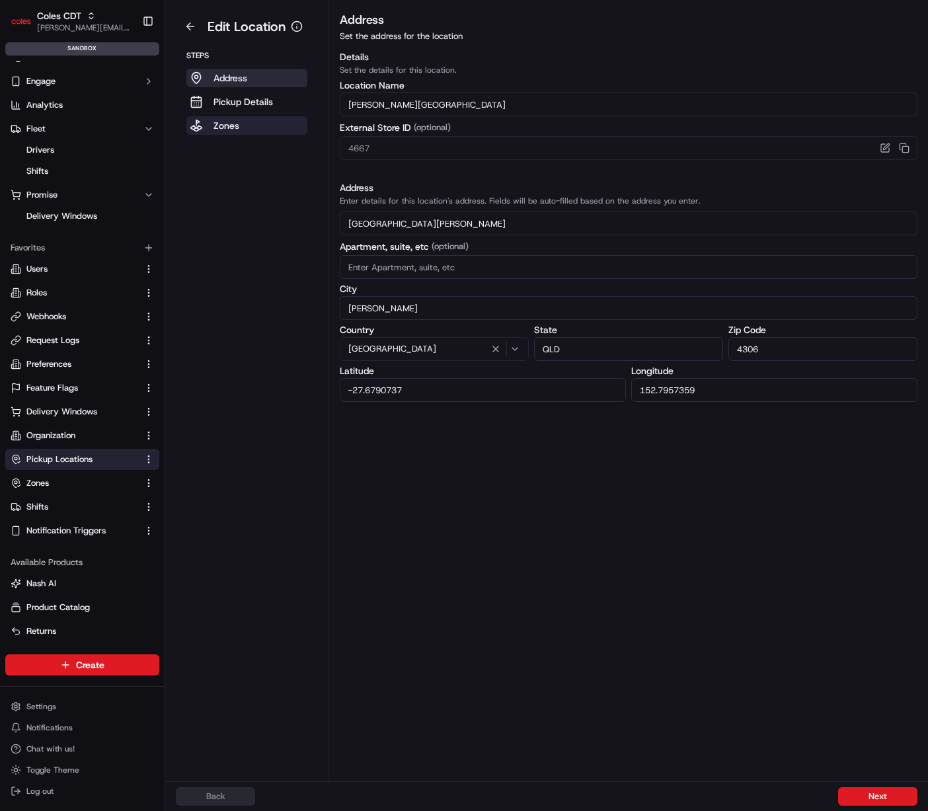
click at [232, 134] on button "Zones" at bounding box center [246, 125] width 121 height 19
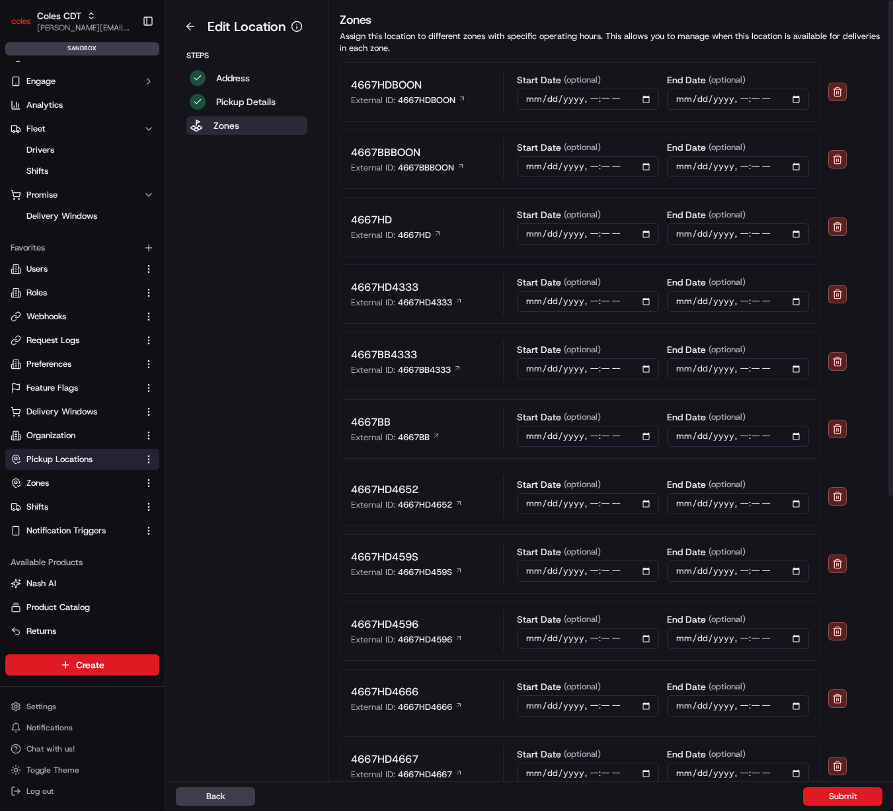
click at [648, 171] on input "datetime-local" at bounding box center [588, 166] width 142 height 21
click at [654, 160] on input "datetime-local" at bounding box center [588, 166] width 142 height 21
click at [650, 168] on input "datetime-local" at bounding box center [588, 166] width 142 height 21
type input "[DATE]T04:02"
click at [801, 253] on div "4667HD External ID: 4667HD Start Date (optional) End Date (optional)" at bounding box center [580, 226] width 480 height 59
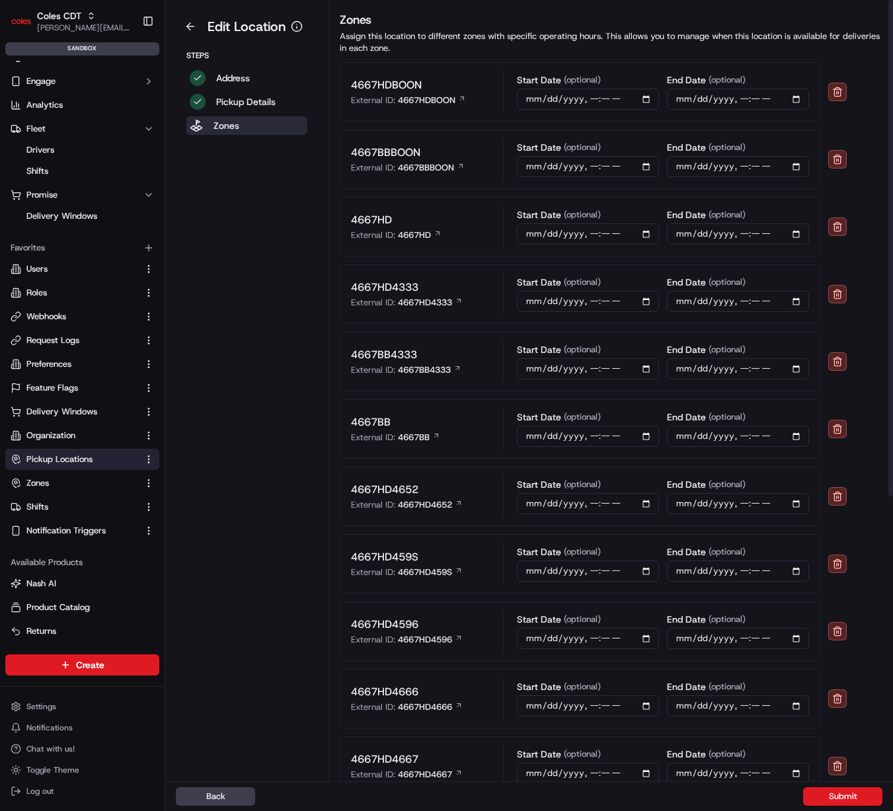
click at [728, 169] on input "datetime-local" at bounding box center [738, 166] width 142 height 21
click at [744, 168] on input "datetime-local" at bounding box center [738, 166] width 142 height 21
click at [726, 163] on input "datetime-local" at bounding box center [738, 166] width 142 height 21
click at [697, 165] on input "datetime-local" at bounding box center [738, 166] width 142 height 21
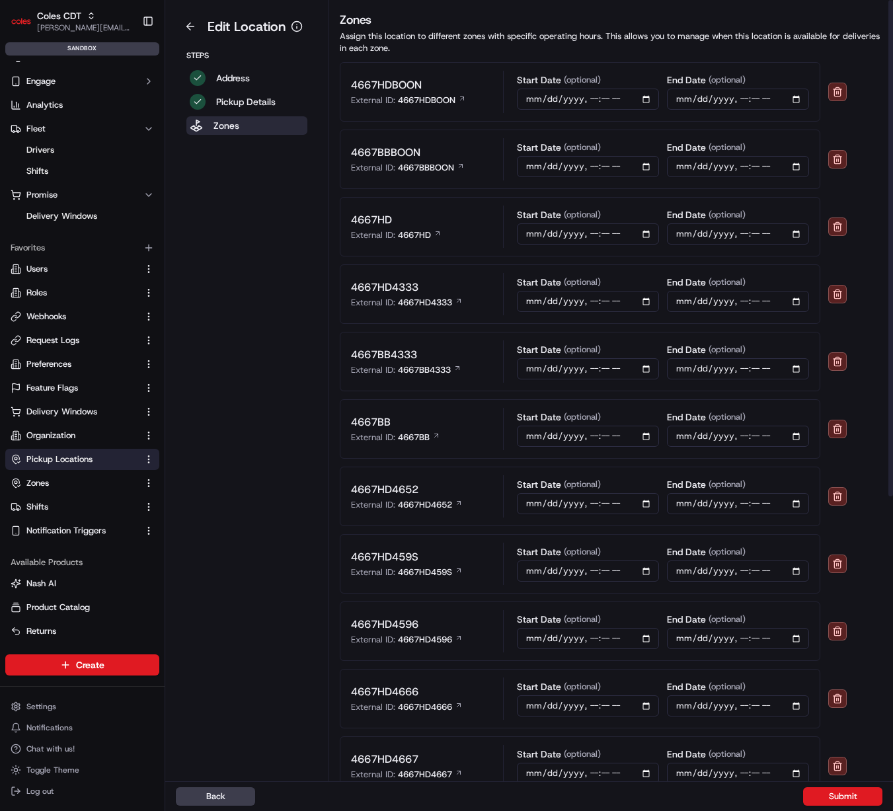
click at [809, 166] on input "datetime-local" at bounding box center [738, 166] width 142 height 21
type input "[DATE]T16:04"
click at [876, 423] on div "4667BB External ID: 4667BB Start Date (optional) End Date (optional)" at bounding box center [611, 428] width 543 height 59
click at [864, 795] on button "Submit" at bounding box center [842, 796] width 79 height 19
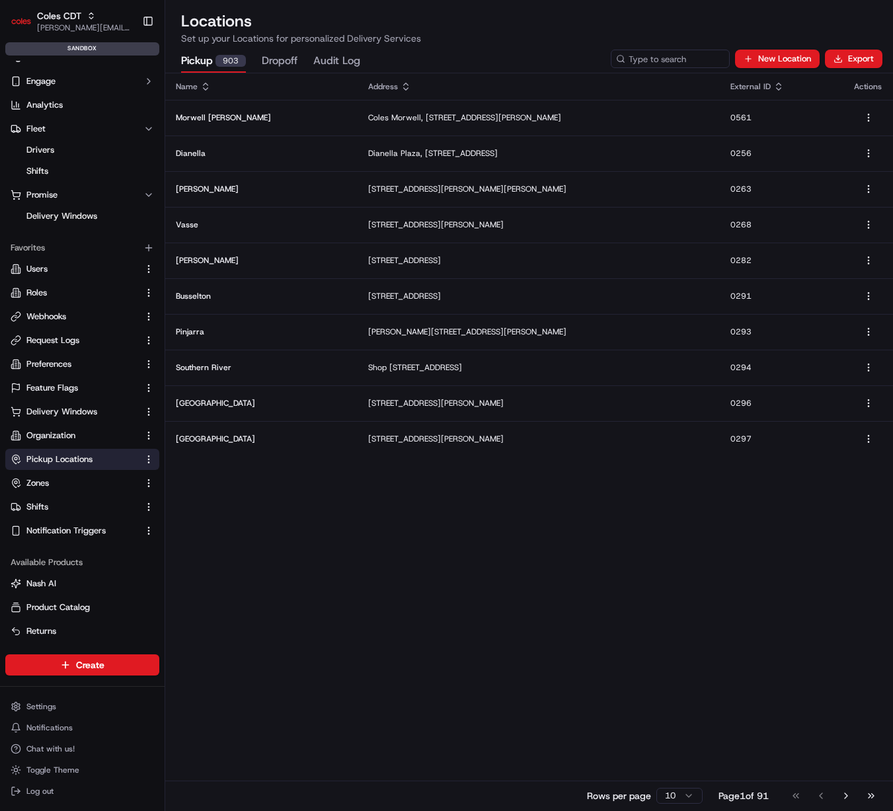
click at [521, 533] on div "Name Address External ID Actions Morwell [PERSON_NAME][GEOGRAPHIC_DATA][STREET_…" at bounding box center [529, 441] width 728 height 737
click at [529, 536] on div "Name Address External ID Actions Morwell [PERSON_NAME][GEOGRAPHIC_DATA][STREET_…" at bounding box center [529, 441] width 728 height 737
click at [555, 609] on div "Name Address External ID Actions Morwell [PERSON_NAME][GEOGRAPHIC_DATA][STREET_…" at bounding box center [529, 441] width 728 height 737
